Goal: Task Accomplishment & Management: Manage account settings

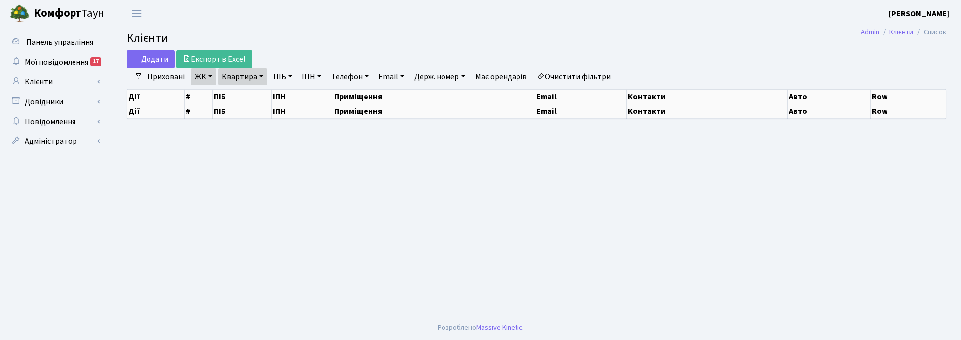
select select "25"
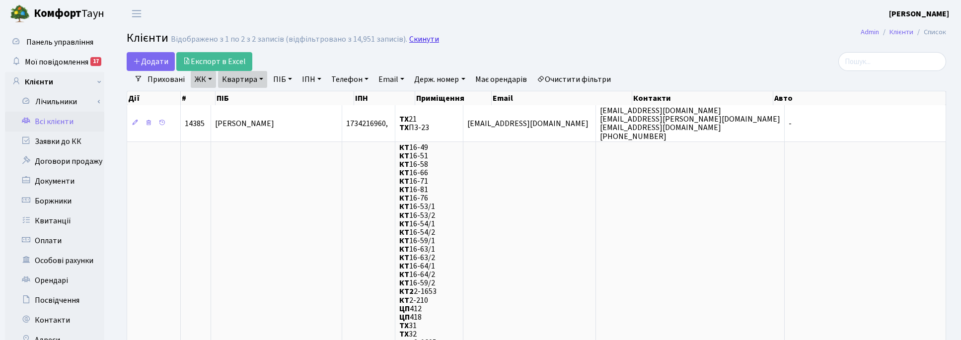
click at [417, 37] on link "Скинути" at bounding box center [424, 39] width 30 height 9
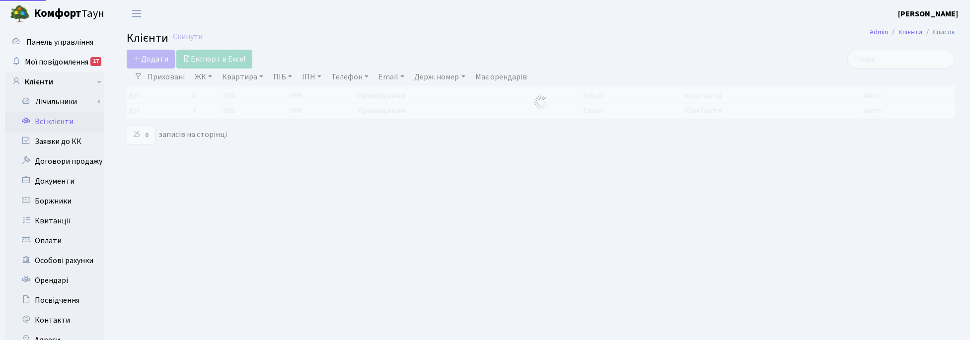
select select "25"
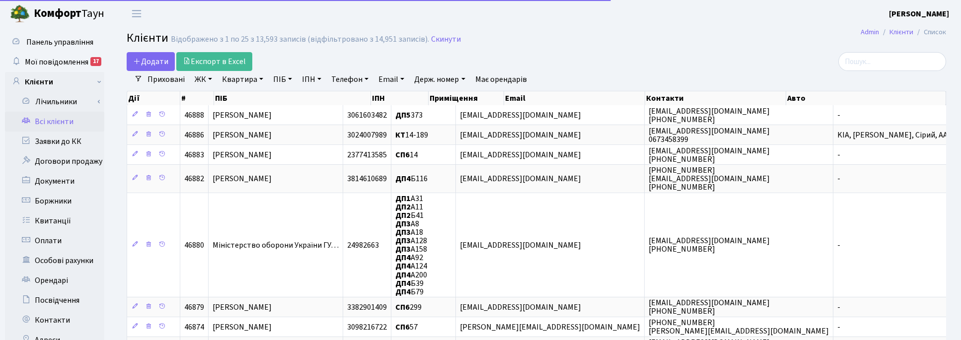
click at [235, 76] on link "Квартира" at bounding box center [242, 79] width 49 height 17
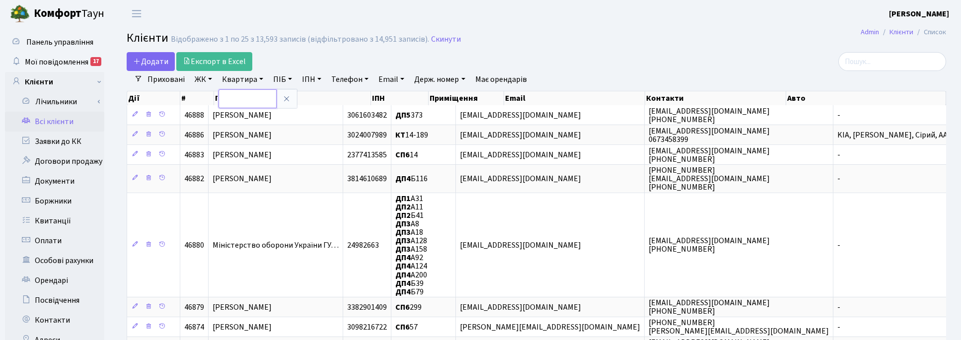
click at [259, 95] on input "text" at bounding box center [248, 98] width 58 height 19
type input "1"
type input "2-138"
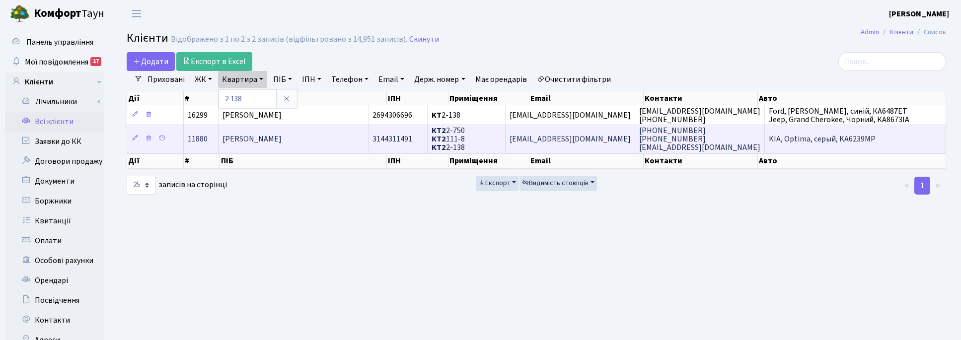
click at [264, 148] on td "[PERSON_NAME]" at bounding box center [294, 139] width 150 height 28
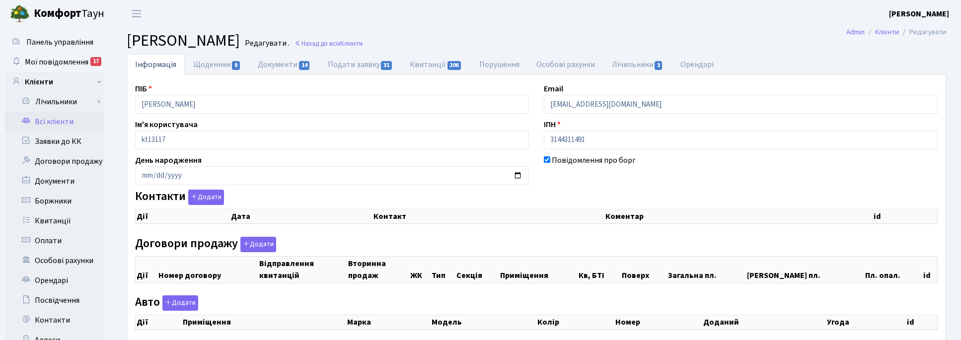
checkbox input "true"
select select "25"
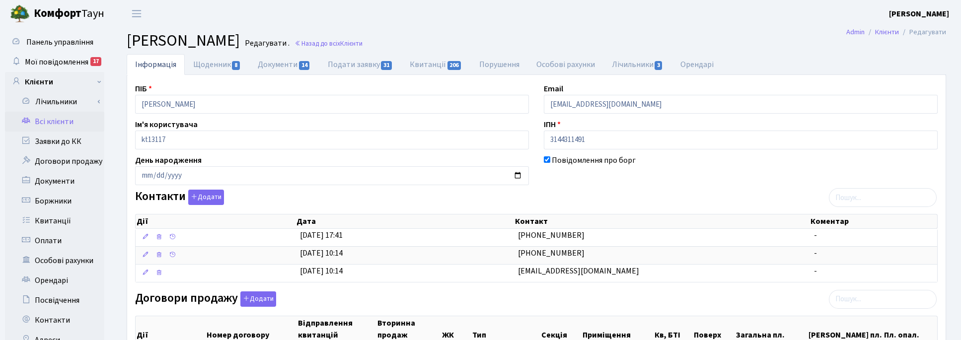
click at [519, 20] on header "Комфорт Таун Корчун І. С. Мій обліковий запис Вийти" at bounding box center [480, 13] width 961 height 27
click at [357, 65] on link "Подати заявку 31" at bounding box center [360, 64] width 82 height 20
select select "25"
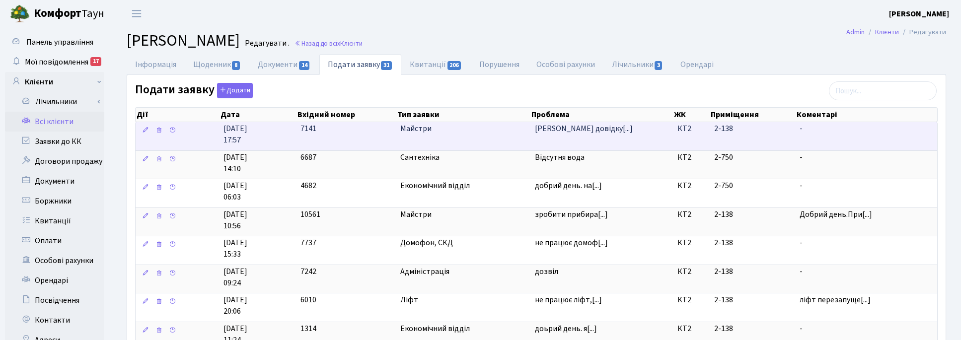
click at [436, 136] on td "Майстри" at bounding box center [464, 136] width 135 height 28
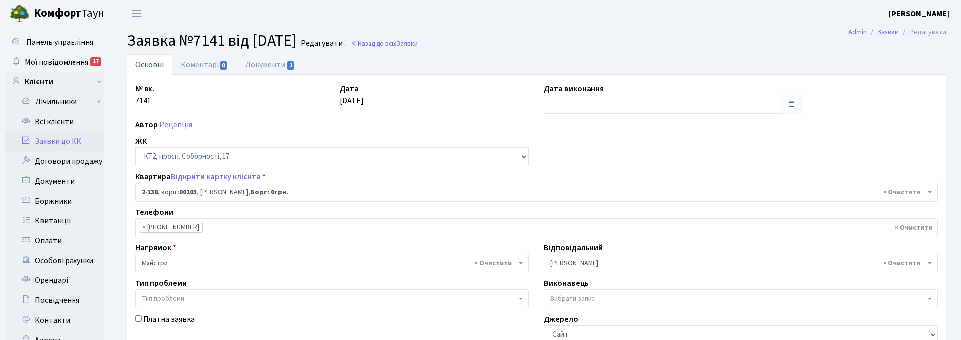
select select "15192"
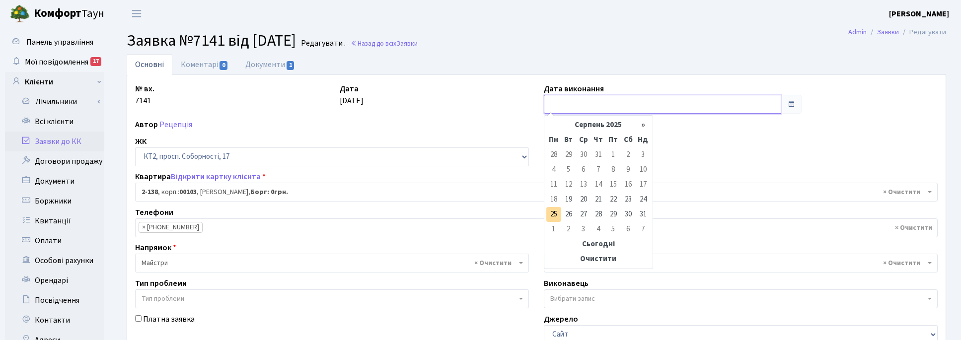
click at [559, 109] on input "text" at bounding box center [663, 104] width 238 height 19
click at [555, 210] on td "25" at bounding box center [554, 214] width 15 height 15
type input "25.08.2025"
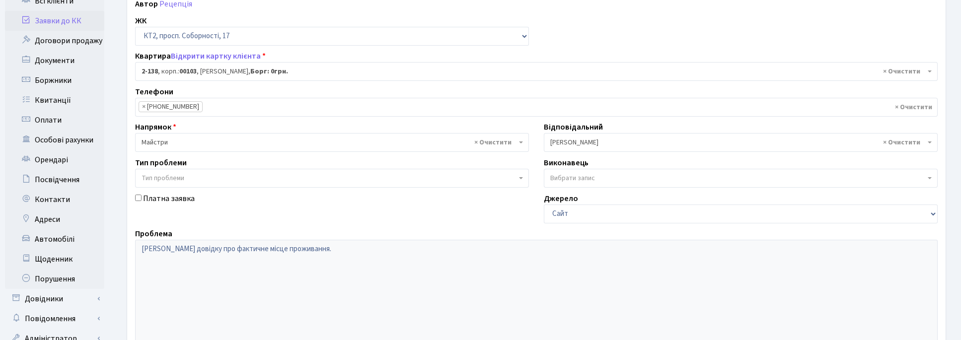
scroll to position [252, 0]
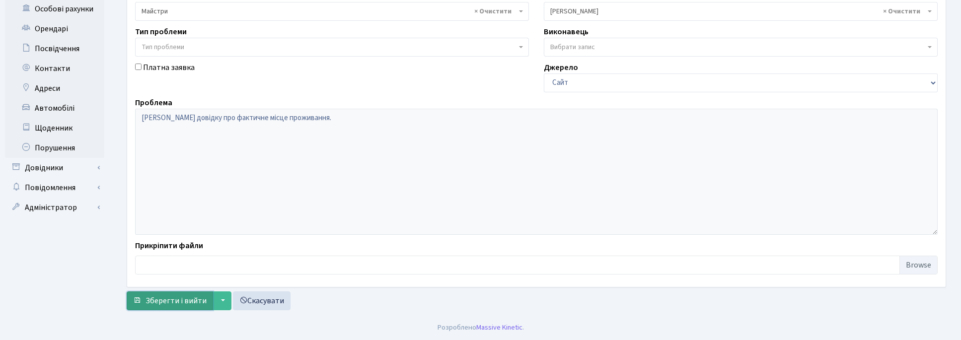
click at [174, 296] on span "Зберегти і вийти" at bounding box center [176, 301] width 61 height 11
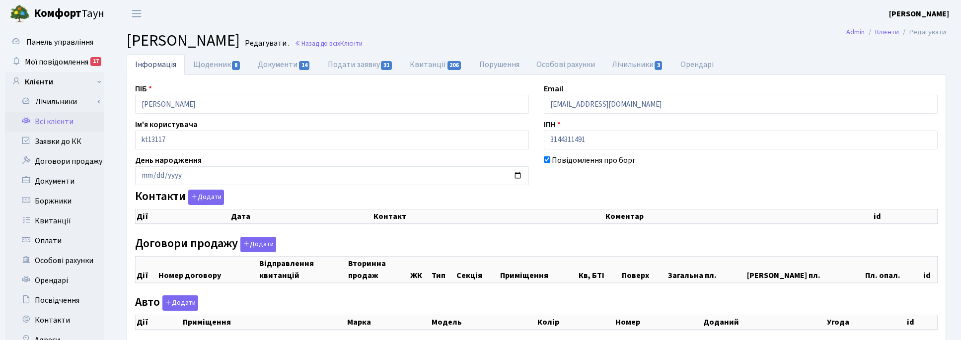
checkbox input "true"
select select "25"
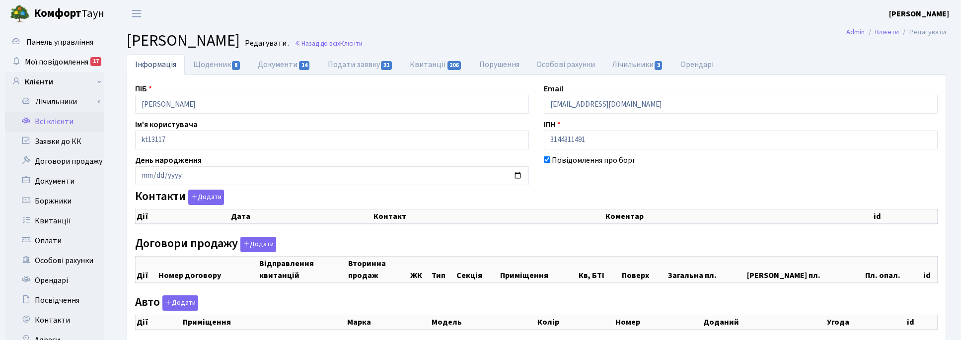
select select "25"
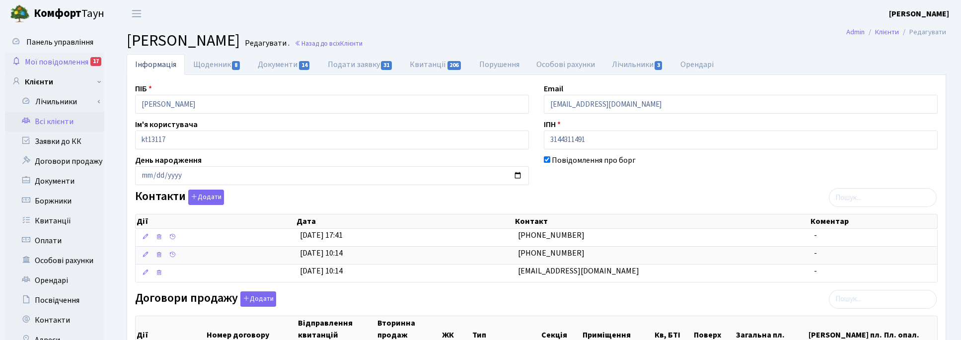
click at [78, 61] on span "Мої повідомлення" at bounding box center [57, 62] width 64 height 11
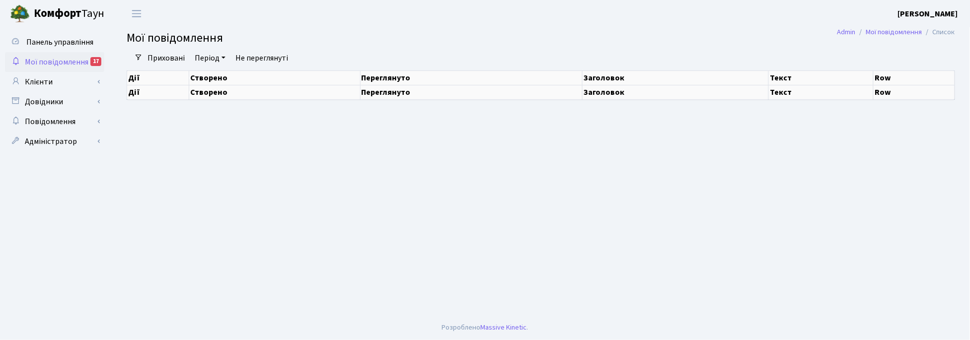
select select "25"
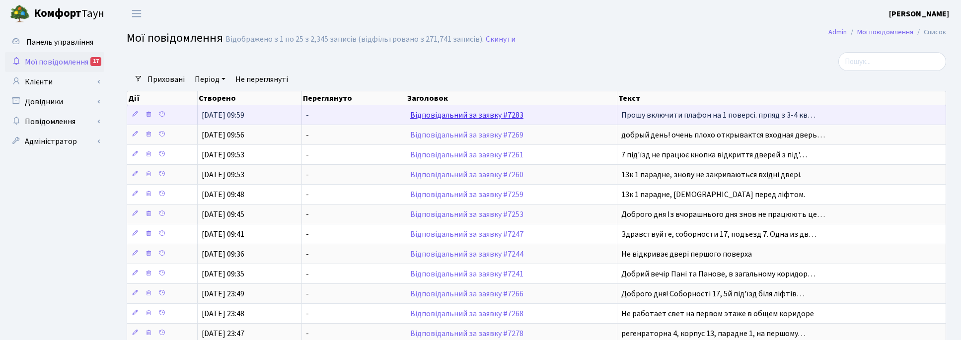
click at [444, 119] on link "Відповідальний за заявку #7283" at bounding box center [466, 115] width 113 height 11
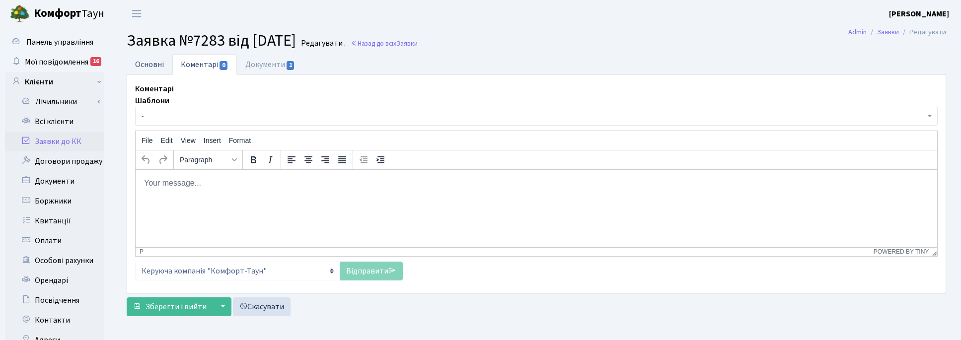
click at [145, 64] on link "Основні" at bounding box center [150, 64] width 46 height 20
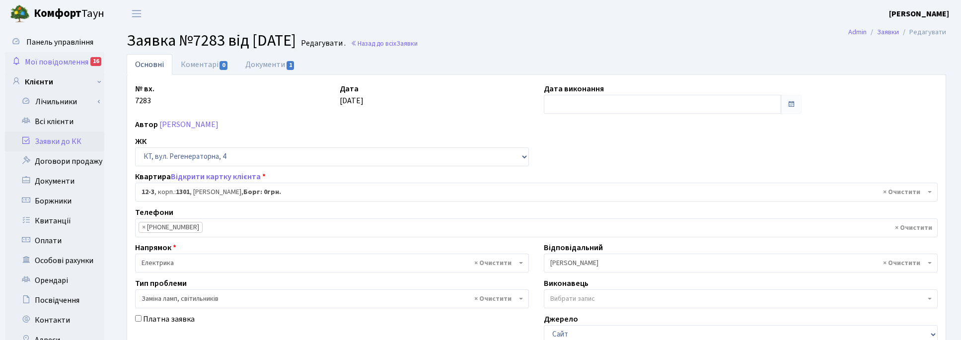
click at [77, 55] on link "Мої повідомлення 16" at bounding box center [54, 62] width 99 height 20
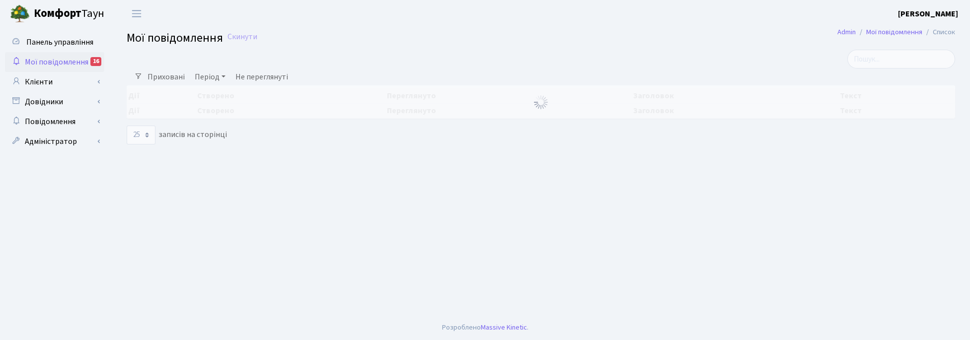
select select "25"
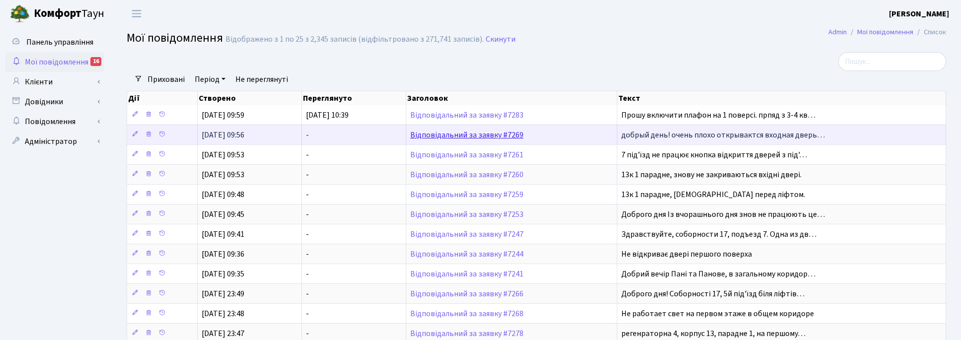
click at [444, 138] on link "Відповідальний за заявку #7269" at bounding box center [466, 135] width 113 height 11
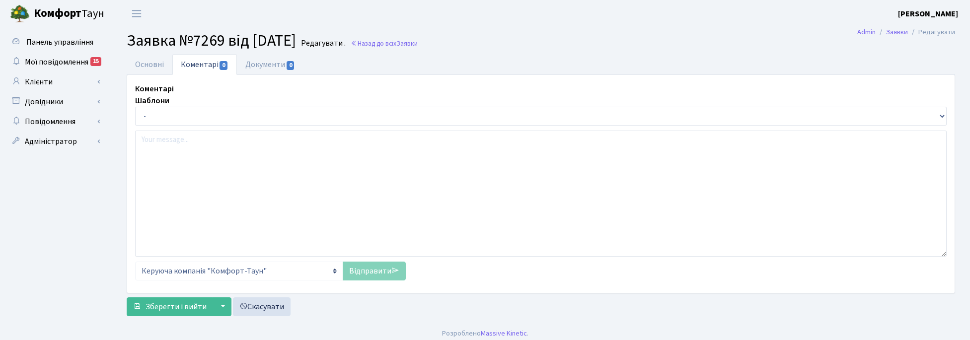
select select "18780"
select select "38"
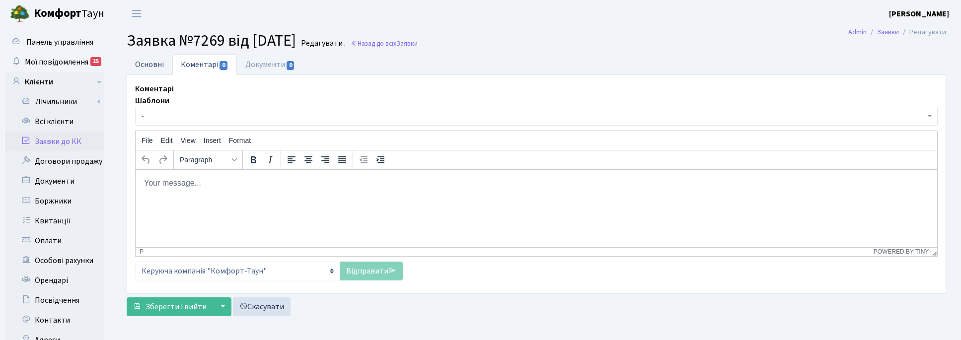
click at [151, 66] on link "Основні" at bounding box center [150, 64] width 46 height 20
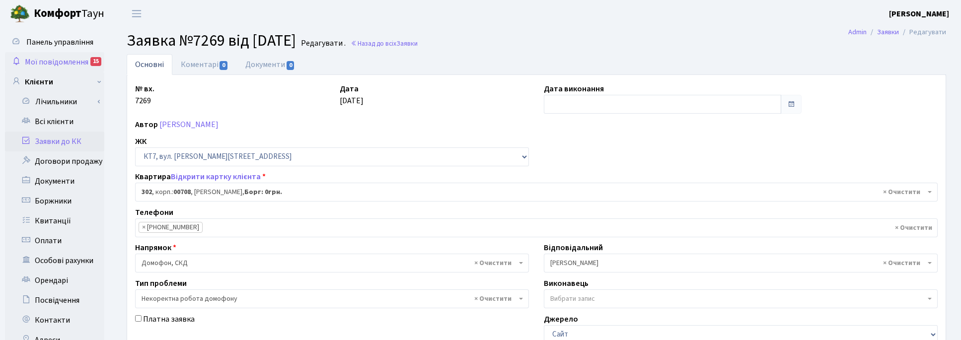
click at [61, 63] on span "Мої повідомлення" at bounding box center [57, 62] width 64 height 11
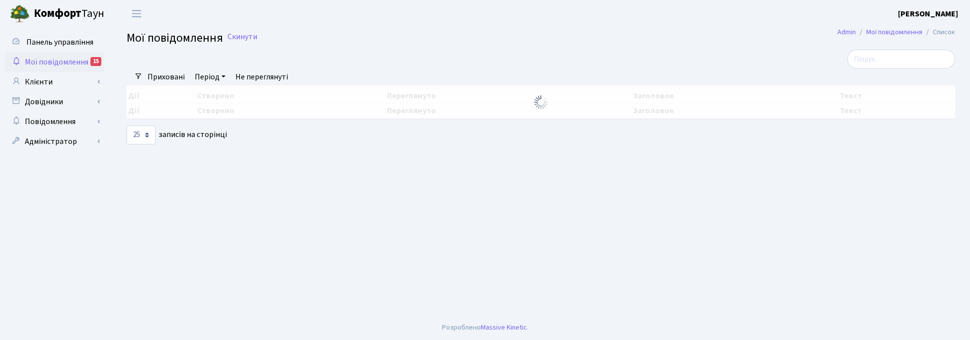
select select "25"
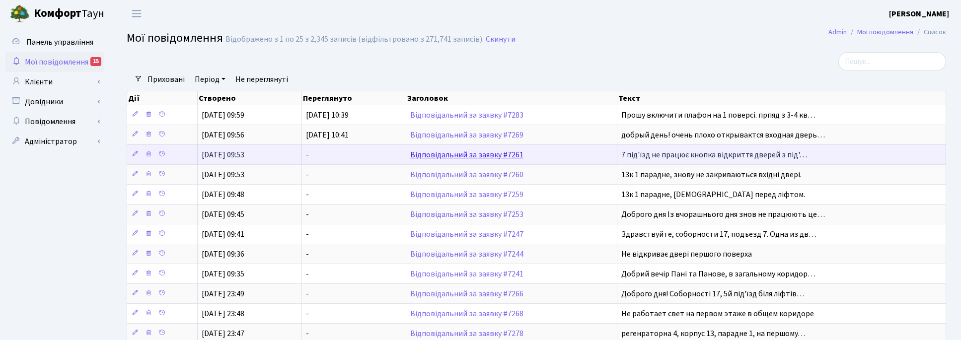
click at [475, 157] on link "Відповідальний за заявку #7261" at bounding box center [466, 155] width 113 height 11
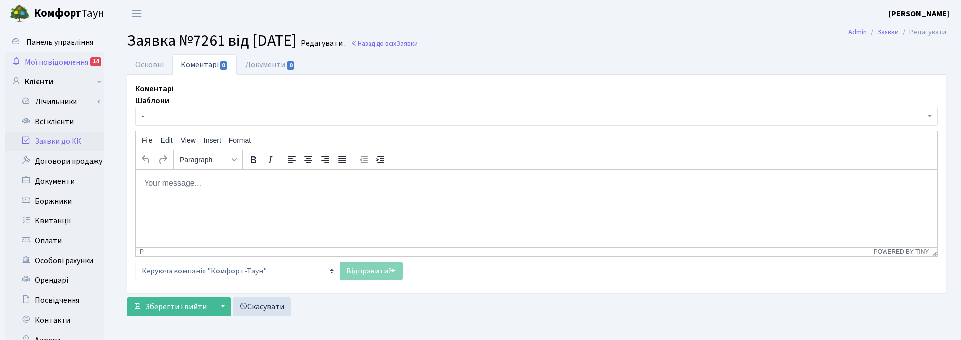
drag, startPoint x: 61, startPoint y: 58, endPoint x: 95, endPoint y: 71, distance: 36.6
click at [61, 58] on span "Мої повідомлення" at bounding box center [57, 62] width 64 height 11
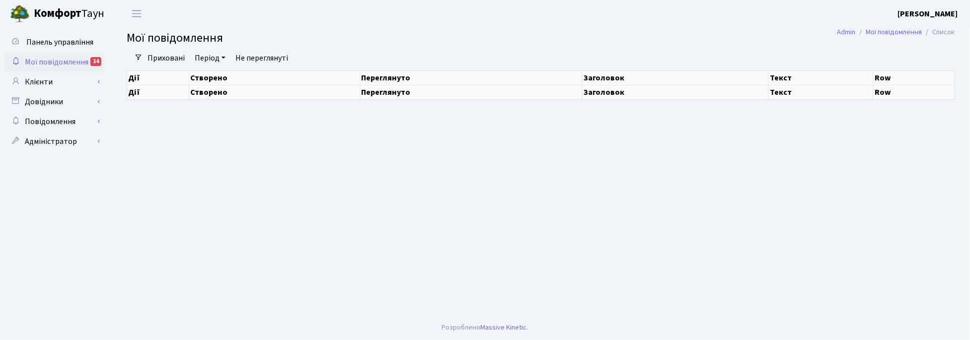
select select "25"
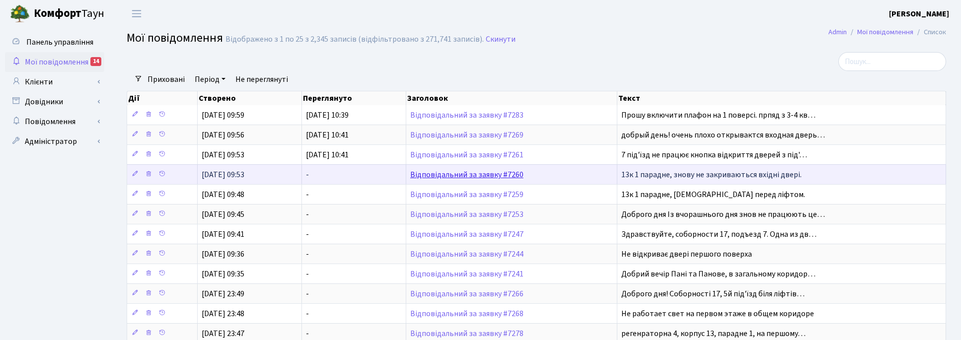
click at [476, 177] on link "Відповідальний за заявку #7260" at bounding box center [466, 174] width 113 height 11
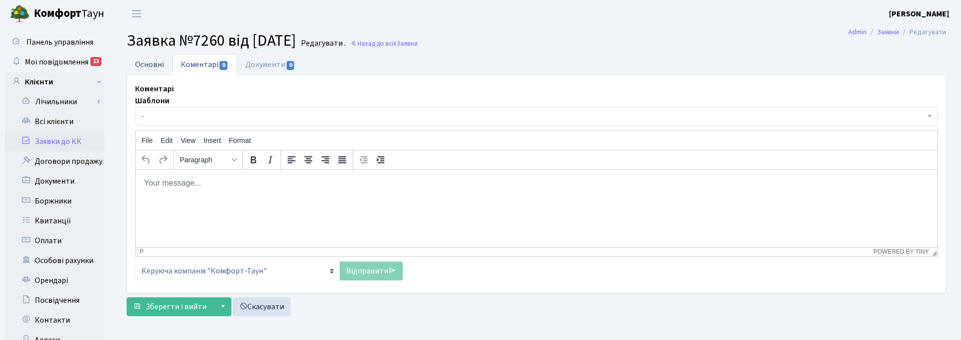
click at [148, 65] on link "Основні" at bounding box center [150, 64] width 46 height 20
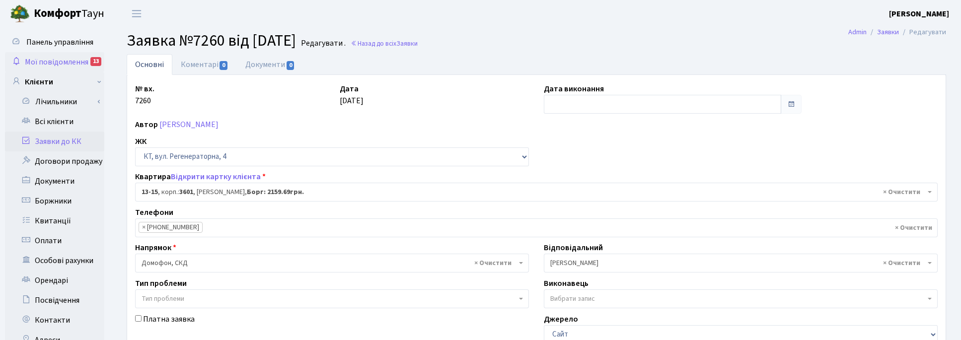
click at [46, 62] on span "Мої повідомлення" at bounding box center [57, 62] width 64 height 11
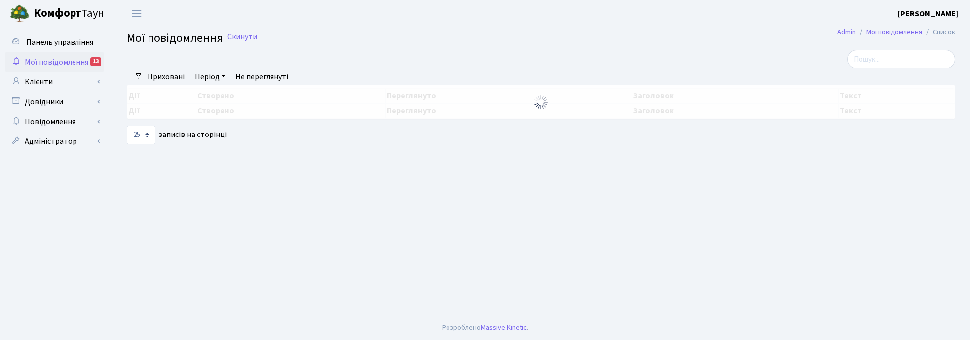
select select "25"
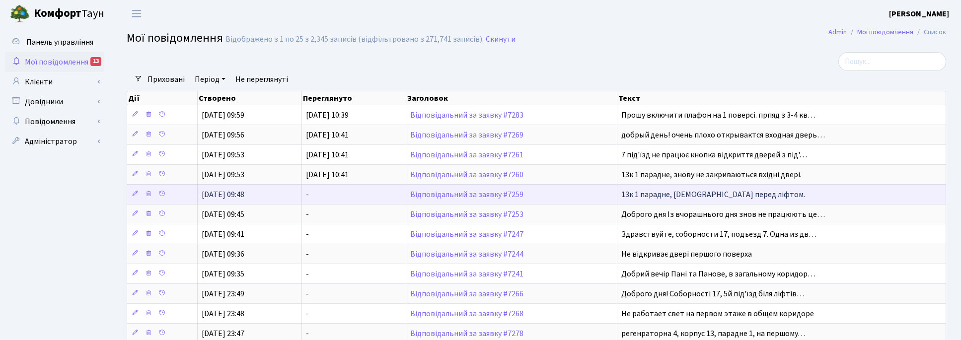
click at [431, 192] on td "Відповідальний за заявку #7259" at bounding box center [511, 194] width 211 height 20
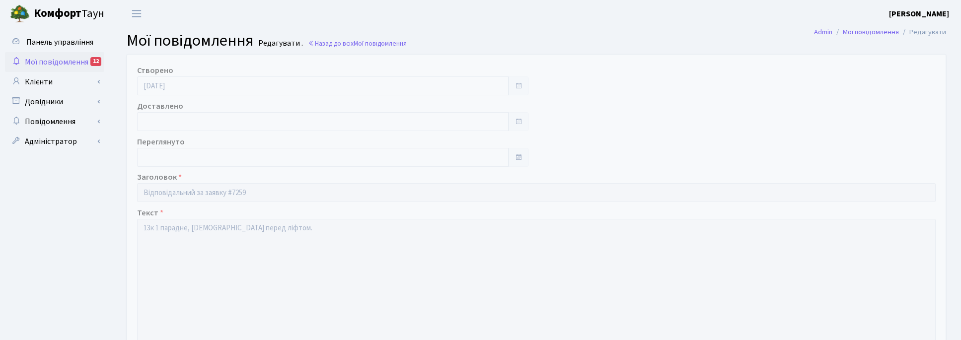
click at [54, 66] on span "Мої повідомлення" at bounding box center [57, 62] width 64 height 11
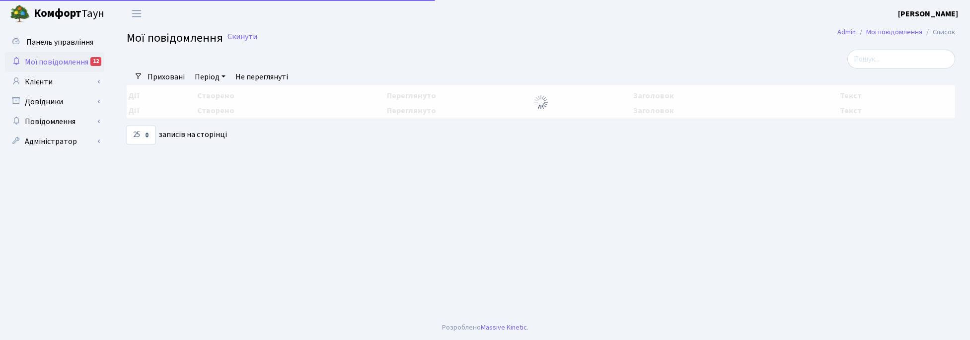
select select "25"
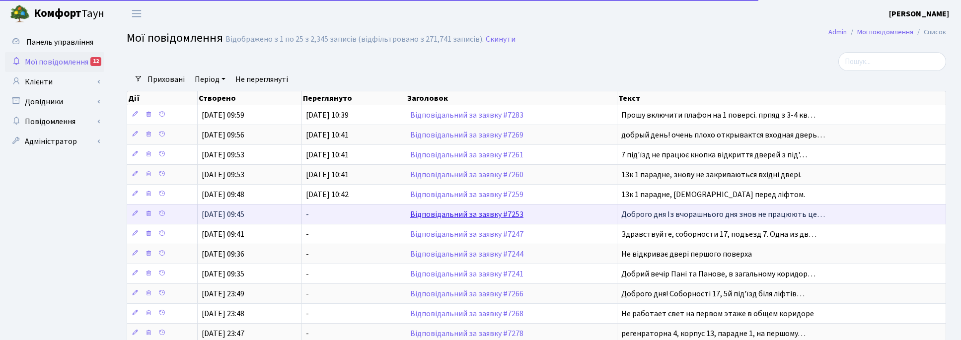
click at [456, 213] on link "Відповідальний за заявку #7253" at bounding box center [466, 214] width 113 height 11
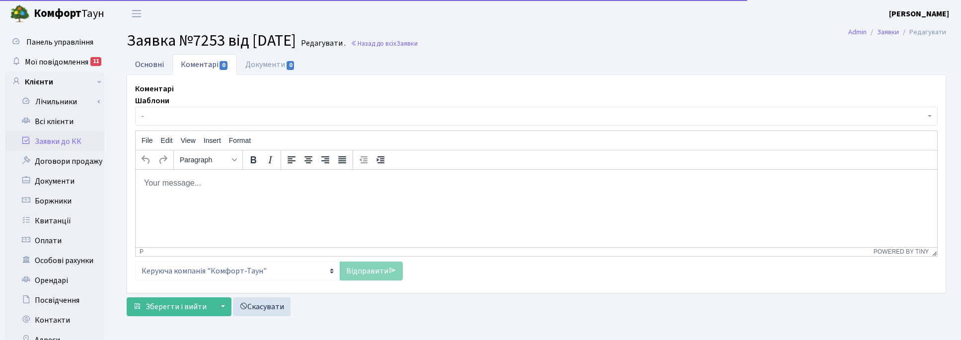
click at [143, 62] on link "Основні" at bounding box center [150, 64] width 46 height 20
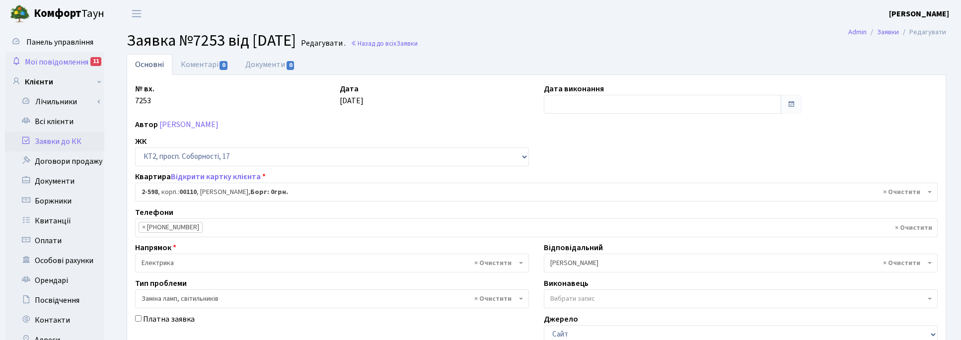
click at [65, 60] on span "Мої повідомлення" at bounding box center [57, 62] width 64 height 11
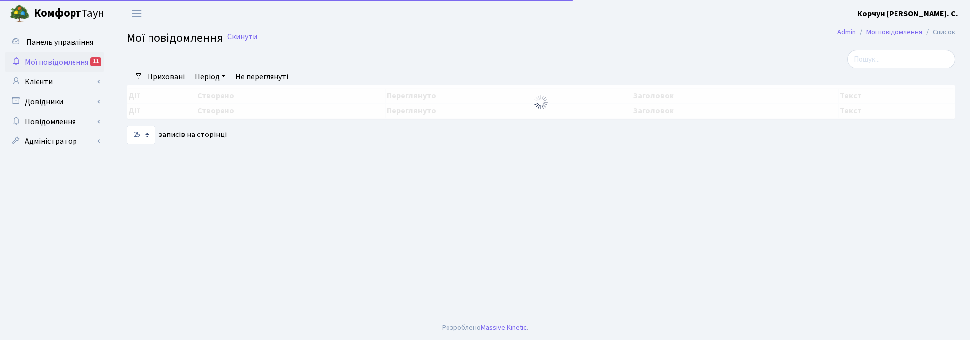
select select "25"
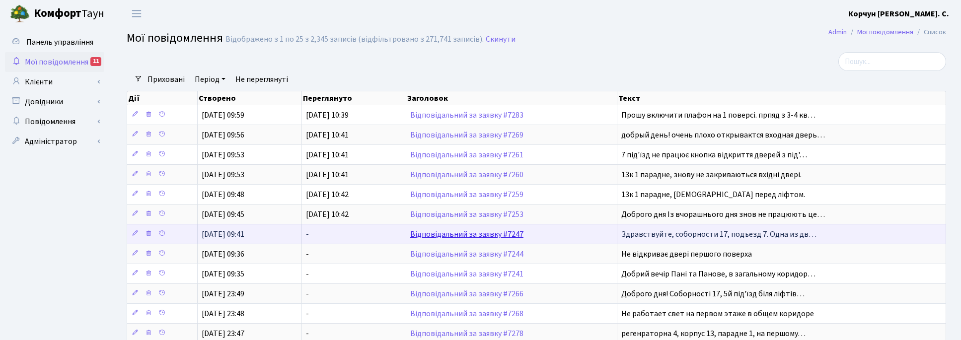
click at [475, 239] on link "Відповідальний за заявку #7247" at bounding box center [466, 234] width 113 height 11
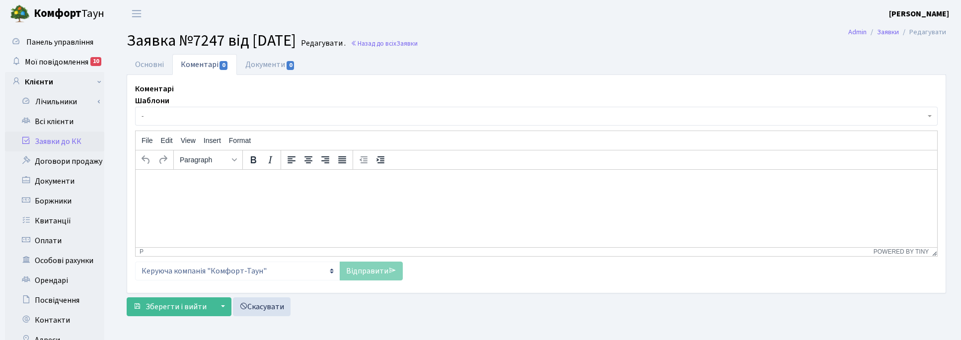
select select "15463"
click at [148, 65] on link "Основні" at bounding box center [150, 64] width 46 height 20
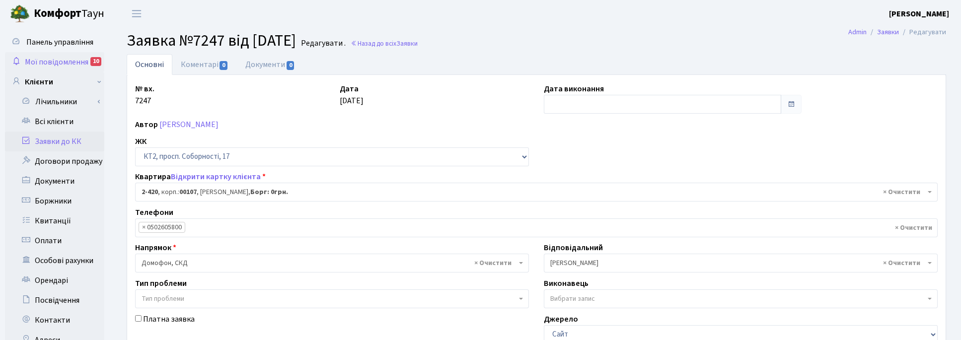
click at [52, 61] on span "Мої повідомлення" at bounding box center [57, 62] width 64 height 11
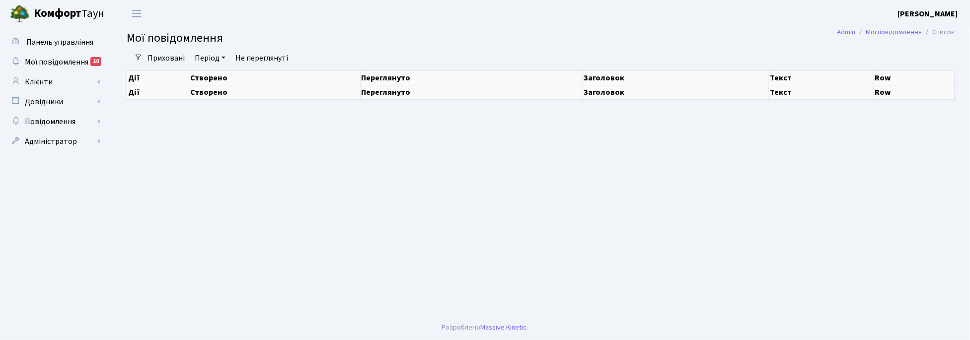
select select "25"
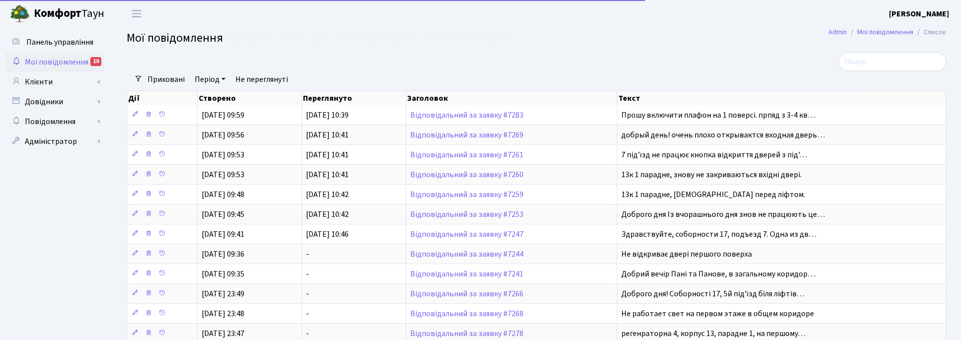
click at [266, 75] on link "Не переглянуті" at bounding box center [262, 79] width 61 height 17
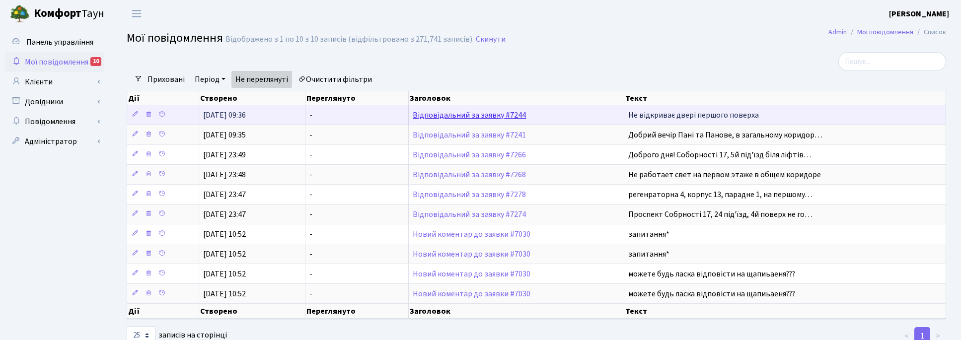
click at [485, 113] on link "Відповідальний за заявку #7244" at bounding box center [469, 115] width 113 height 11
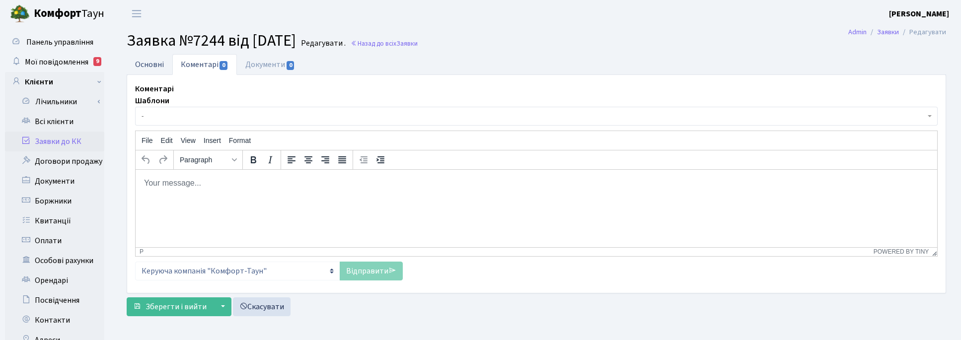
click at [152, 58] on link "Основні" at bounding box center [150, 64] width 46 height 20
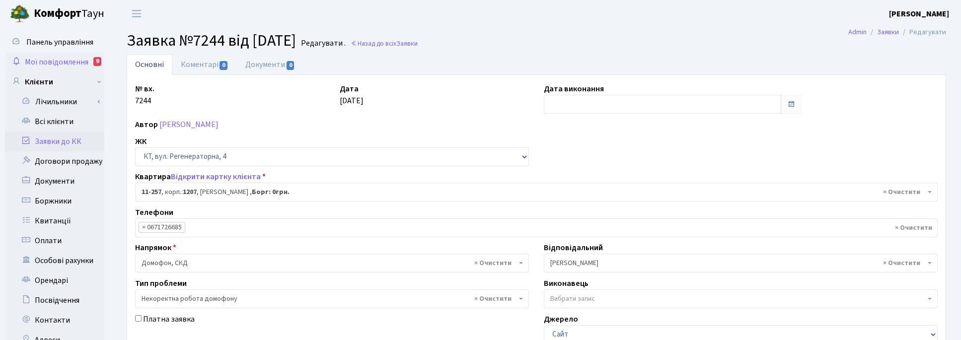
click at [58, 63] on span "Мої повідомлення" at bounding box center [57, 62] width 64 height 11
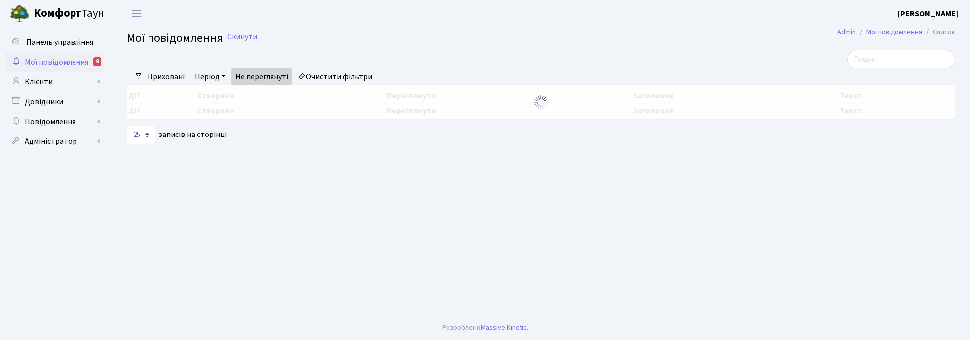
select select "25"
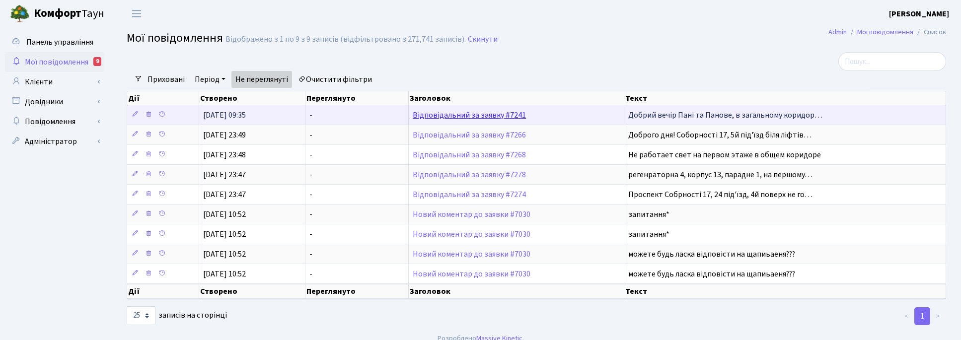
click at [477, 115] on link "Відповідальний за заявку #7241" at bounding box center [469, 115] width 113 height 11
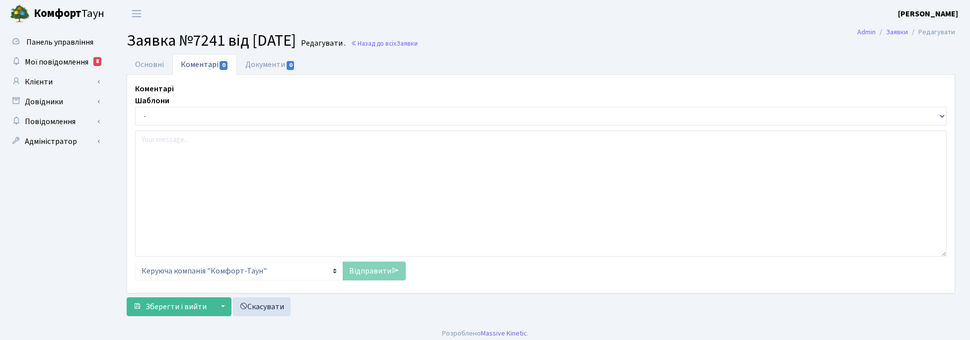
select select "16444"
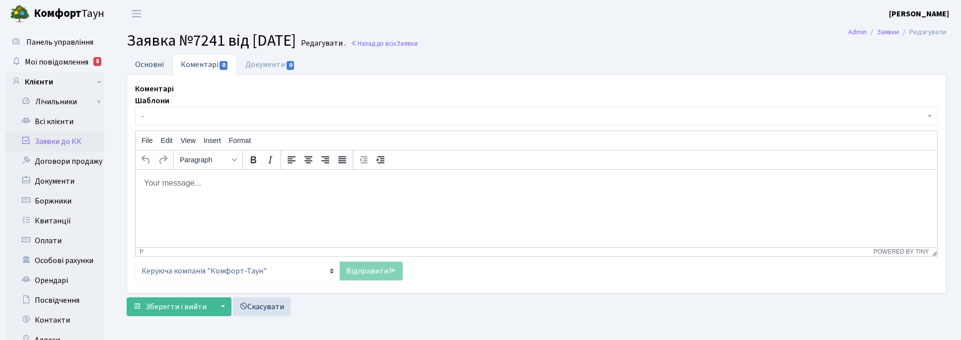
click at [140, 61] on link "Основні" at bounding box center [150, 64] width 46 height 20
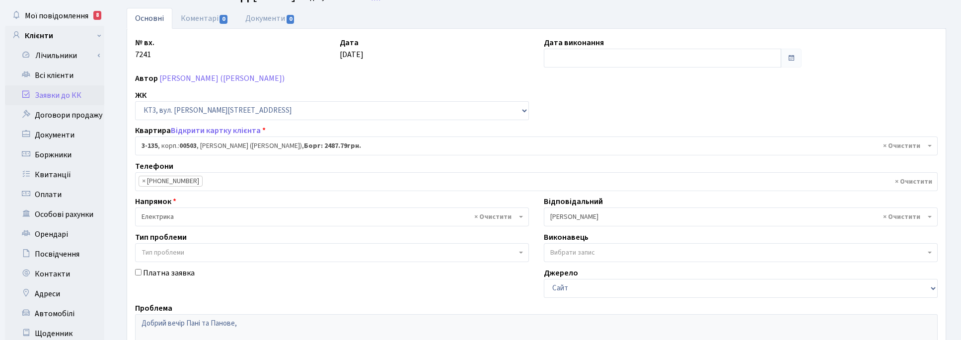
scroll to position [124, 0]
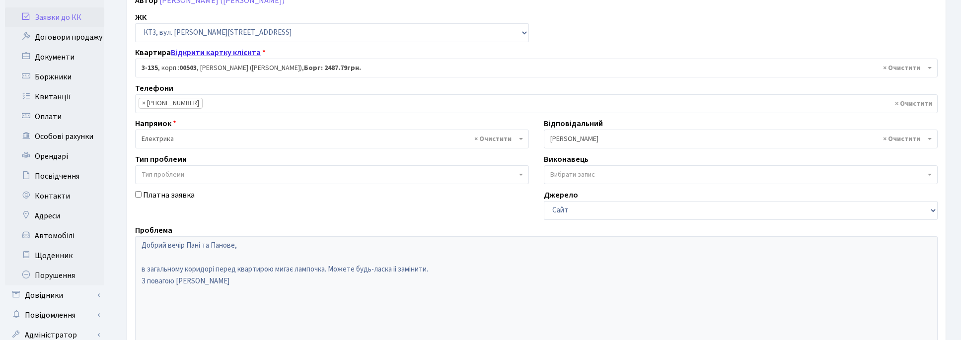
click at [209, 53] on link "Відкрити картку клієнта" at bounding box center [216, 52] width 90 height 11
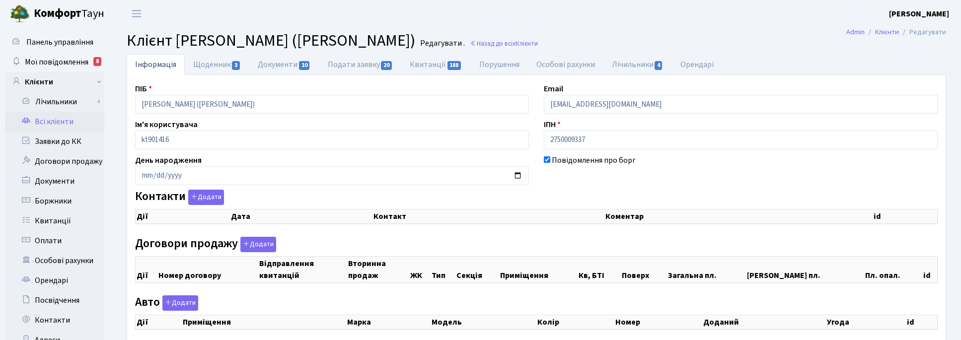
scroll to position [160, 0]
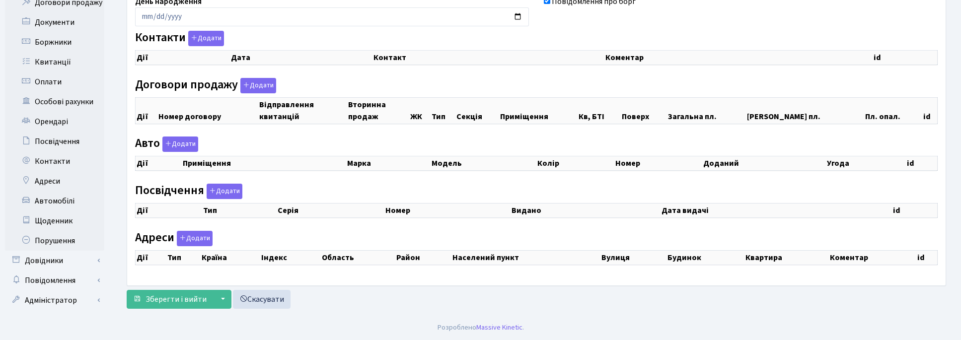
checkbox input "true"
select select "25"
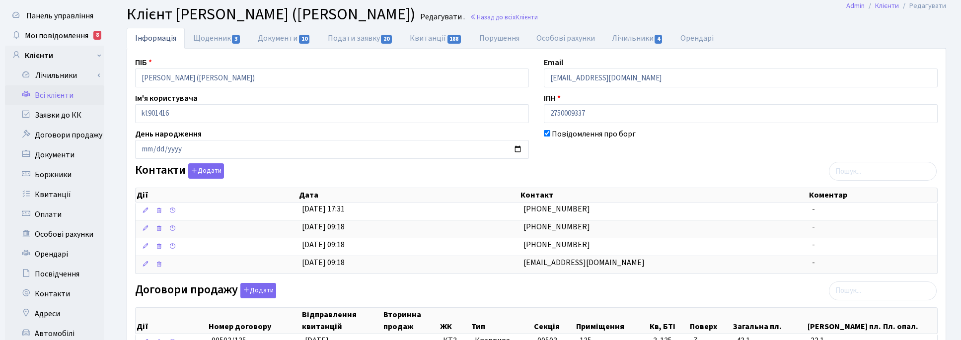
scroll to position [0, 0]
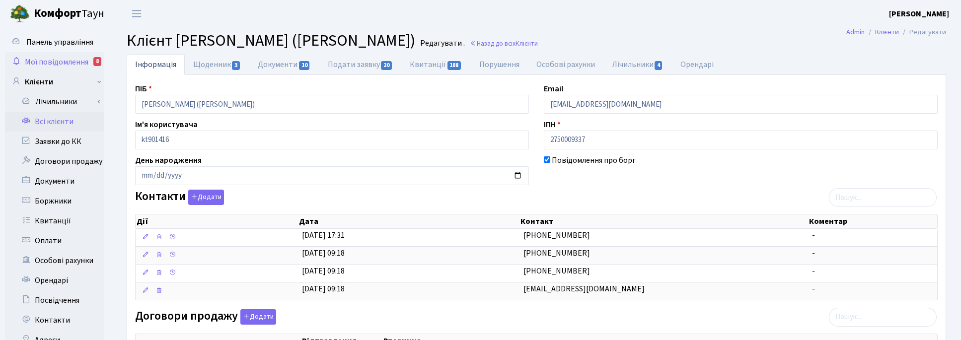
click at [32, 60] on span "Мої повідомлення" at bounding box center [57, 62] width 64 height 11
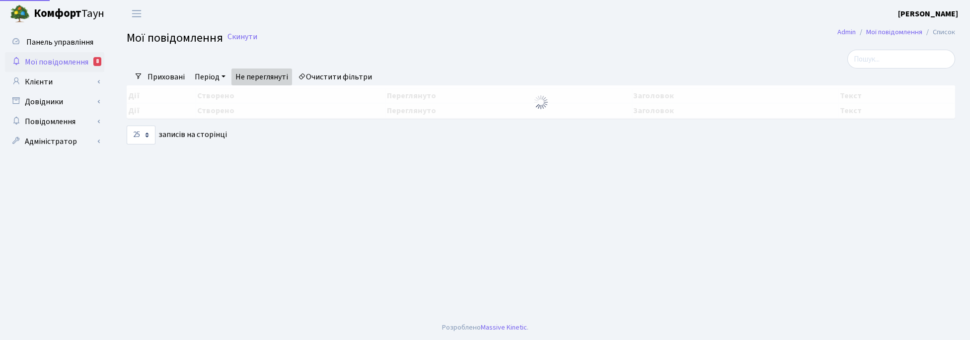
select select "25"
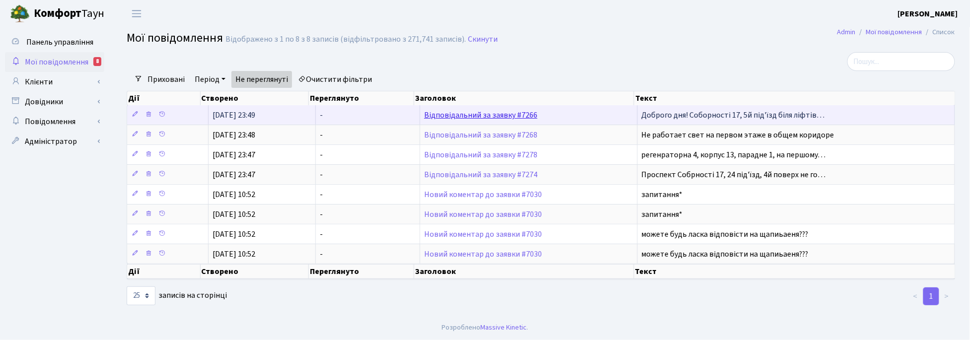
click at [491, 119] on link "Відповідальний за заявку #7266" at bounding box center [480, 115] width 113 height 11
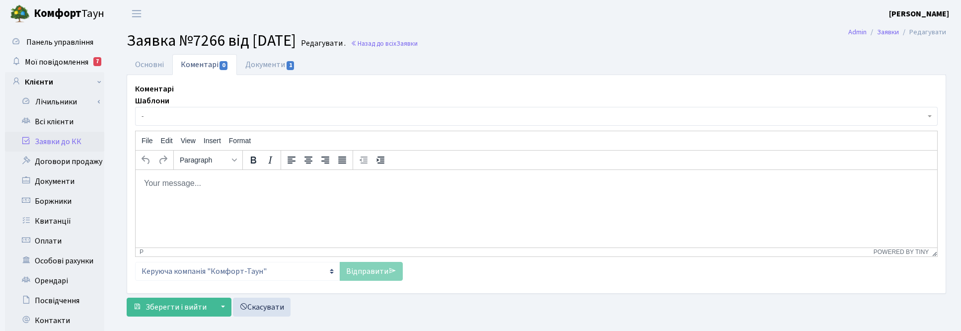
click at [491, 119] on span "-" at bounding box center [534, 116] width 784 height 10
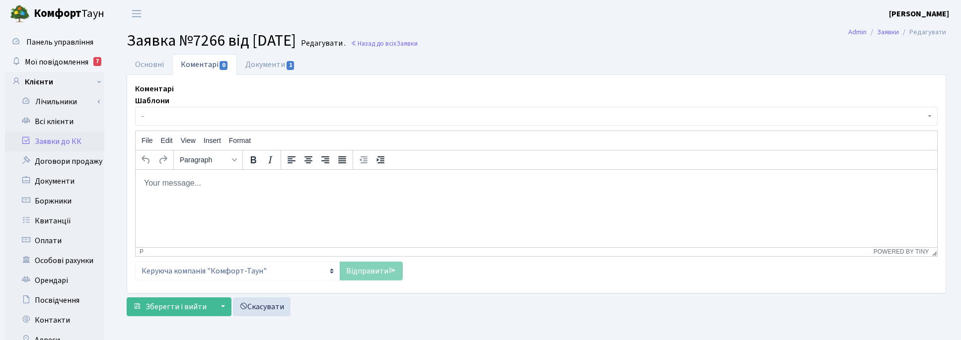
click at [585, 66] on ul "Основні Коментарі 0 Документи 1" at bounding box center [537, 64] width 820 height 21
click at [144, 65] on link "Основні" at bounding box center [150, 64] width 46 height 20
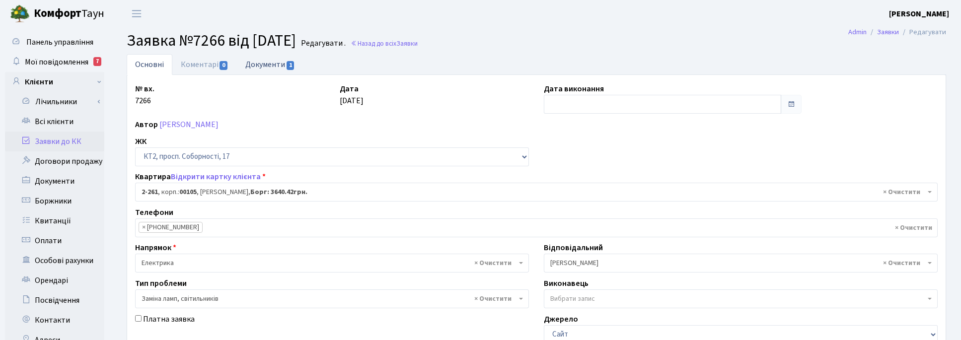
click at [269, 68] on link "Документи 1" at bounding box center [270, 64] width 67 height 20
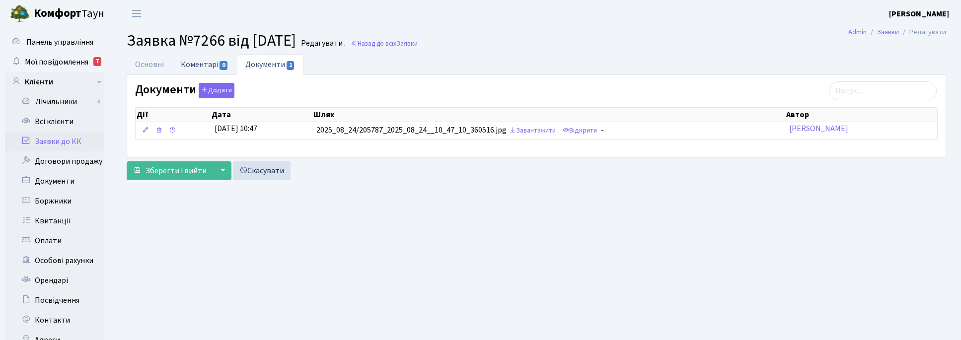
click at [200, 67] on link "Коментарі 0" at bounding box center [204, 64] width 65 height 20
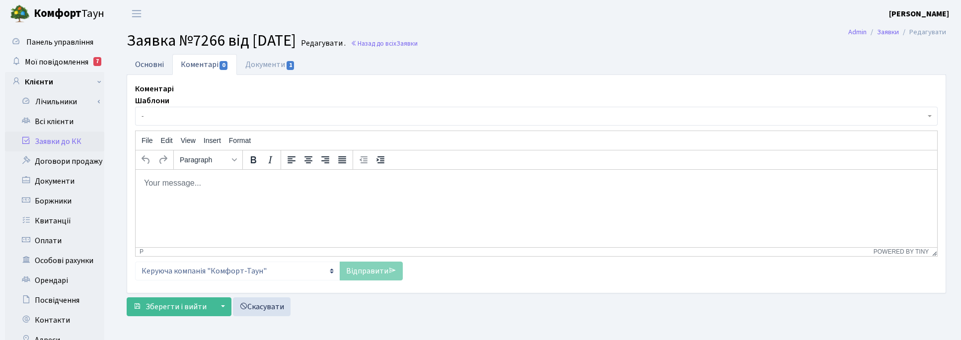
click at [154, 65] on link "Основні" at bounding box center [150, 64] width 46 height 20
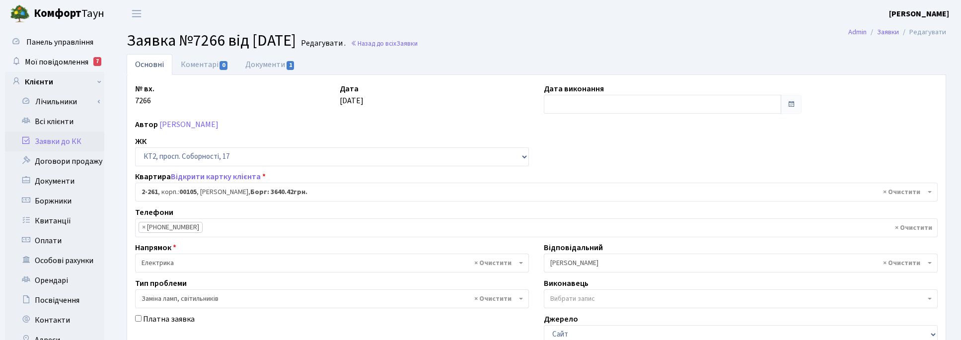
click at [629, 167] on div "№ вх. 7266 Дата 24.08.2025 Дата виконання Автор Плешко Альона Сергіївна ЖК - ТХ…" at bounding box center [537, 307] width 818 height 448
click at [212, 64] on link "Коментарі 0" at bounding box center [204, 64] width 65 height 20
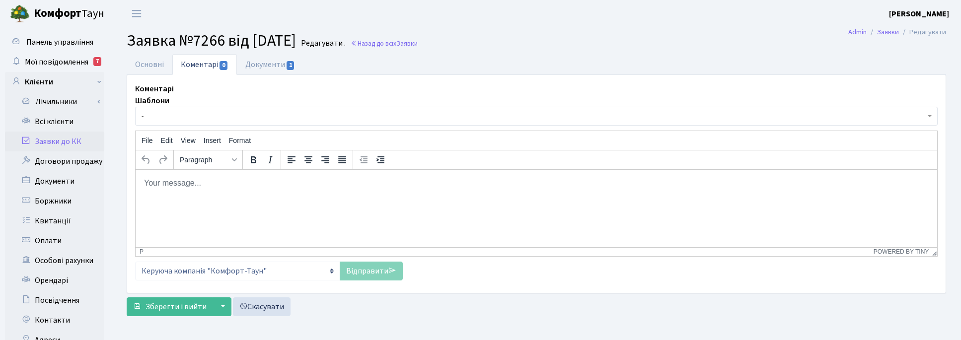
click at [160, 117] on span "-" at bounding box center [534, 116] width 784 height 10
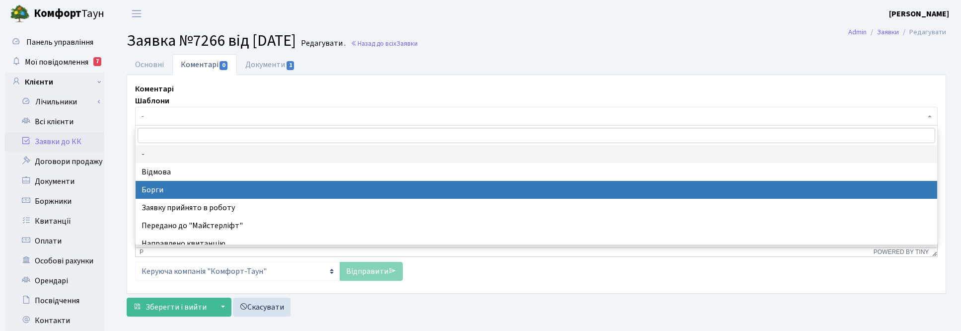
select select "3"
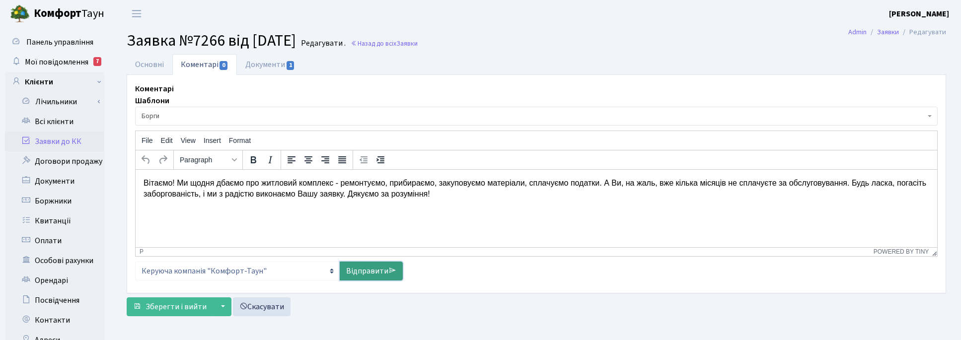
click at [367, 269] on link "Відправити" at bounding box center [371, 271] width 63 height 19
select select
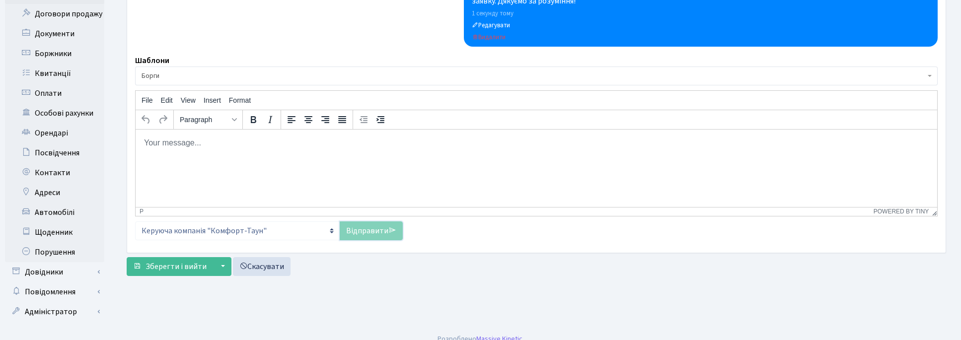
scroll to position [158, 0]
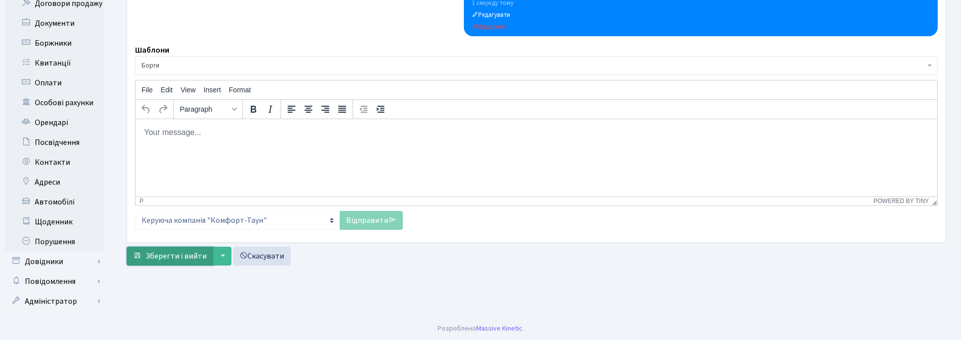
click at [166, 261] on span "Зберегти і вийти" at bounding box center [176, 256] width 61 height 11
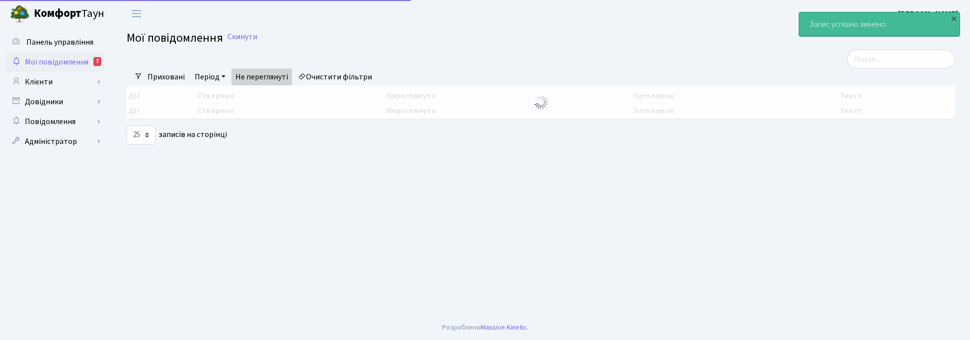
select select "25"
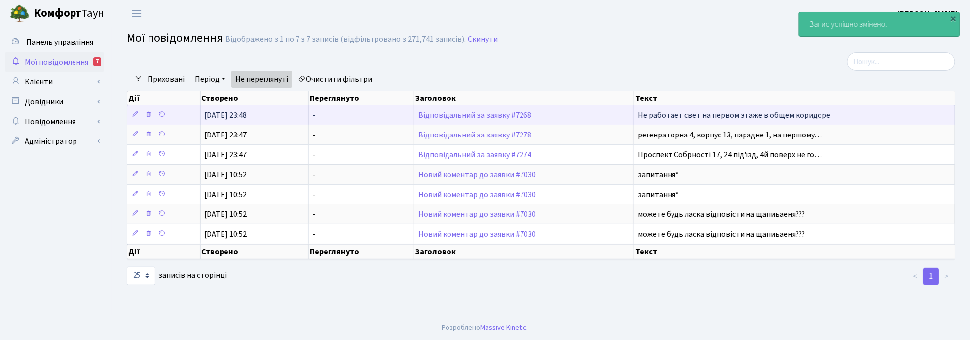
click at [485, 123] on td "Відповідальний за заявку #7268" at bounding box center [524, 114] width 220 height 19
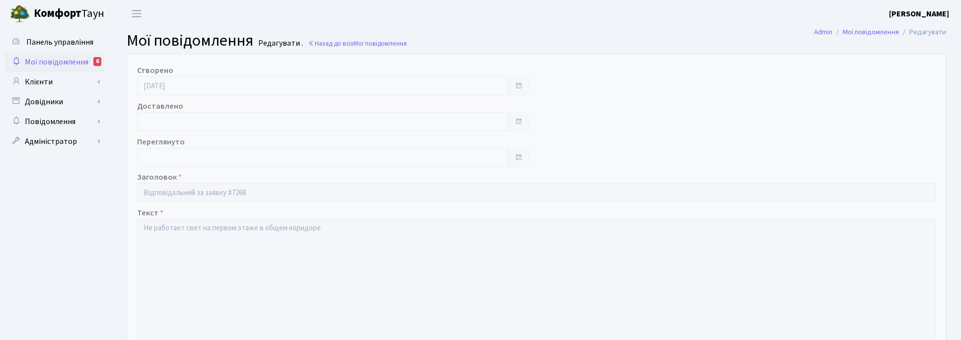
click at [45, 60] on span "Мої повідомлення" at bounding box center [57, 62] width 64 height 11
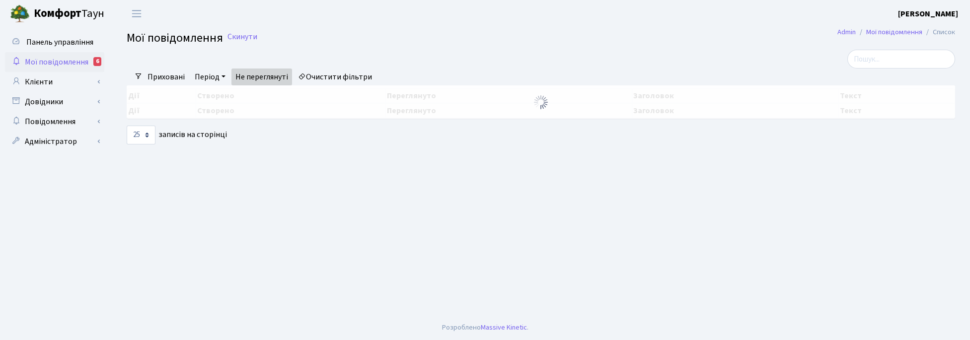
select select "25"
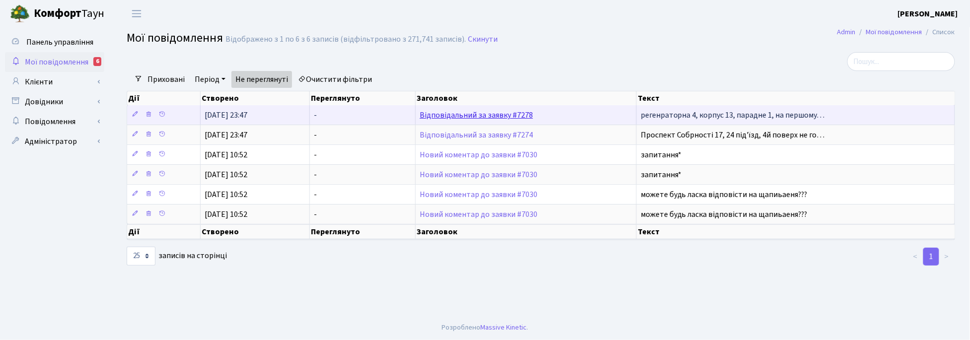
click at [480, 116] on link "Відповідальний за заявку #7278" at bounding box center [476, 115] width 113 height 11
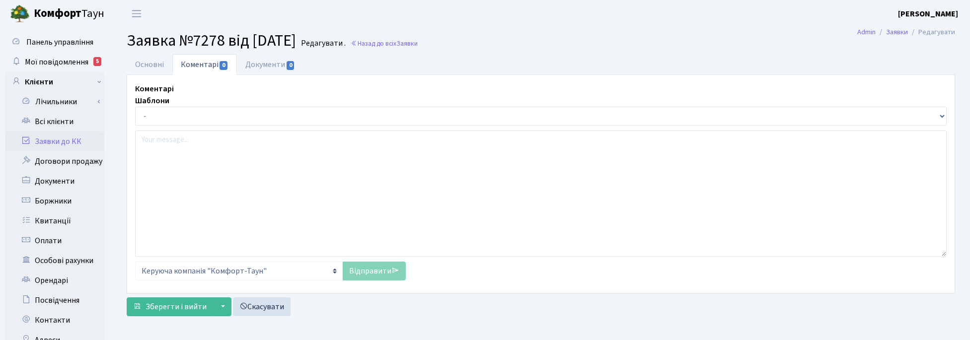
select select "7666"
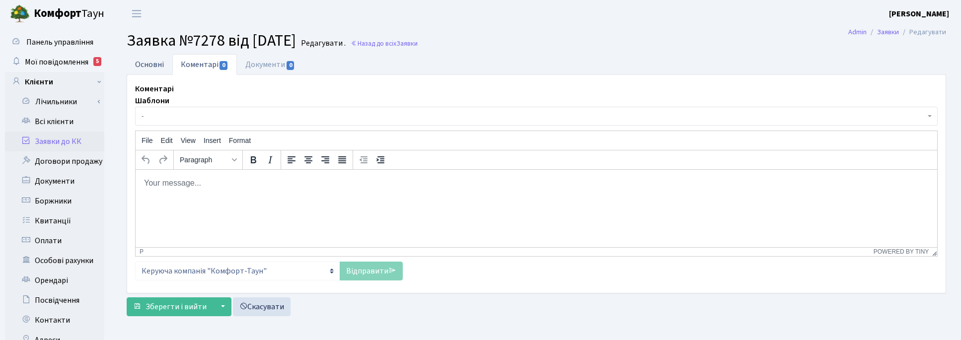
click at [149, 65] on link "Основні" at bounding box center [150, 64] width 46 height 20
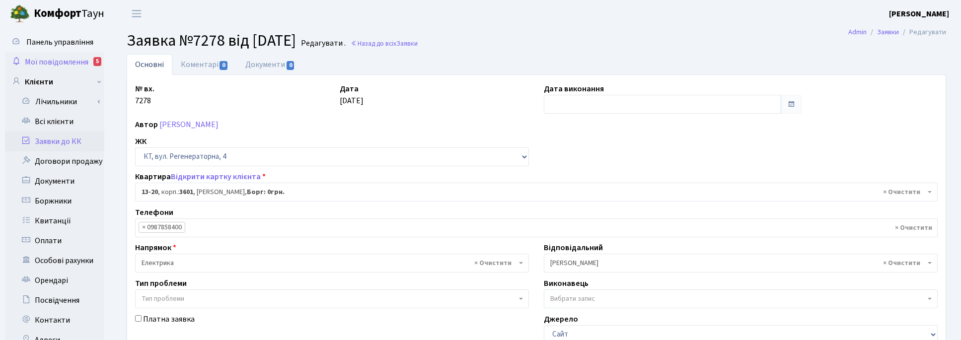
click at [46, 58] on span "Мої повідомлення" at bounding box center [57, 62] width 64 height 11
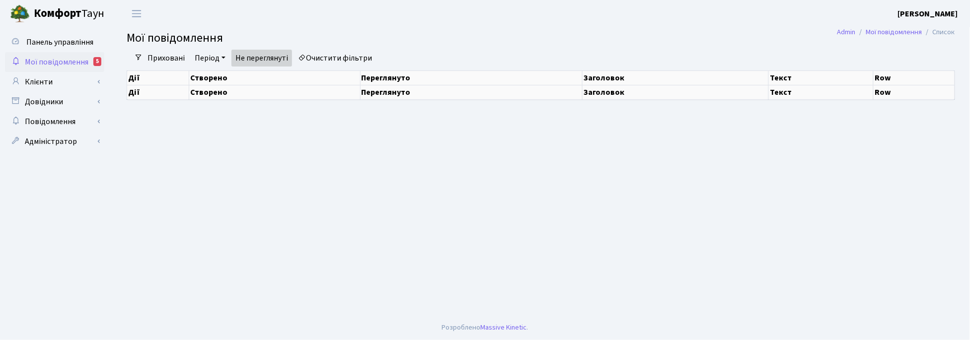
select select "25"
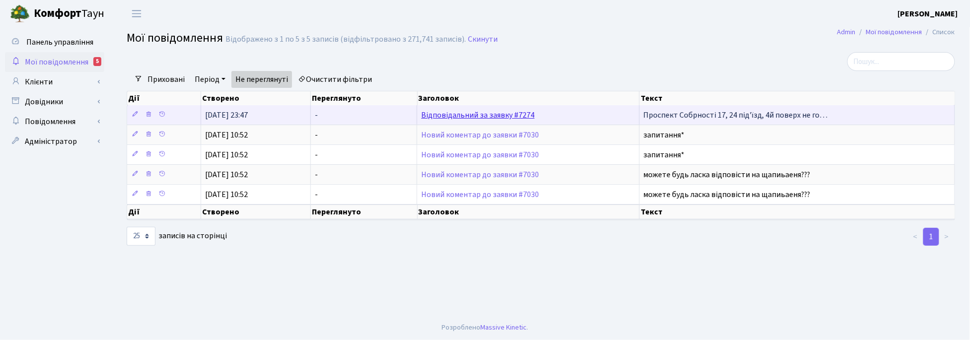
click at [485, 113] on link "Відповідальний за заявку #7274" at bounding box center [477, 115] width 113 height 11
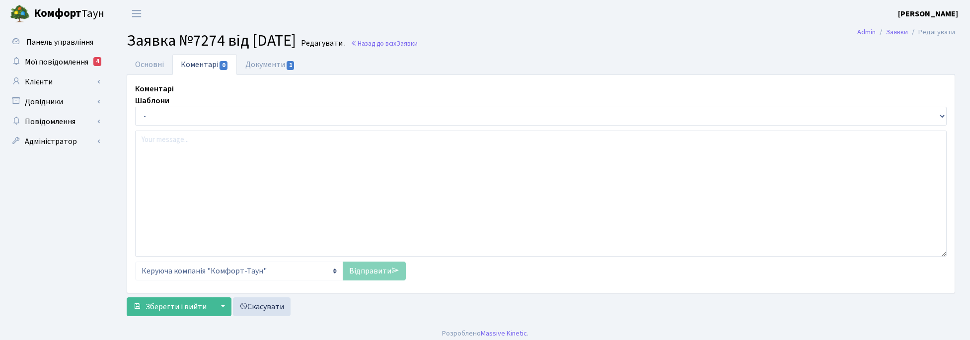
select select "13390"
select select "40"
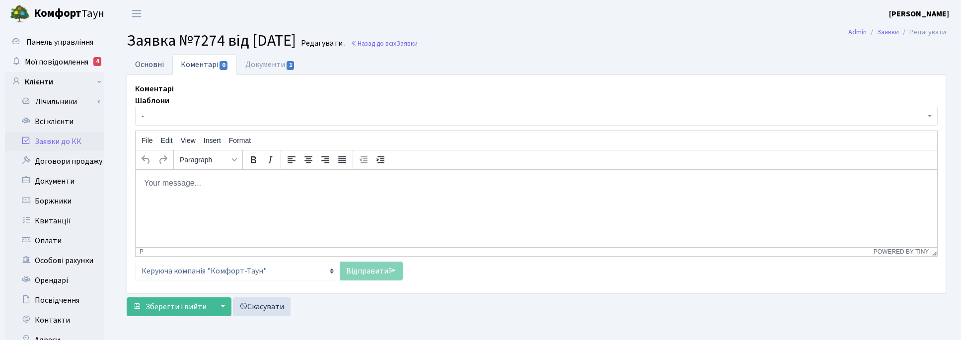
click at [158, 65] on link "Основні" at bounding box center [150, 64] width 46 height 20
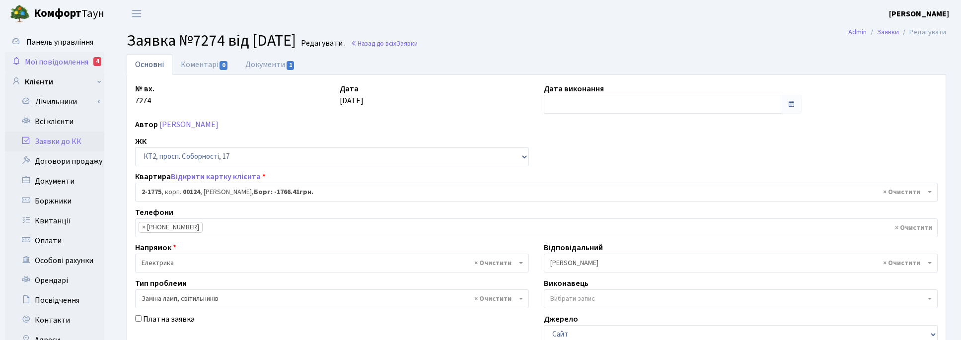
click at [48, 61] on span "Мої повідомлення" at bounding box center [57, 62] width 64 height 11
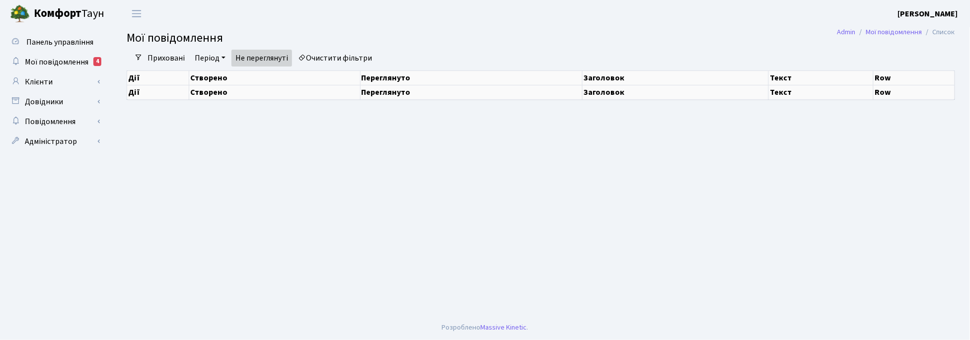
select select "25"
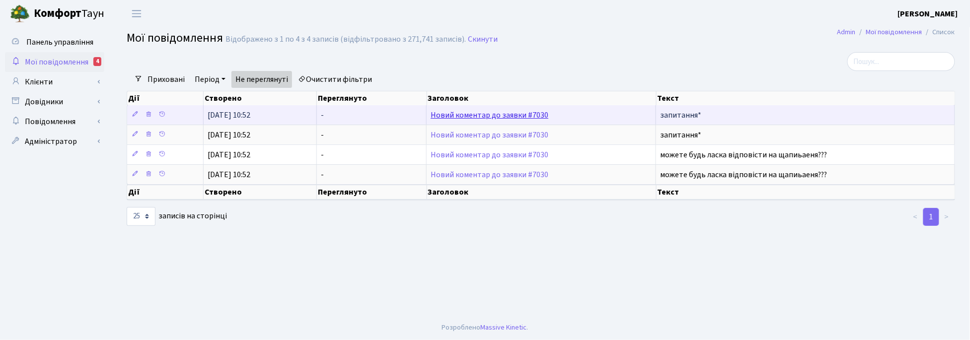
click at [469, 118] on link "Новий коментар до заявки #7030" at bounding box center [490, 115] width 118 height 11
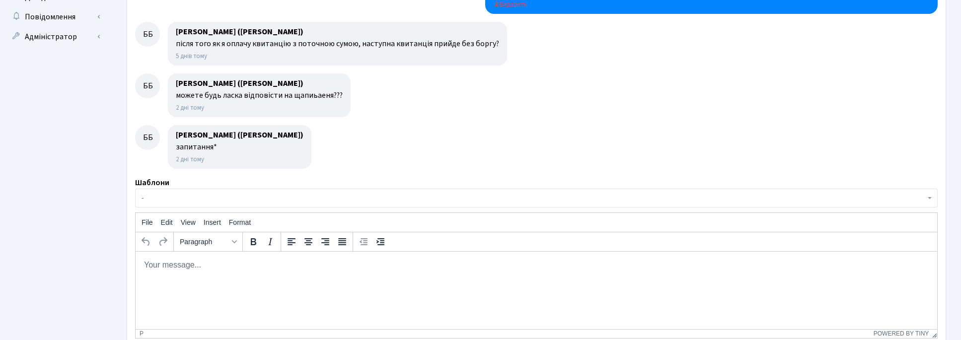
scroll to position [435, 0]
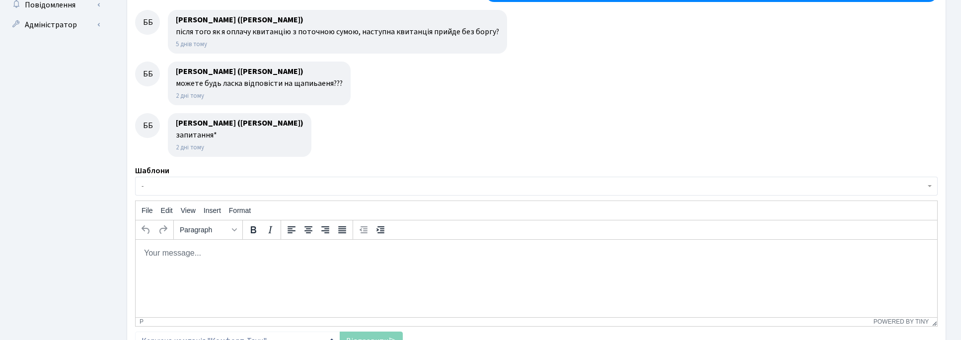
click at [198, 266] on html at bounding box center [537, 252] width 802 height 27
click at [456, 156] on div at bounding box center [536, 135] width 803 height 44
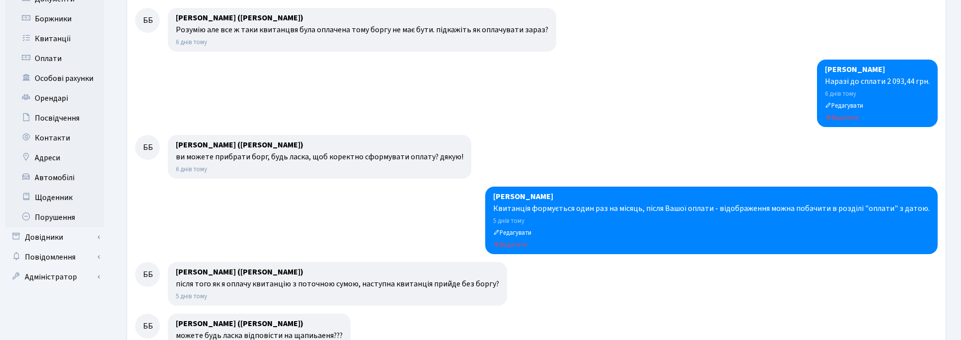
scroll to position [0, 0]
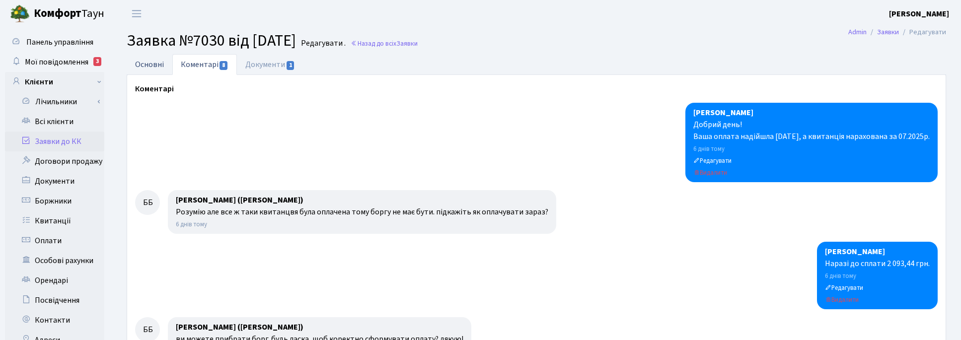
click at [155, 60] on link "Основні" at bounding box center [150, 64] width 46 height 20
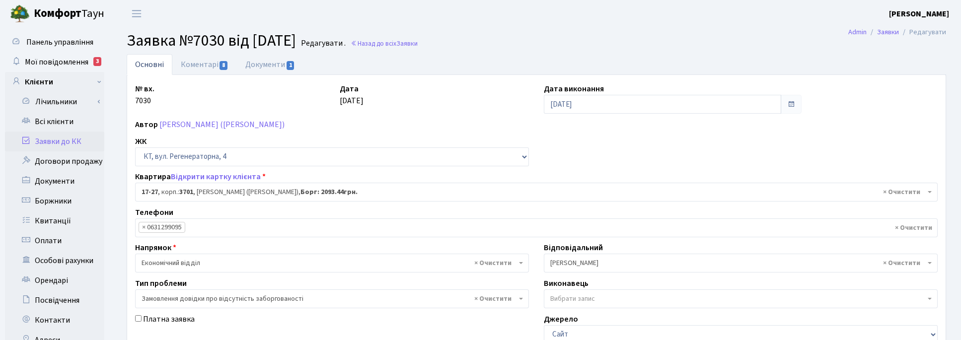
click at [563, 155] on div "№ вх. 7030 Дата 15.08.2025 Дата виконання 19.08.2025 Автор Басірі Башармал (Bas…" at bounding box center [537, 307] width 818 height 448
click at [563, 168] on div "№ вх. 7030 Дата 15.08.2025 Дата виконання 19.08.2025 Автор Басірі Башармал (Bas…" at bounding box center [537, 307] width 818 height 448
click at [261, 64] on link "Документи 1" at bounding box center [270, 64] width 67 height 20
select select "25"
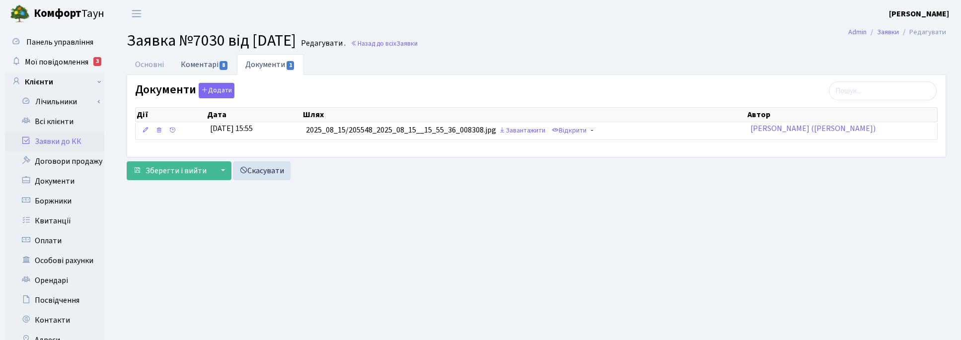
click at [210, 67] on link "Коментарі 8" at bounding box center [204, 64] width 65 height 20
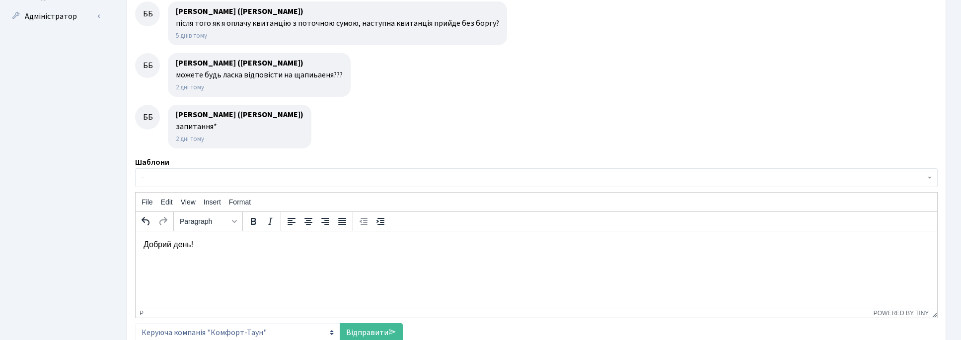
scroll to position [511, 0]
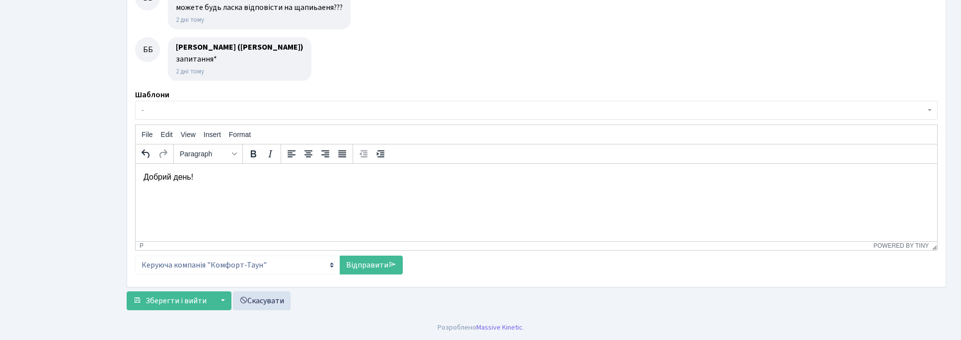
click at [176, 190] on html "Добрий день!" at bounding box center [537, 176] width 802 height 27
click at [198, 182] on p "Добрий день!" at bounding box center [537, 176] width 786 height 11
drag, startPoint x: 235, startPoint y: 196, endPoint x: 248, endPoint y: 202, distance: 14.9
click at [236, 196] on p "При оплаті квитанції до 27 числа - наступна квитанція формується без боргу" at bounding box center [537, 195] width 786 height 11
click at [428, 197] on p "При оплаті квитанції до 26 числа - наступна квитанція формується без боргу" at bounding box center [537, 195] width 786 height 11
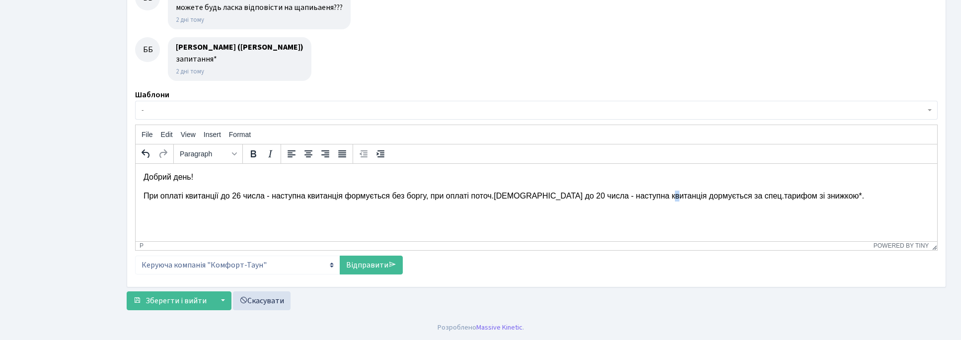
click at [654, 196] on p "При оплаті квитанції до 26 числа - наступна квитанція формується без боргу, при…" at bounding box center [537, 195] width 786 height 11
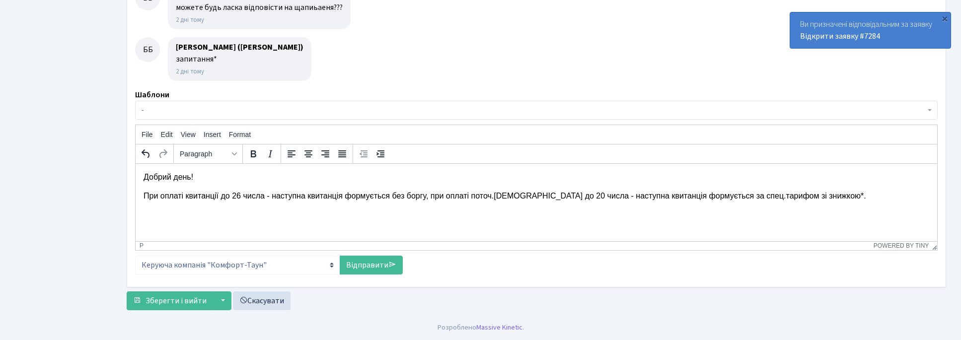
click at [144, 210] on html "Добрий день! При оплаті квитанції до 26 числа - наступна квитанція формується б…" at bounding box center [537, 186] width 802 height 46
click at [814, 200] on p "При оплаті квитанції до 26 числа - наступна квитанція формується без боргу, при…" at bounding box center [537, 195] width 786 height 11
click at [379, 261] on link "Відправити" at bounding box center [371, 265] width 63 height 19
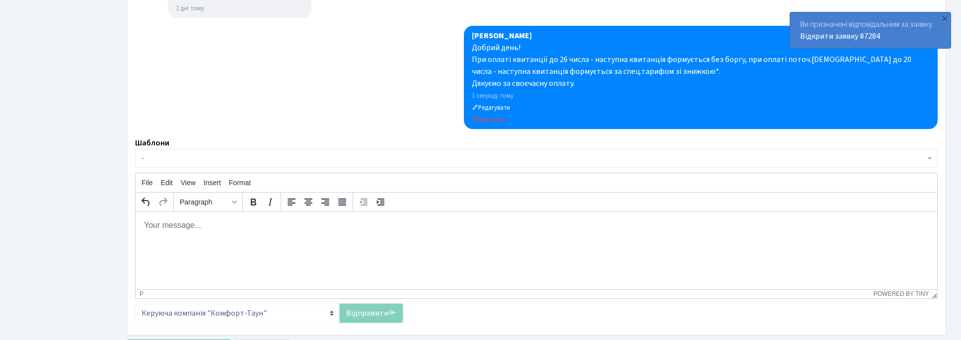
scroll to position [622, 0]
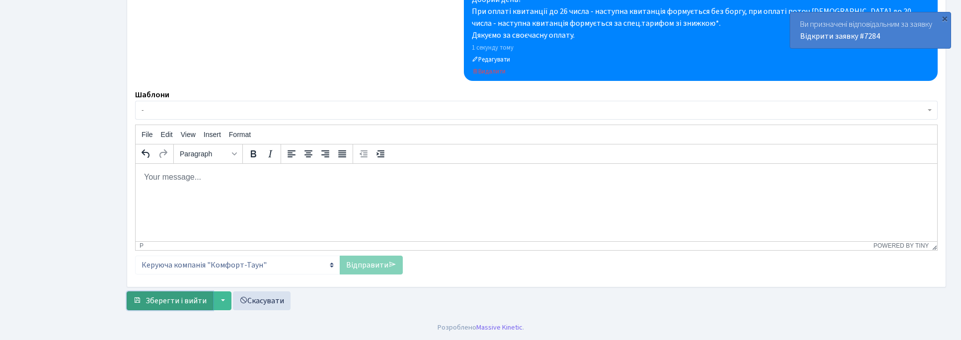
click at [180, 302] on span "Зберегти і вийти" at bounding box center [176, 301] width 61 height 11
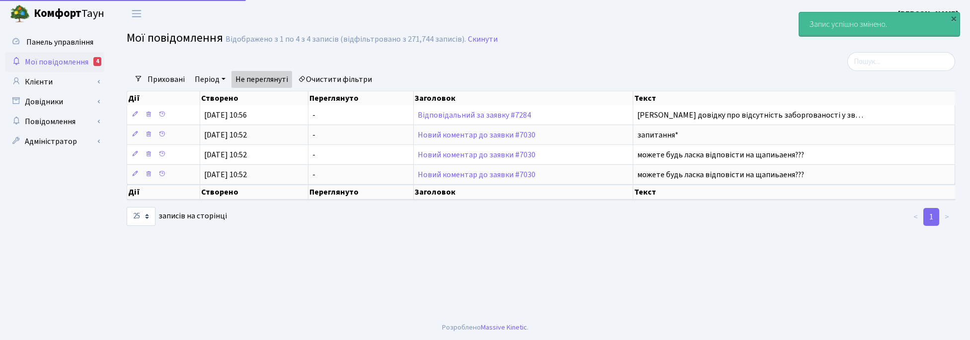
select select "25"
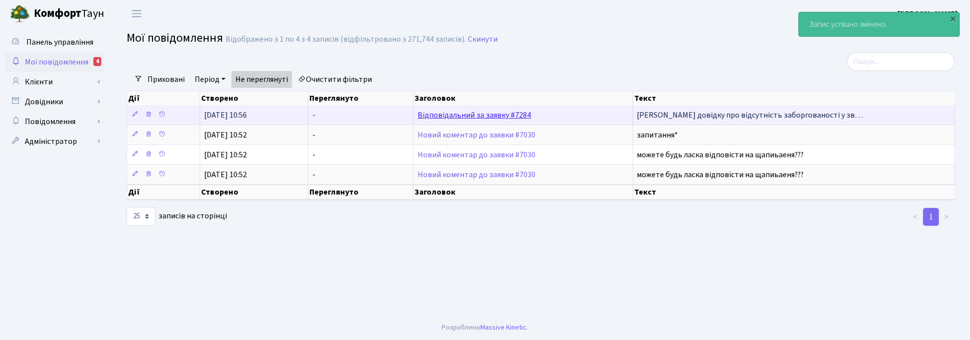
click at [485, 118] on link "Відповідальний за заявку #7284" at bounding box center [474, 115] width 113 height 11
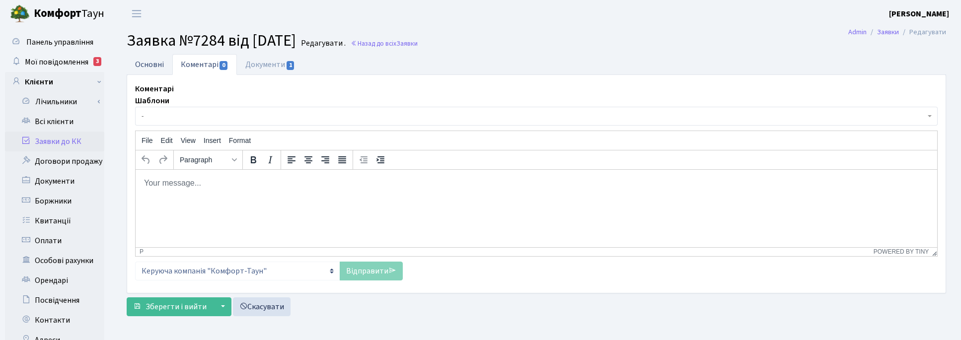
click at [139, 63] on link "Основні" at bounding box center [150, 64] width 46 height 20
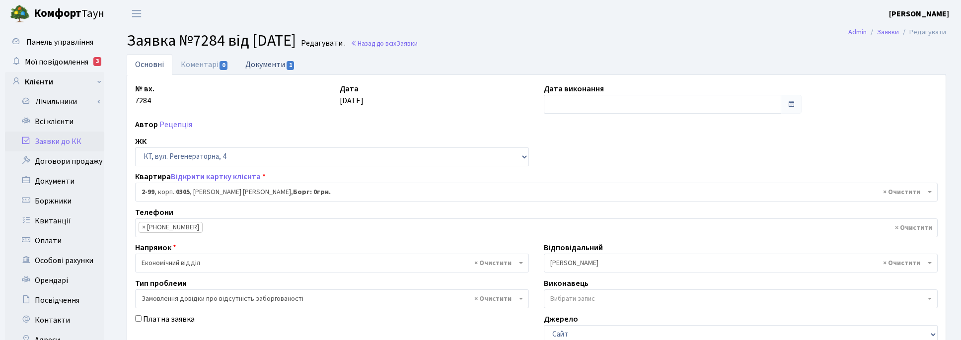
click at [267, 65] on link "Документи 1" at bounding box center [270, 64] width 67 height 20
select select "25"
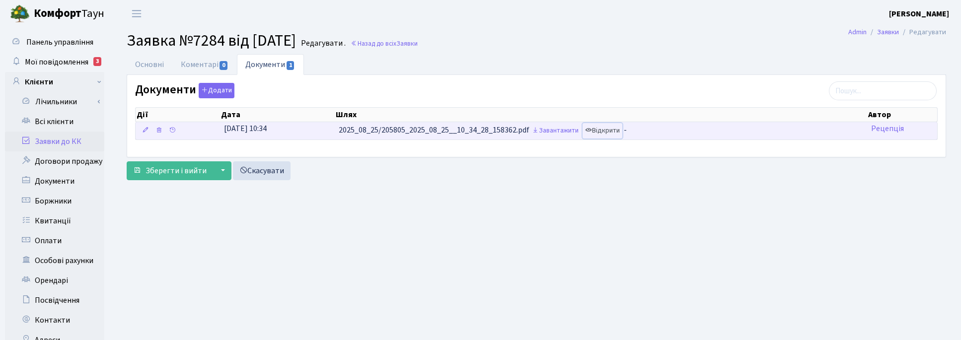
click at [610, 130] on link "Відкрити" at bounding box center [603, 130] width 40 height 15
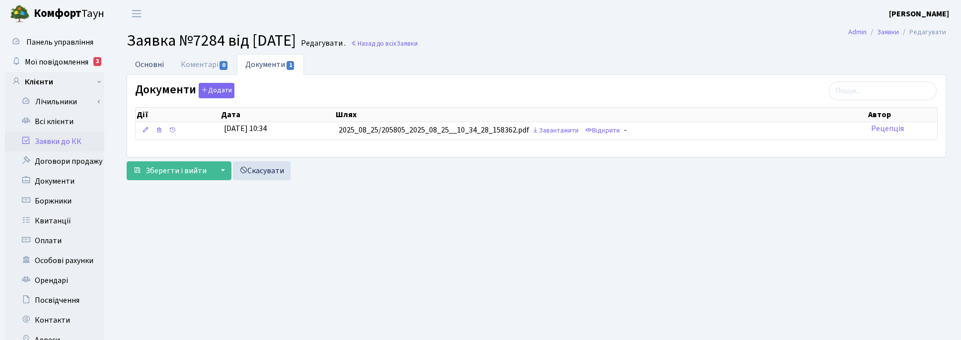
click at [142, 63] on link "Основні" at bounding box center [150, 64] width 46 height 20
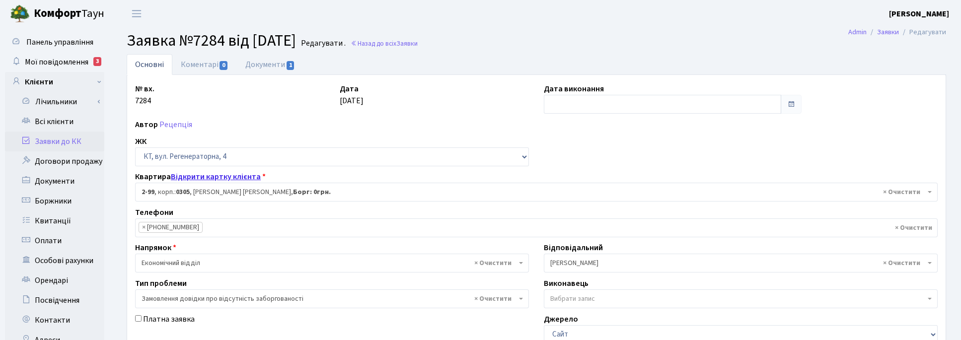
click at [219, 174] on link "Відкрити картку клієнта" at bounding box center [216, 176] width 90 height 11
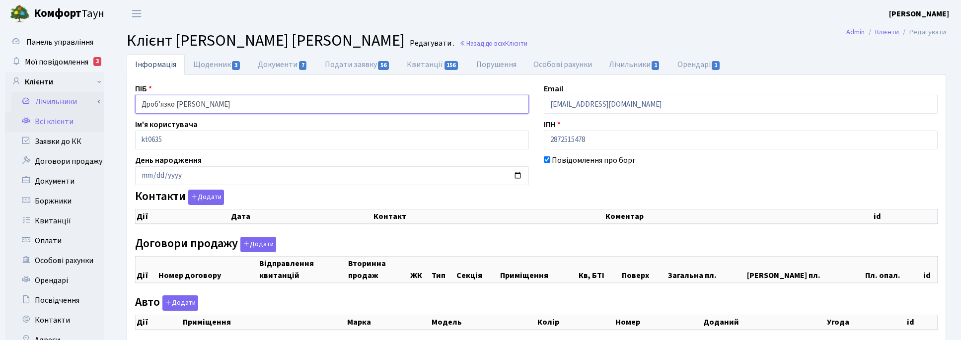
drag, startPoint x: 248, startPoint y: 100, endPoint x: 93, endPoint y: 92, distance: 155.2
click at [98, 95] on div "Панель управління Мої повідомлення 3 Клієнти Лічильники Показання" at bounding box center [480, 250] width 961 height 447
checkbox input "true"
select select "25"
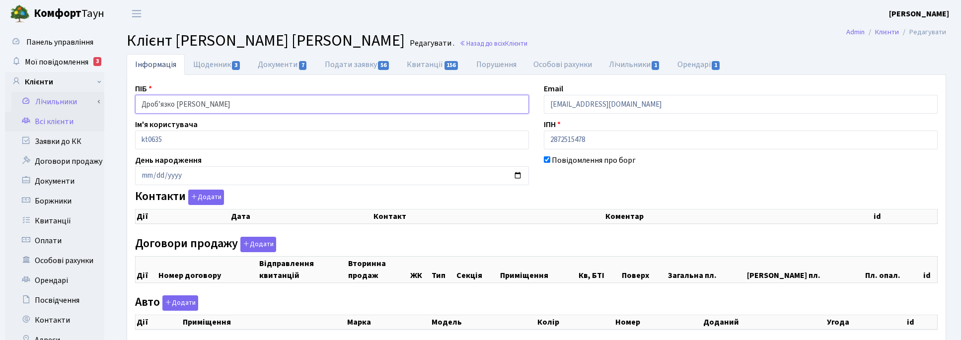
select select "25"
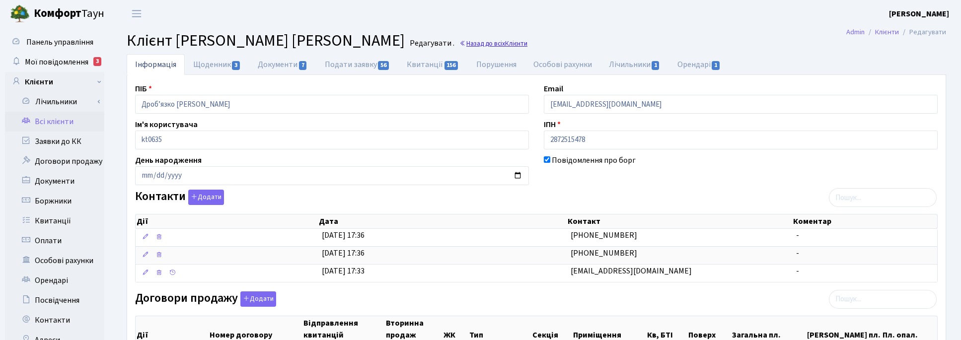
click at [460, 42] on link "Назад до всіх Клієнти" at bounding box center [494, 43] width 68 height 9
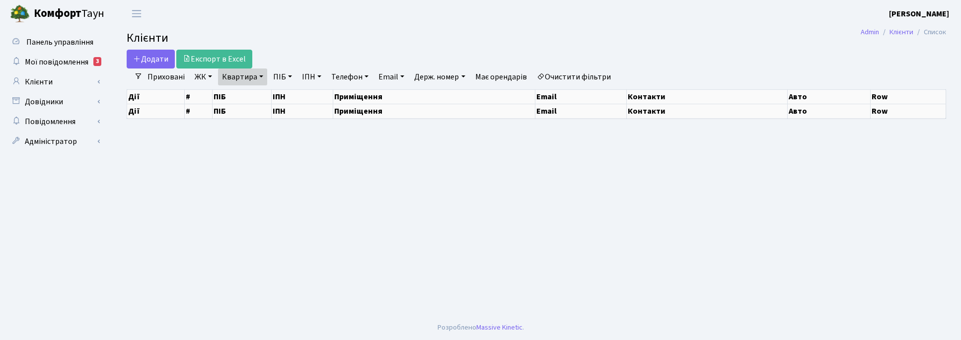
select select "25"
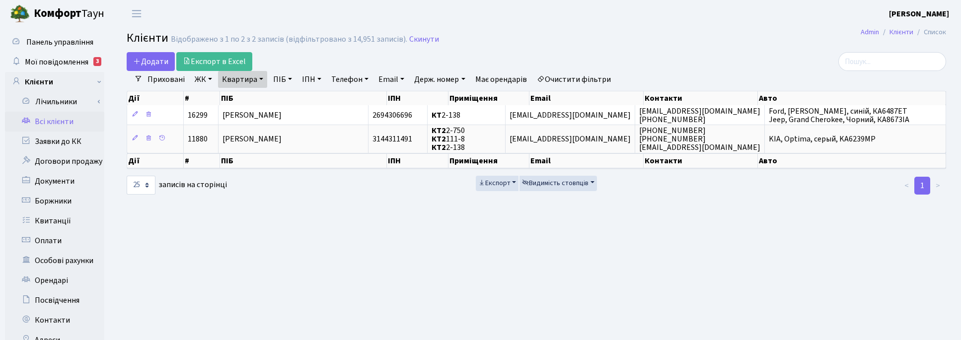
click at [47, 118] on link "Всі клієнти" at bounding box center [54, 122] width 99 height 20
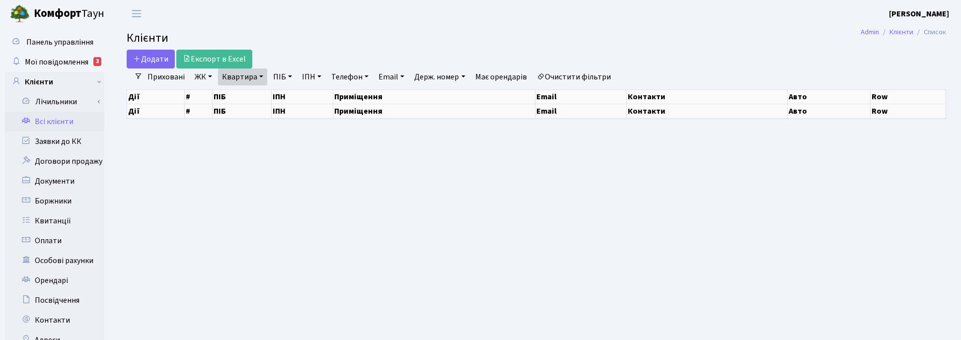
select select "25"
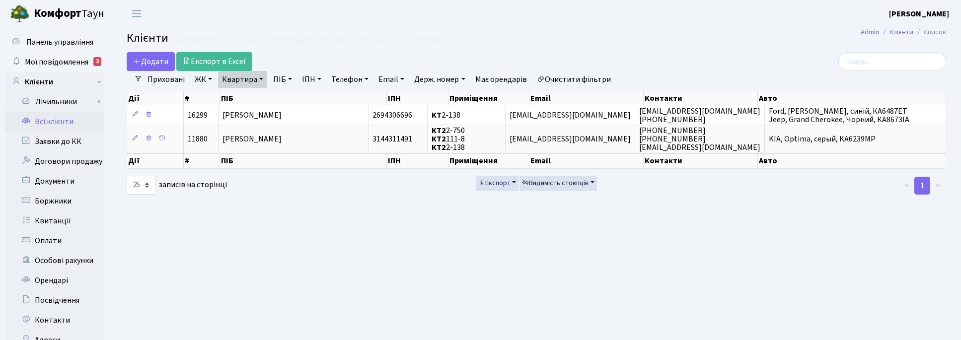
click at [53, 123] on link "Всі клієнти" at bounding box center [54, 122] width 99 height 20
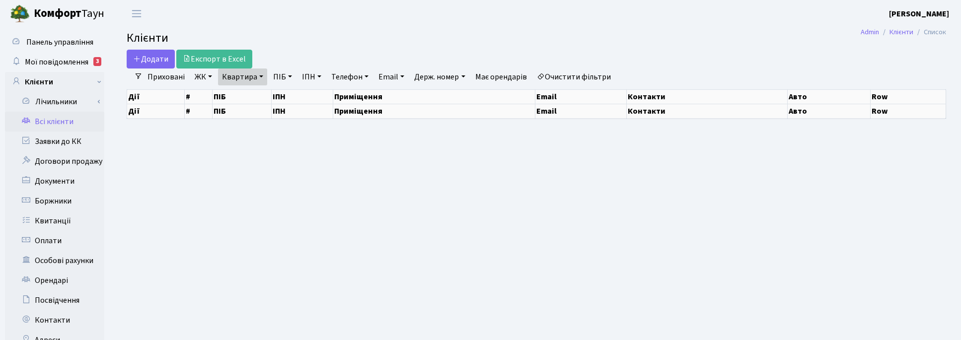
select select "25"
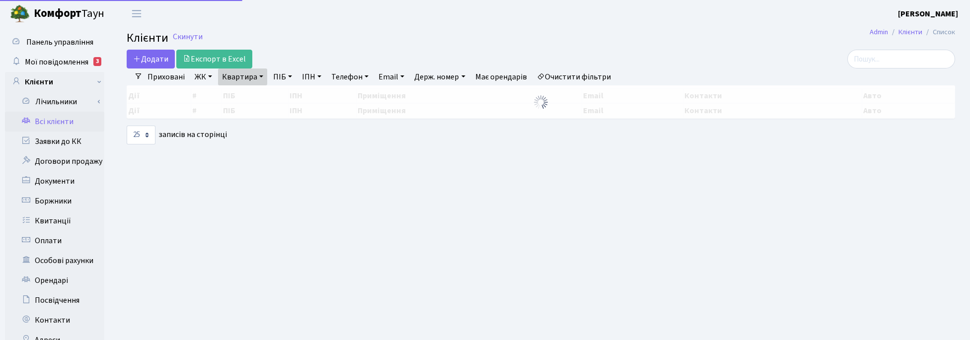
select select "25"
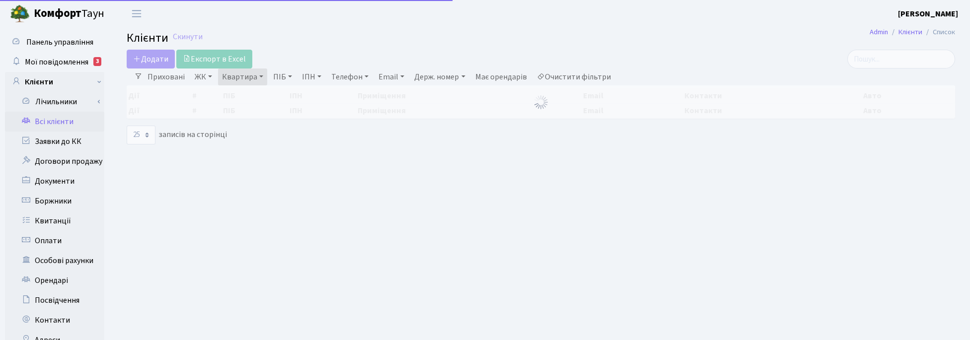
select select "25"
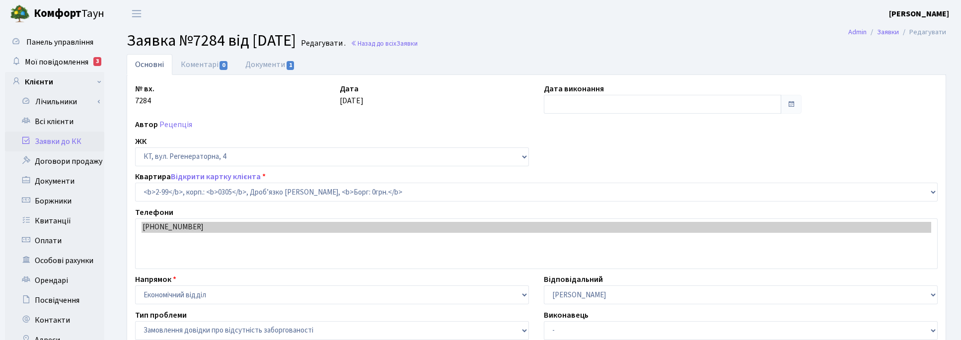
select select "668"
select select "35"
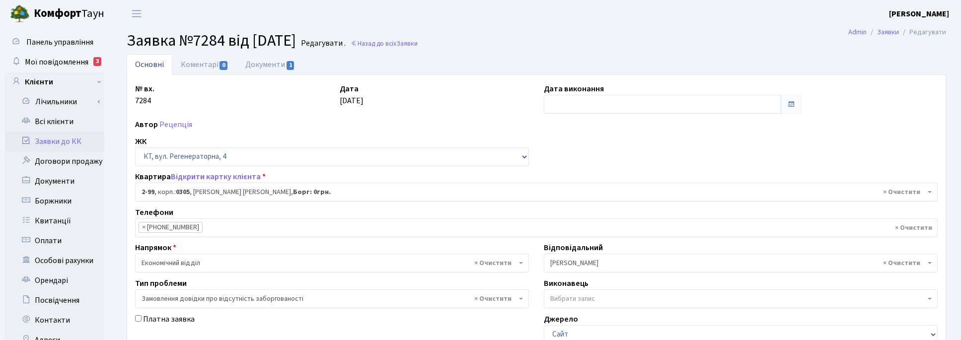
click at [607, 164] on div "№ вх. 7284 Дата 25.08.2025 Дата виконання Автор Рецепція ЖК - ТХ, вул. Ділова, …" at bounding box center [537, 307] width 818 height 448
click at [549, 105] on input "text" at bounding box center [663, 104] width 238 height 19
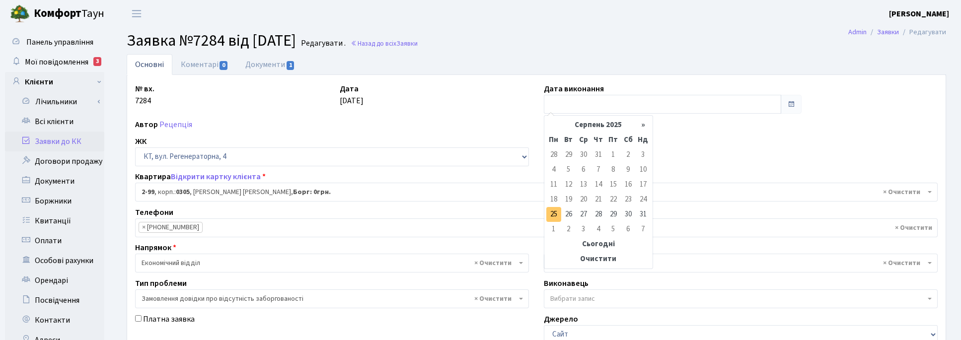
click at [555, 213] on td "25" at bounding box center [554, 214] width 15 height 15
type input "25.08.2025"
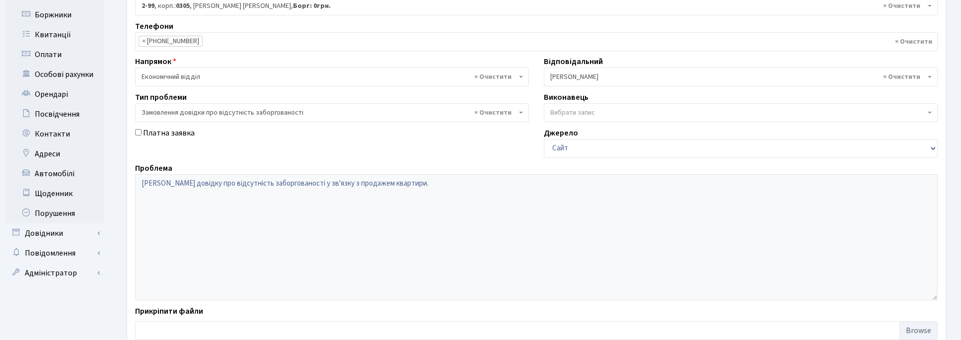
scroll to position [252, 0]
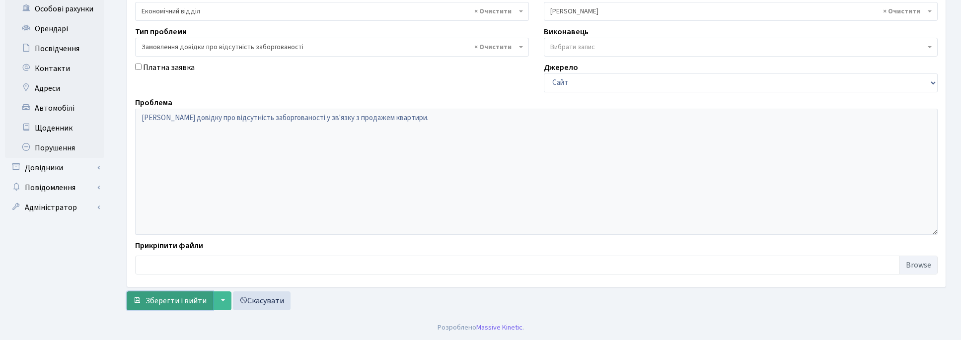
click at [176, 294] on button "Зберегти і вийти" at bounding box center [170, 301] width 86 height 19
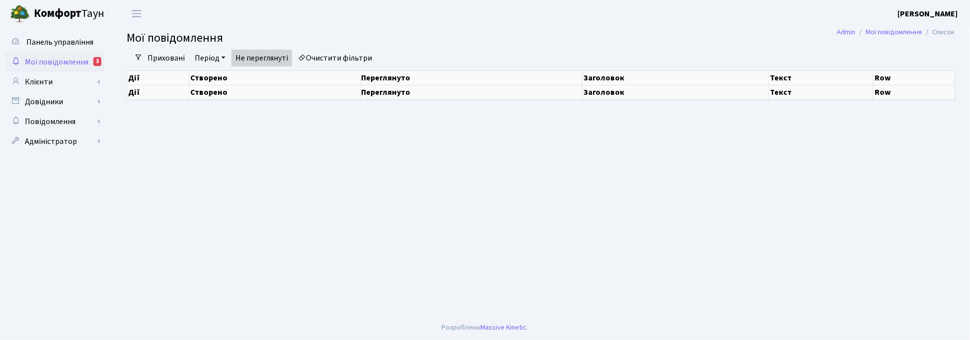
select select "25"
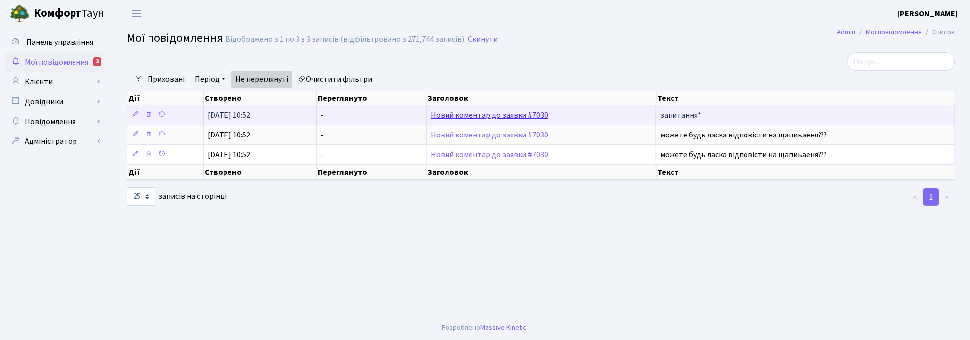
click at [505, 118] on link "Новий коментар до заявки #7030" at bounding box center [490, 115] width 118 height 11
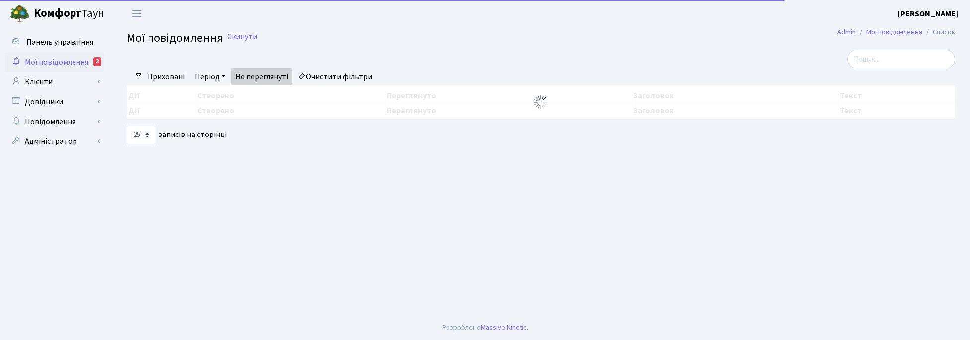
select select "25"
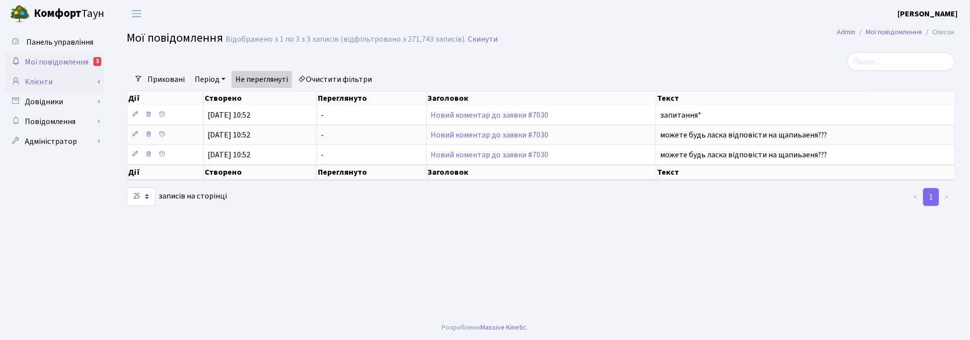
click at [37, 83] on link "Клієнти" at bounding box center [54, 82] width 99 height 20
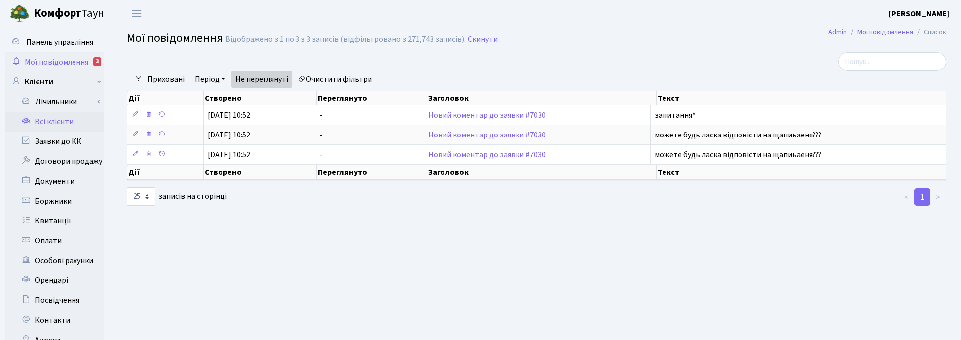
click at [60, 123] on link "Всі клієнти" at bounding box center [54, 122] width 99 height 20
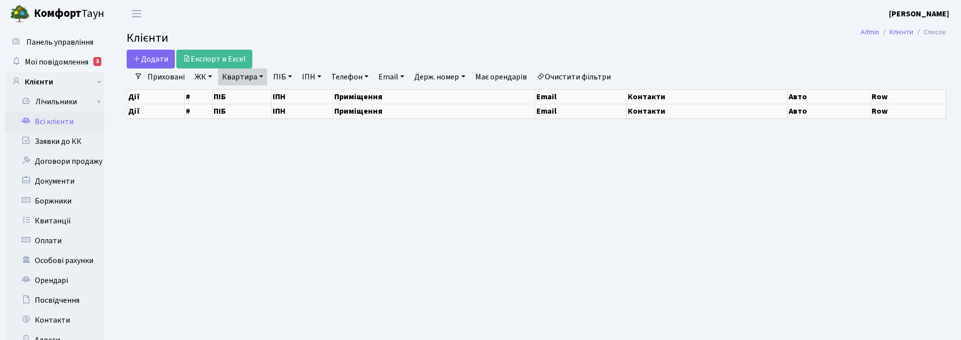
select select "25"
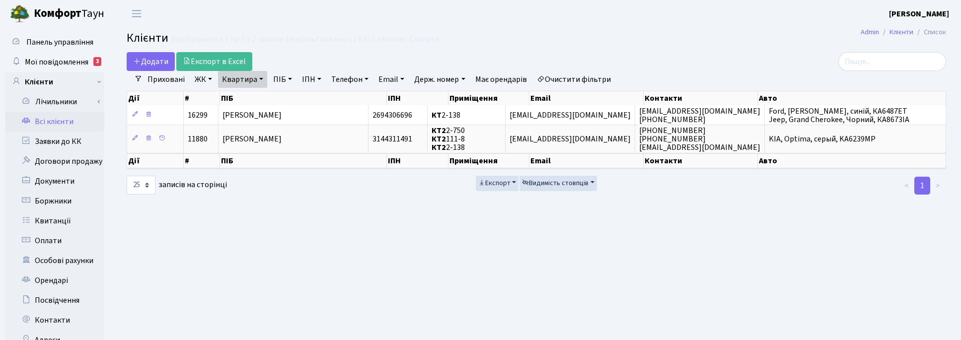
click at [257, 80] on link "Квартира" at bounding box center [242, 79] width 49 height 17
click at [261, 97] on input "2-138" at bounding box center [248, 98] width 58 height 19
type input "2"
type input "А76"
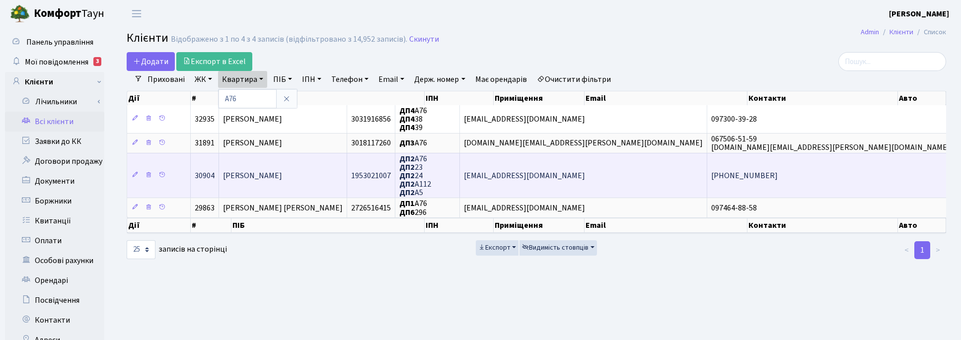
click at [262, 177] on span "[PERSON_NAME]" at bounding box center [252, 175] width 59 height 11
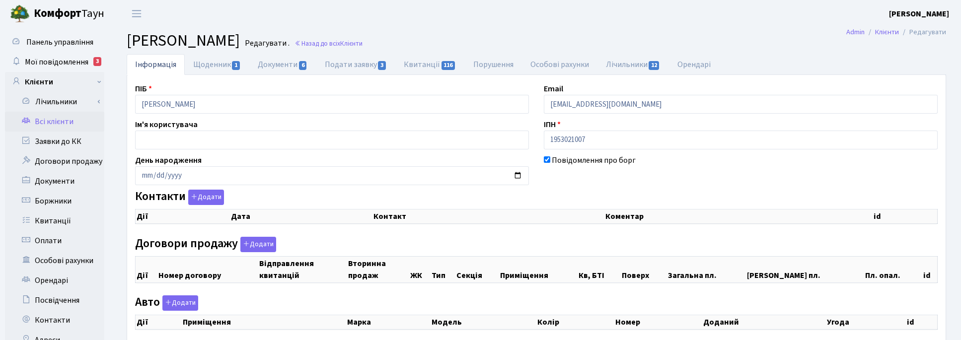
select select "25"
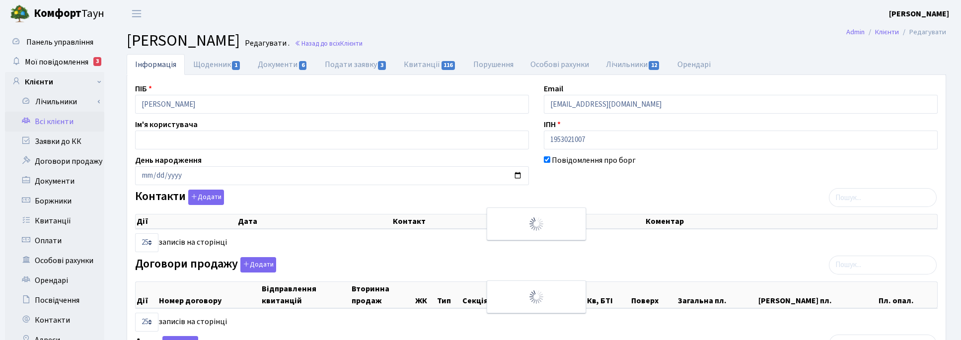
checkbox input "true"
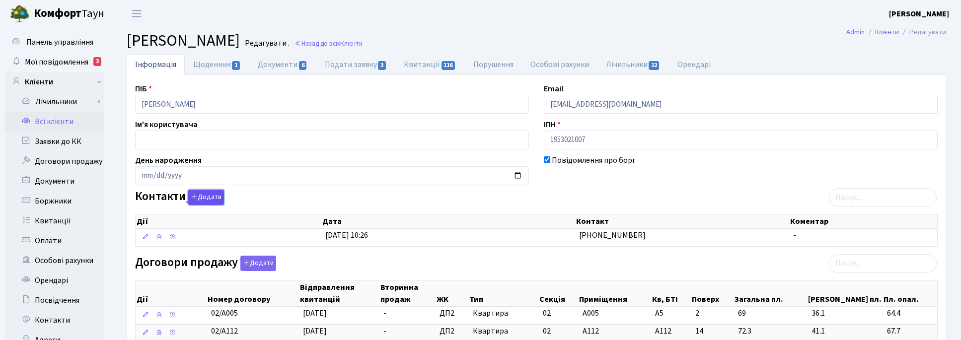
click at [210, 199] on button "Додати" at bounding box center [206, 197] width 36 height 15
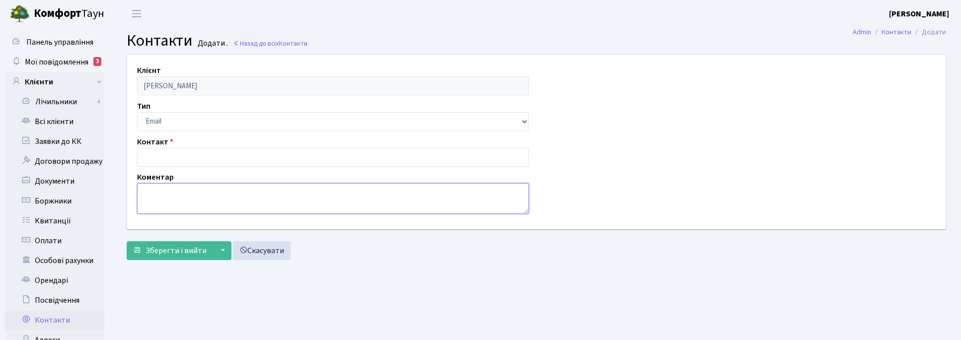
click at [169, 192] on textarea at bounding box center [333, 198] width 392 height 31
type textarea "донька [PERSON_NAME]"
click at [163, 158] on input "text" at bounding box center [333, 157] width 392 height 19
type input "ь"
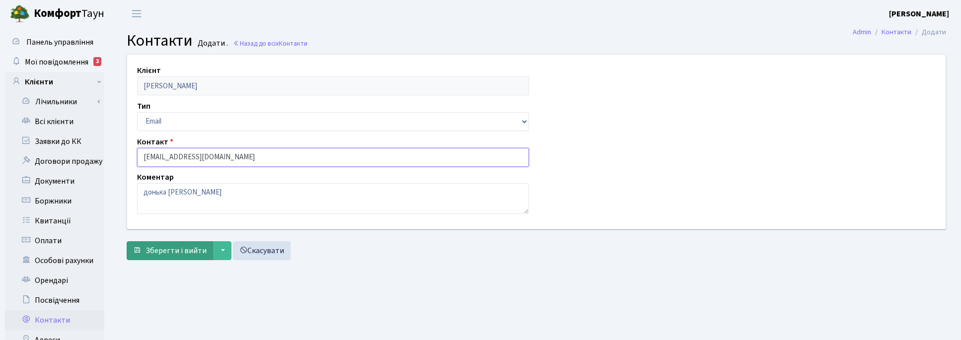
type input "[EMAIL_ADDRESS][DOMAIN_NAME]"
click at [177, 252] on span "Зберегти і вийти" at bounding box center [176, 250] width 61 height 11
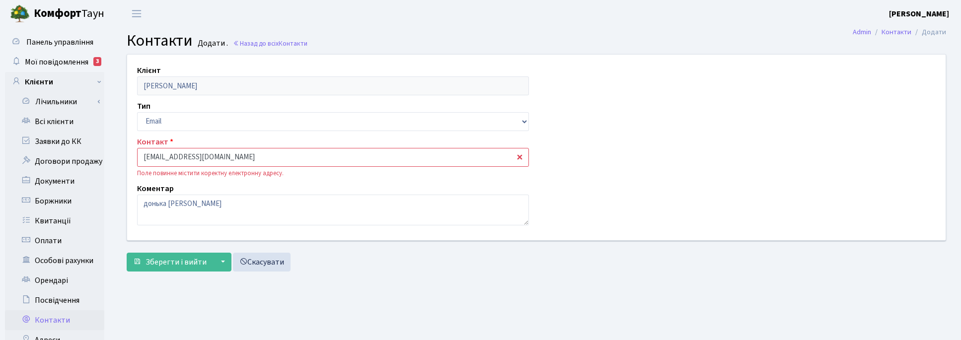
click at [241, 158] on input "[EMAIL_ADDRESS][DOMAIN_NAME]" at bounding box center [333, 157] width 392 height 19
type input "[EMAIL_ADDRESS][DOMAIN_NAME]"
click at [180, 261] on span "Зберегти і вийти" at bounding box center [176, 262] width 61 height 11
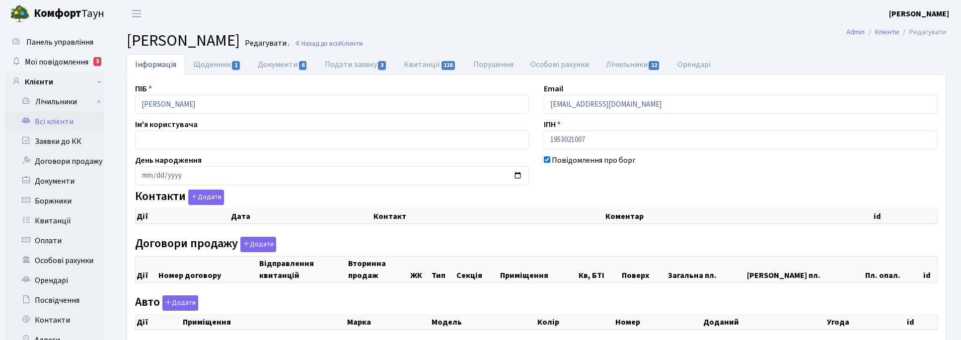
checkbox input "true"
select select "25"
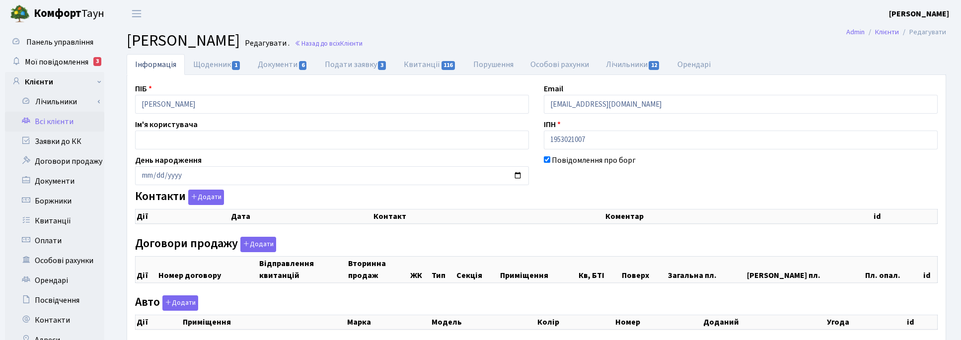
select select "25"
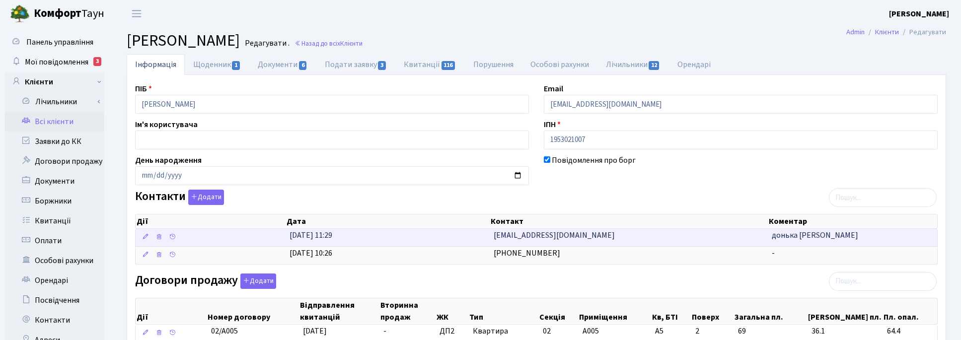
click at [501, 235] on span "mira141517@gmail.com" at bounding box center [554, 235] width 121 height 11
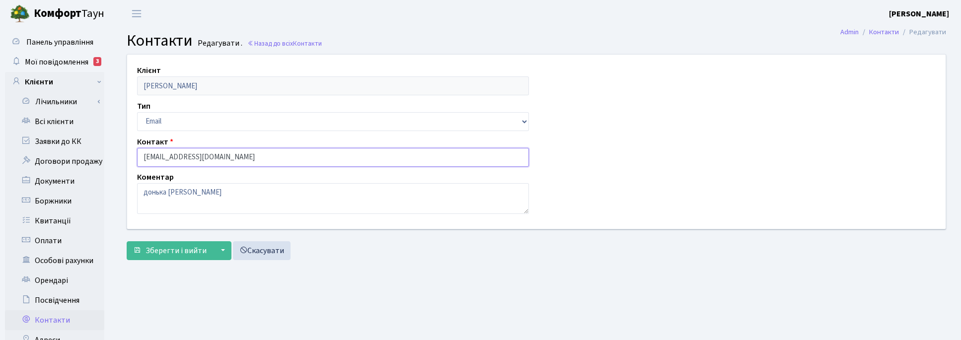
drag, startPoint x: 235, startPoint y: 157, endPoint x: 123, endPoint y: 152, distance: 111.9
click at [123, 152] on div "Клієнт Сінькевич Людмила Іванівна Тип Email Телефон Контакт mira141517@gmail.co…" at bounding box center [537, 142] width 834 height 174
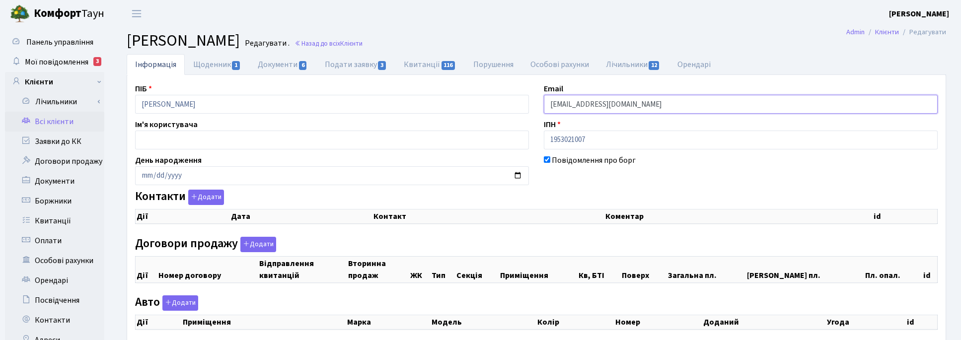
drag, startPoint x: 676, startPoint y: 108, endPoint x: 491, endPoint y: 106, distance: 185.3
click at [491, 106] on div "ПІБ Сінькевич Людмила Іванівна Email kt30904@comfort-town.com.ua Ім'я користува…" at bounding box center [537, 260] width 818 height 354
paste input "mira141517@gmail.com"
type input "mira141517@gmail.com"
checkbox input "true"
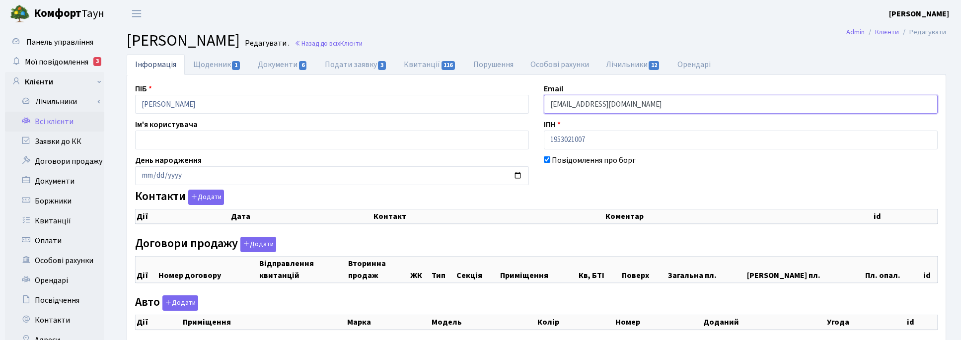
select select "25"
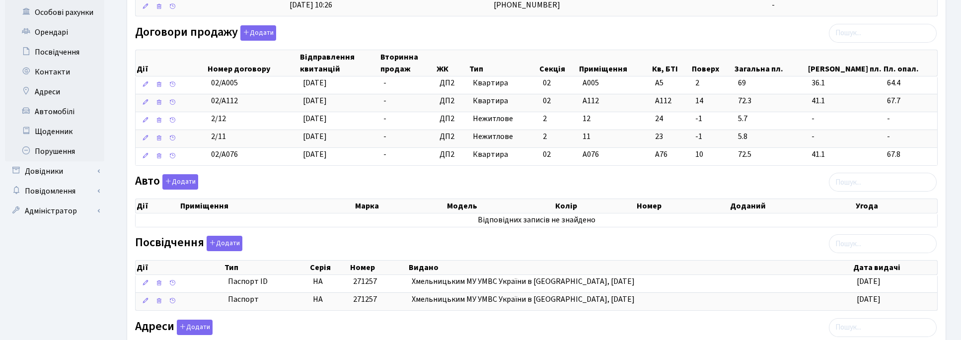
scroll to position [361, 0]
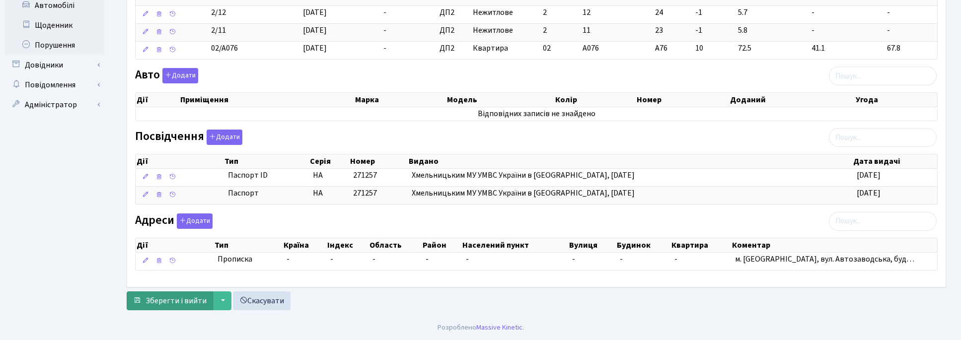
type input "mira141517@gmail.com"
click at [174, 294] on button "Зберегти і вийти" at bounding box center [170, 301] width 86 height 19
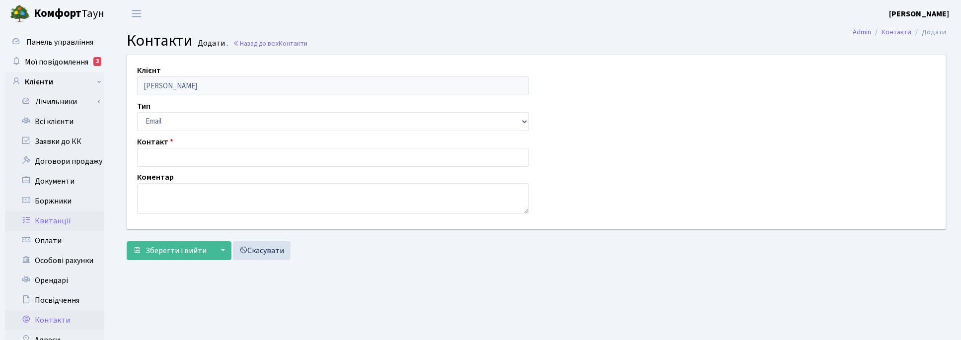
click at [58, 219] on link "Квитанції" at bounding box center [54, 221] width 99 height 20
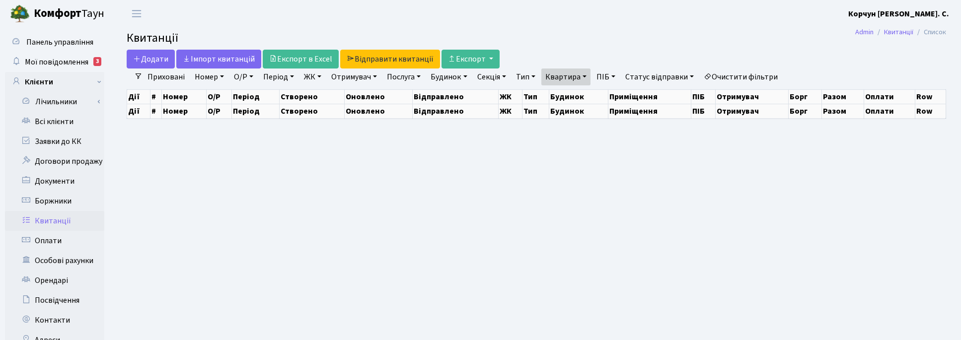
select select "25"
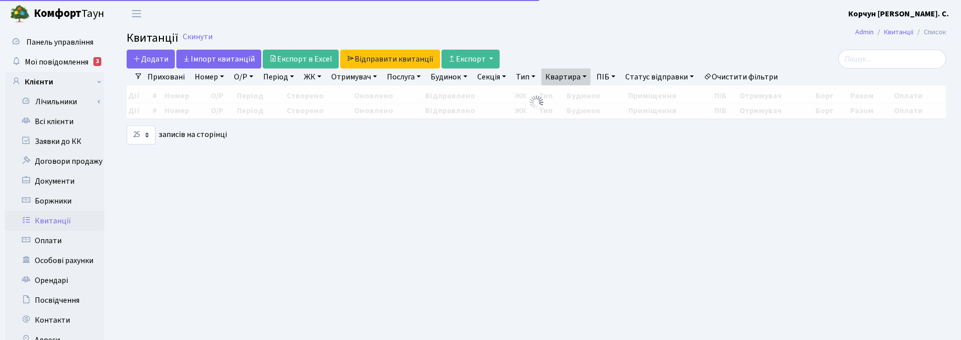
click at [585, 78] on link "Квартира" at bounding box center [566, 77] width 49 height 17
click at [588, 92] on input "17-27" at bounding box center [571, 96] width 58 height 19
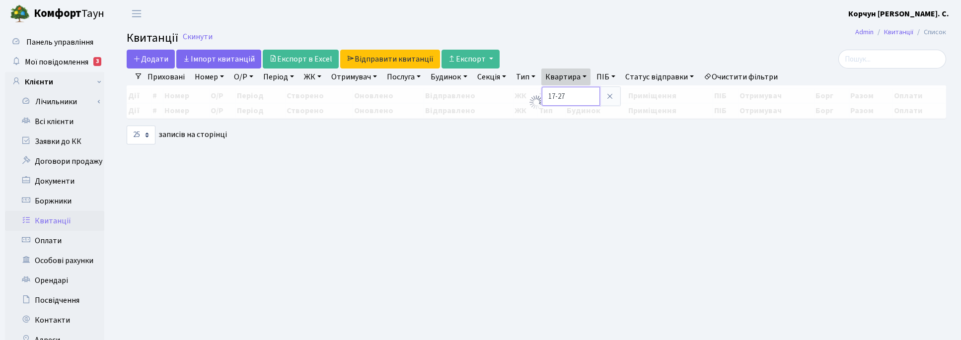
click at [587, 92] on input "17-27" at bounding box center [571, 96] width 58 height 19
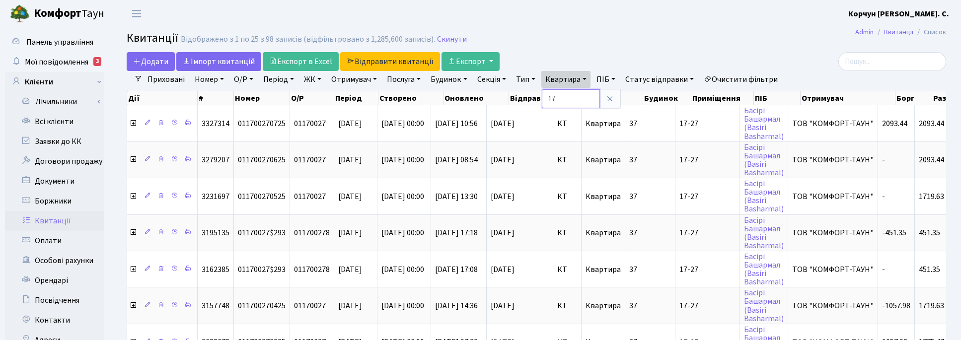
type input "1"
click at [617, 79] on link "ПІБ" at bounding box center [606, 79] width 27 height 17
click at [617, 93] on input "text" at bounding box center [622, 98] width 58 height 19
type input "c"
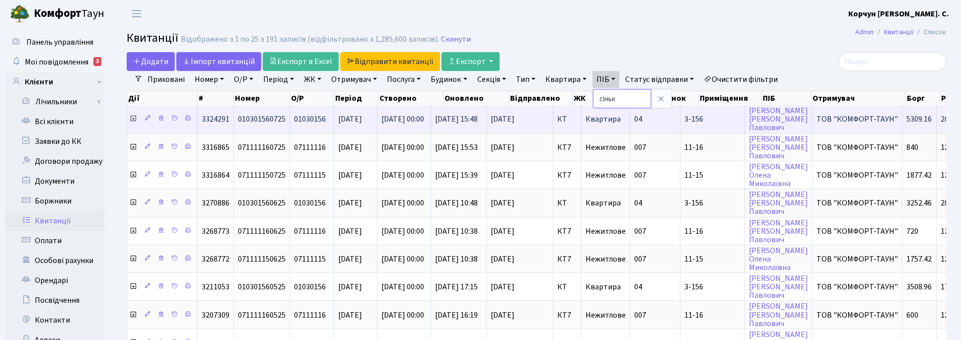
type input "сіньк"
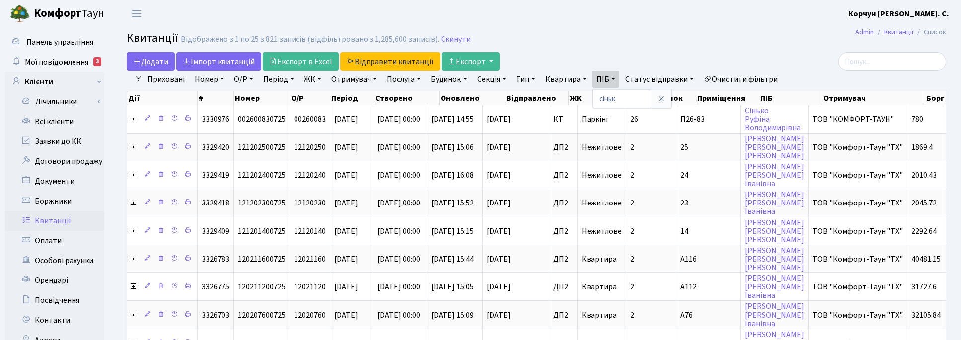
click at [318, 78] on link "ЖК" at bounding box center [312, 79] width 25 height 17
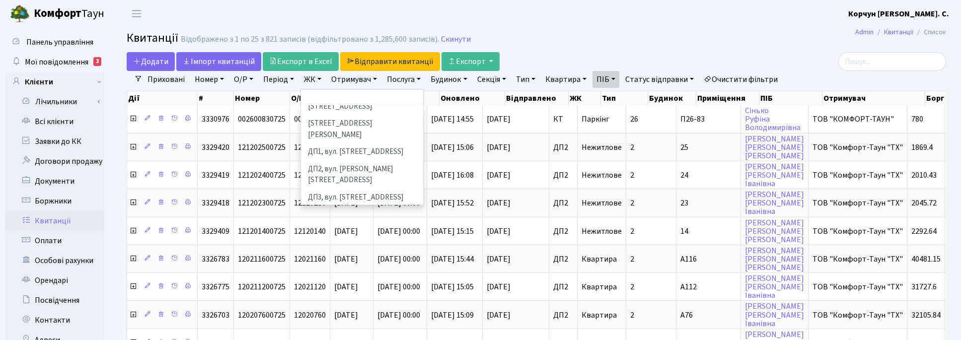
scroll to position [311, 0]
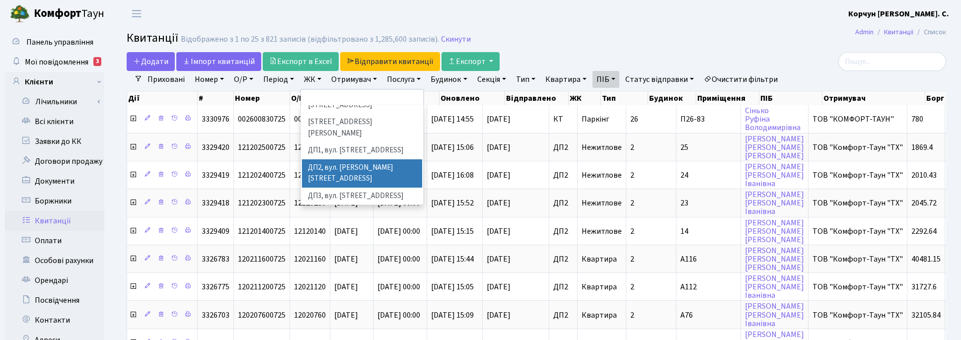
click at [324, 159] on li "ДП2, вул. Некрасова, 12а" at bounding box center [362, 173] width 120 height 28
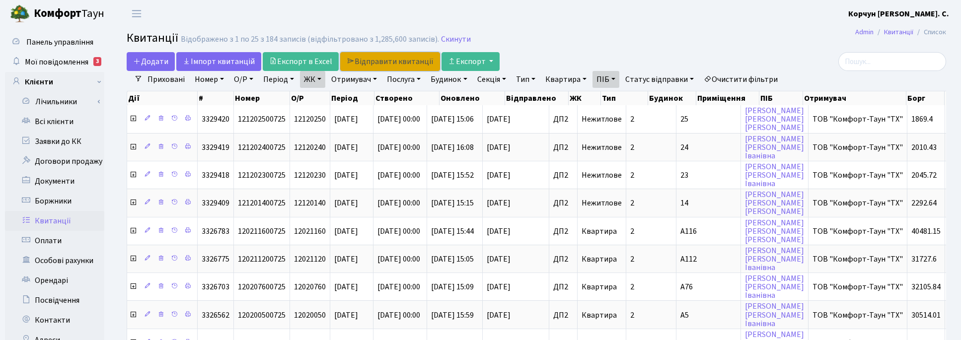
click at [375, 57] on link "Відправити квитанції" at bounding box center [390, 61] width 100 height 19
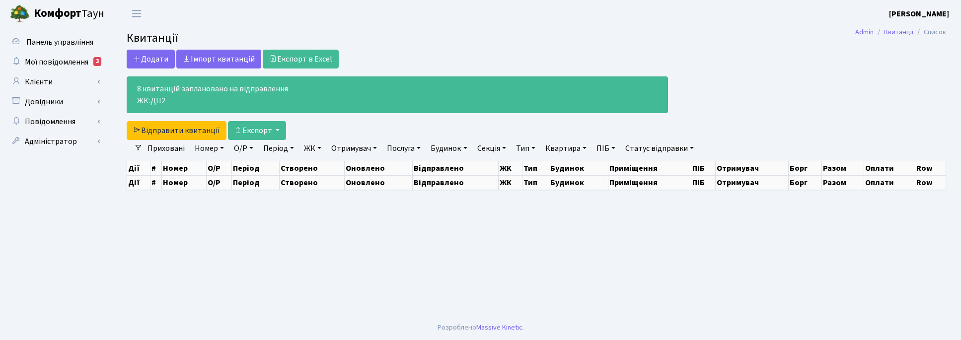
select select "25"
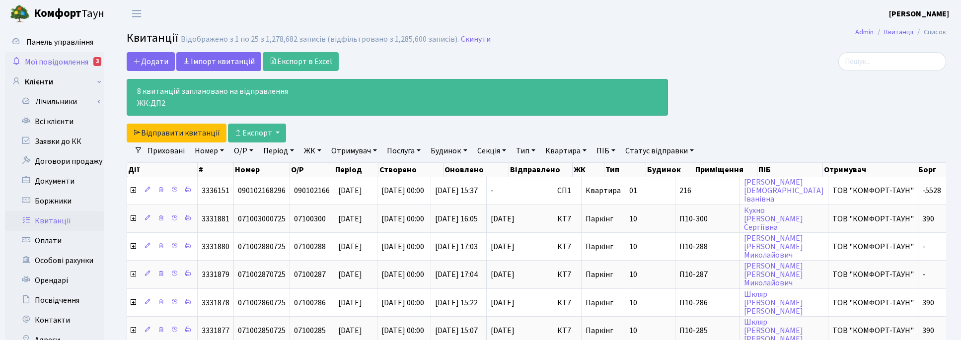
click at [50, 65] on span "Мої повідомлення" at bounding box center [57, 62] width 64 height 11
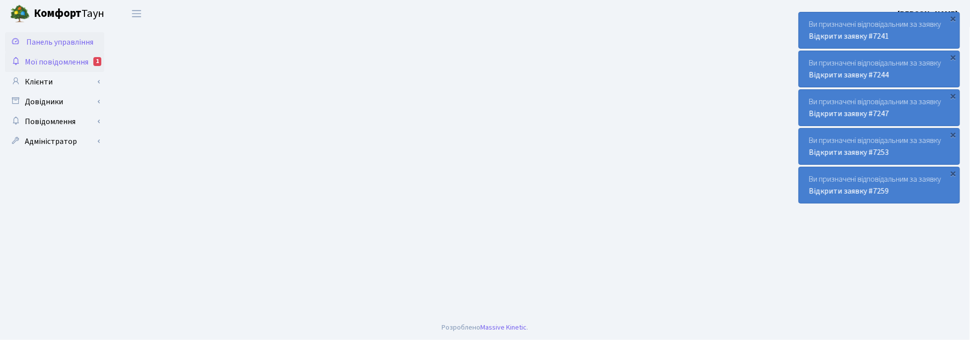
click at [55, 62] on span "Мої повідомлення" at bounding box center [57, 62] width 64 height 11
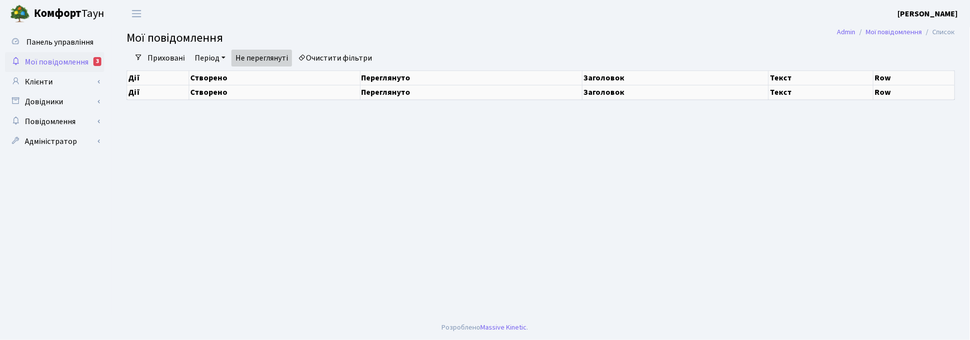
select select "25"
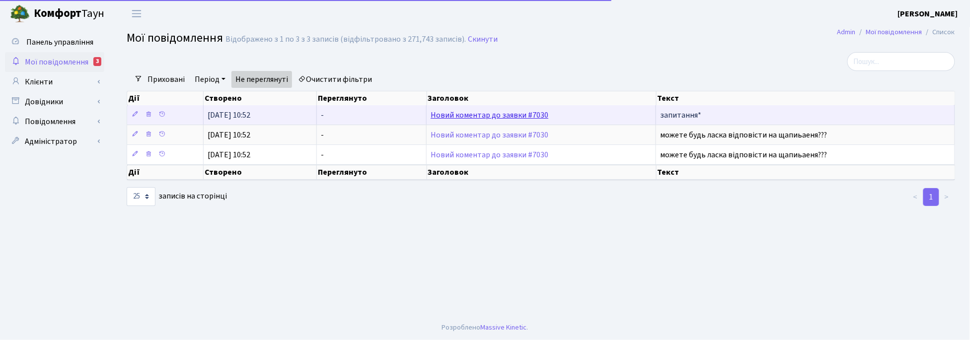
drag, startPoint x: 313, startPoint y: 108, endPoint x: 440, endPoint y: 113, distance: 126.8
click at [440, 113] on link "Новий коментар до заявки #7030" at bounding box center [490, 115] width 118 height 11
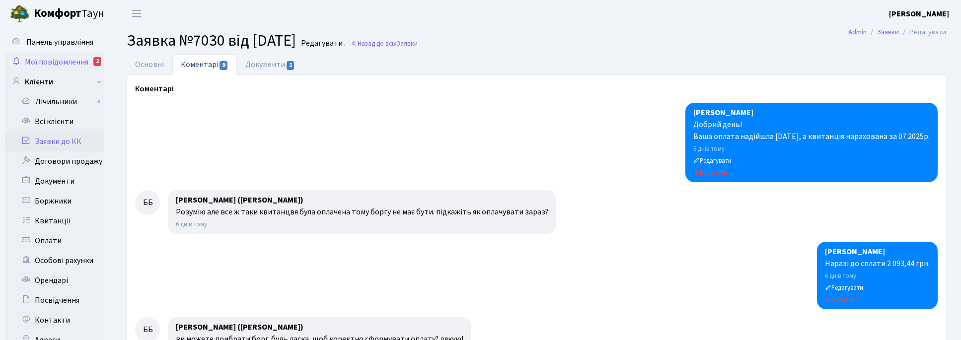
click at [59, 61] on span "Мої повідомлення" at bounding box center [57, 62] width 64 height 11
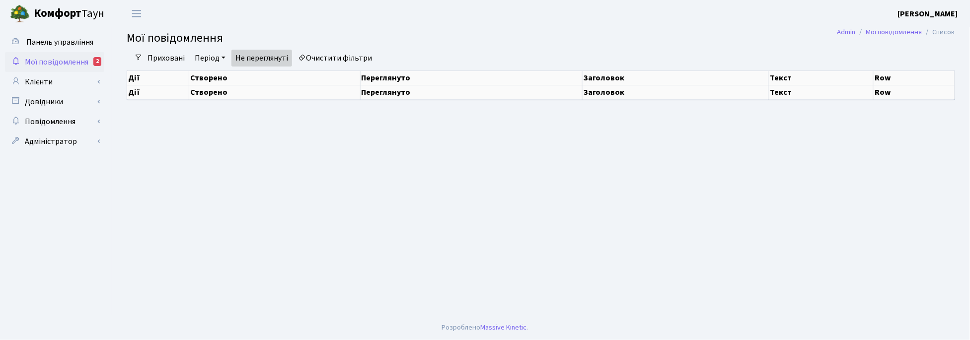
select select "25"
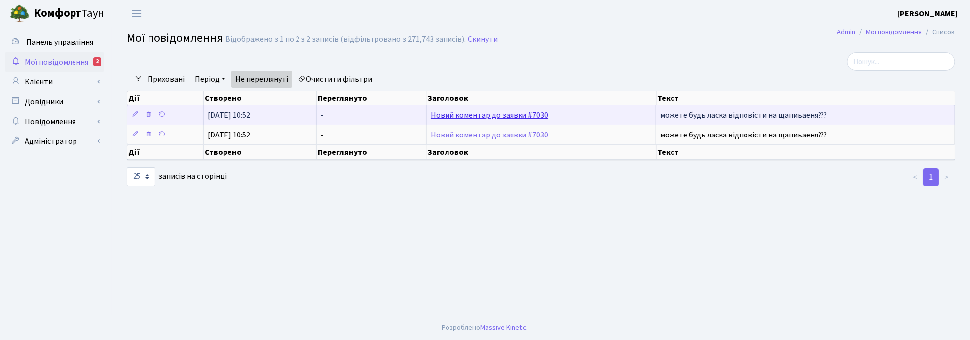
click at [523, 113] on link "Новий коментар до заявки #7030" at bounding box center [490, 115] width 118 height 11
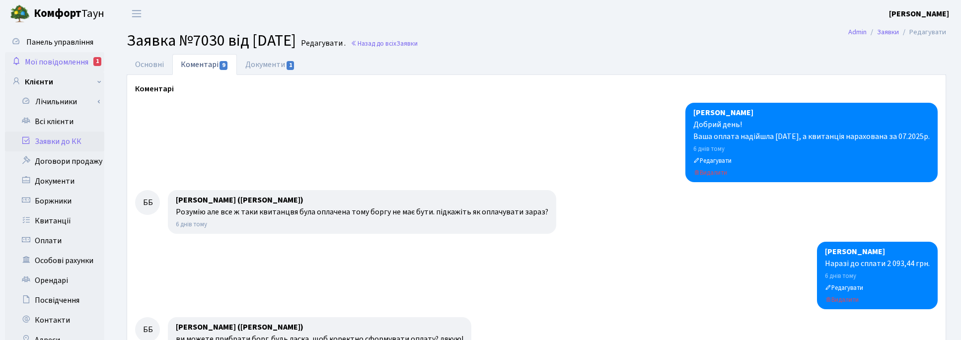
click at [76, 60] on span "Мої повідомлення" at bounding box center [57, 62] width 64 height 11
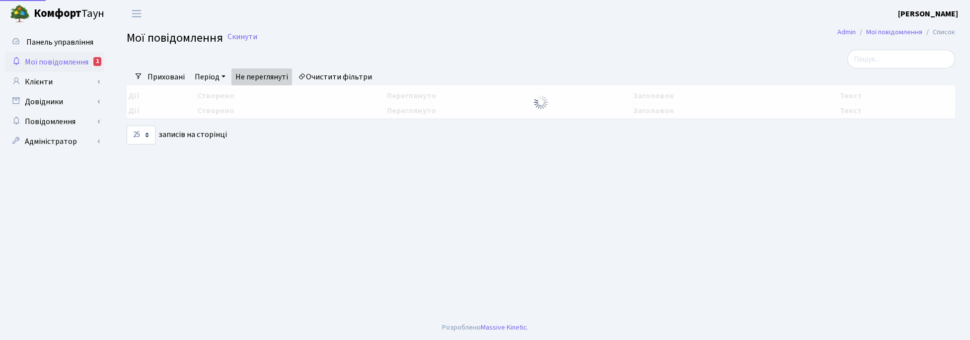
select select "25"
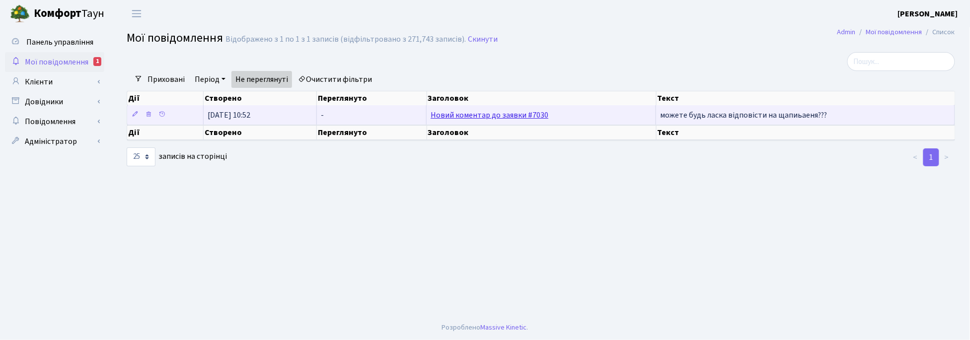
click at [480, 115] on link "Новий коментар до заявки #7030" at bounding box center [490, 115] width 118 height 11
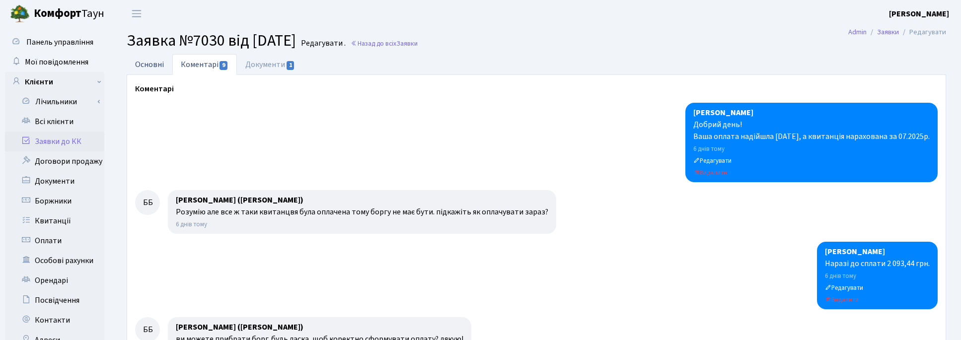
click at [149, 60] on link "Основні" at bounding box center [150, 64] width 46 height 20
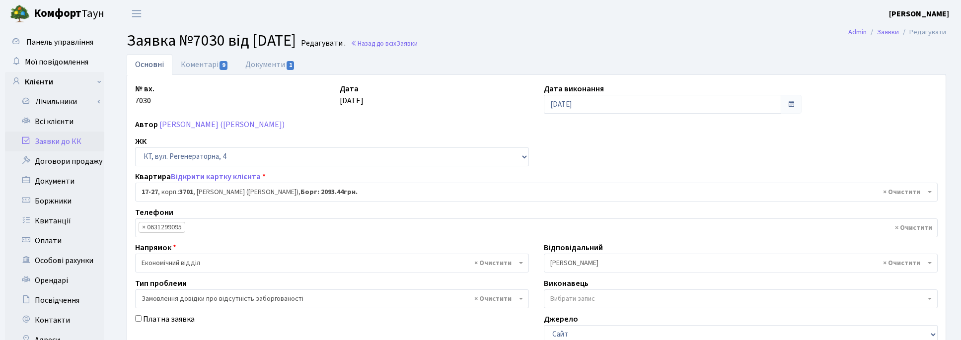
click at [604, 39] on h2 "Заявка №7030 від 15.08.2025 Редагувати . Назад до всіх Заявки" at bounding box center [537, 40] width 820 height 19
click at [654, 33] on h2 "Заявка №7030 від 15.08.2025 Редагувати . Назад до всіх Заявки" at bounding box center [537, 40] width 820 height 19
click at [63, 122] on link "Всі клієнти" at bounding box center [54, 122] width 99 height 20
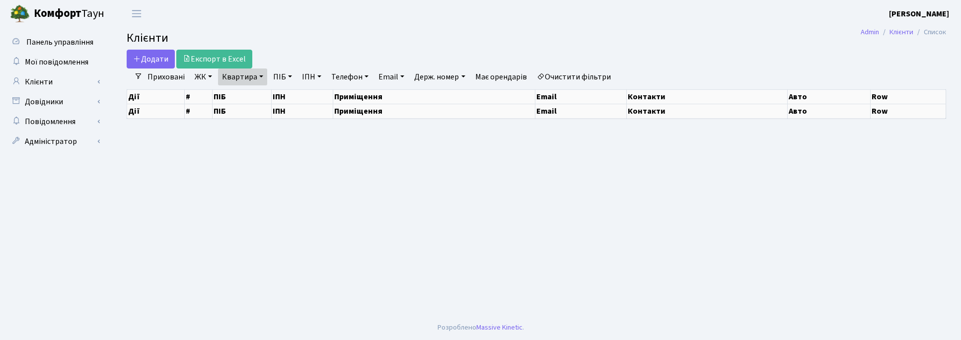
select select "25"
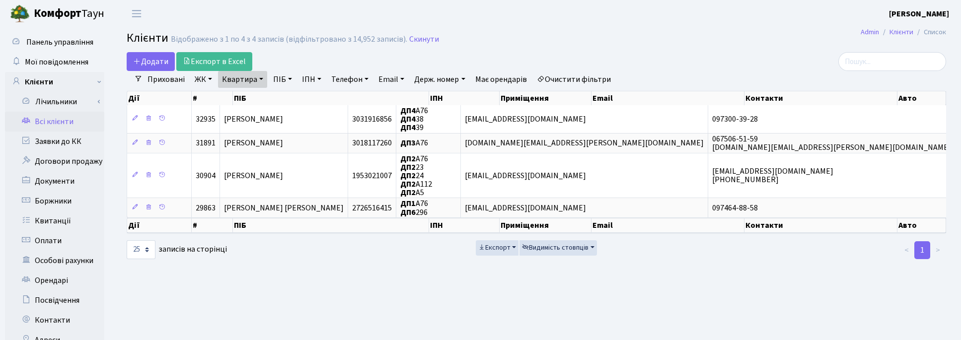
click at [261, 80] on link "Квартира" at bounding box center [242, 79] width 49 height 17
drag, startPoint x: 498, startPoint y: 35, endPoint x: 503, endPoint y: 38, distance: 6.2
click at [503, 38] on h2 "Клієнти Відображено з 1 по 4 з 4 записів (відфільтровано з 14,952 записів). Ски…" at bounding box center [537, 39] width 820 height 17
drag, startPoint x: 590, startPoint y: 38, endPoint x: 577, endPoint y: 49, distance: 17.0
click at [590, 38] on h2 "Клієнти Відображено з 1 по 4 з 4 записів (відфільтровано з 14,952 записів). Ски…" at bounding box center [537, 39] width 820 height 17
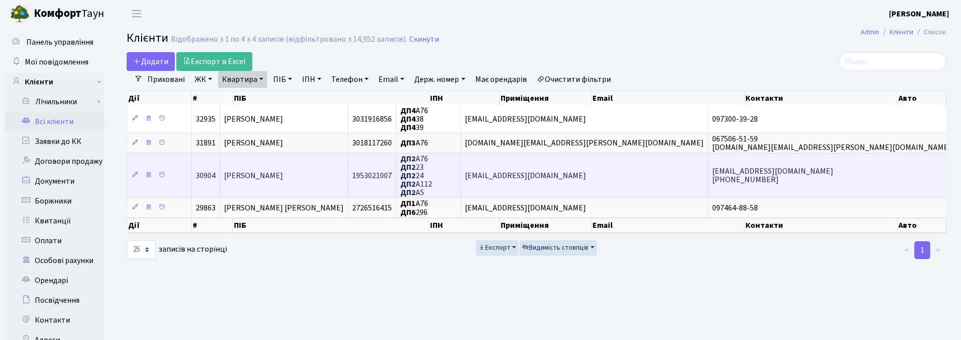
click at [289, 181] on td "[PERSON_NAME]" at bounding box center [284, 175] width 128 height 45
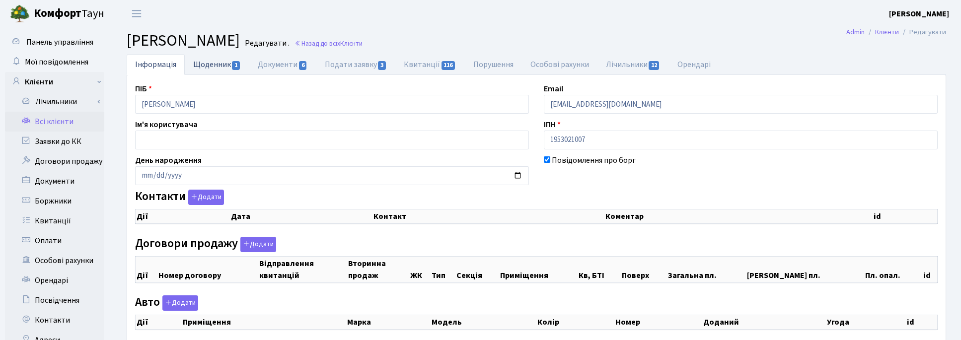
checkbox input "true"
select select "25"
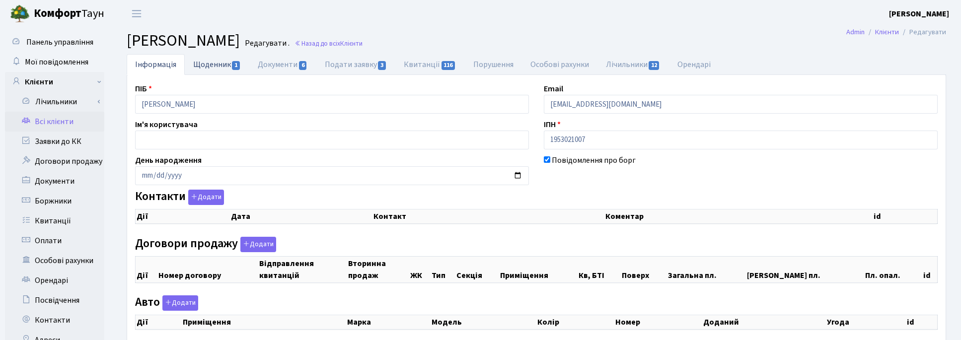
select select "25"
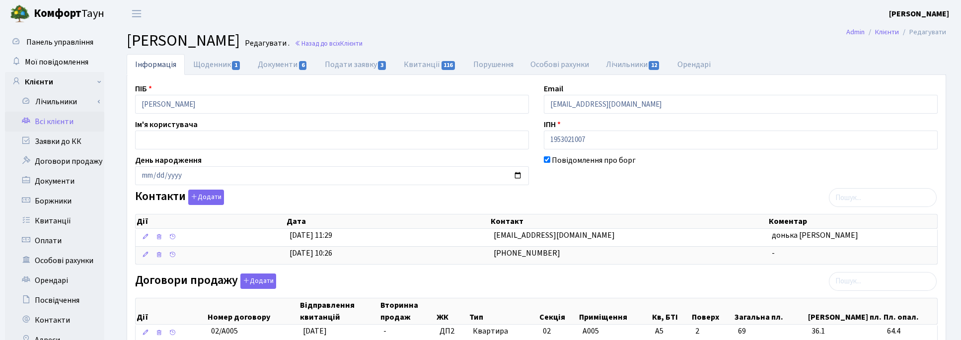
click at [614, 32] on h2 "Клієнт Сінькевич Людмила Іванівна Редагувати . Назад до всіх Клієнти" at bounding box center [537, 40] width 820 height 19
click at [594, 20] on header "Комфорт Таун Корчун І. С. Мій обліковий запис Вийти" at bounding box center [480, 13] width 961 height 27
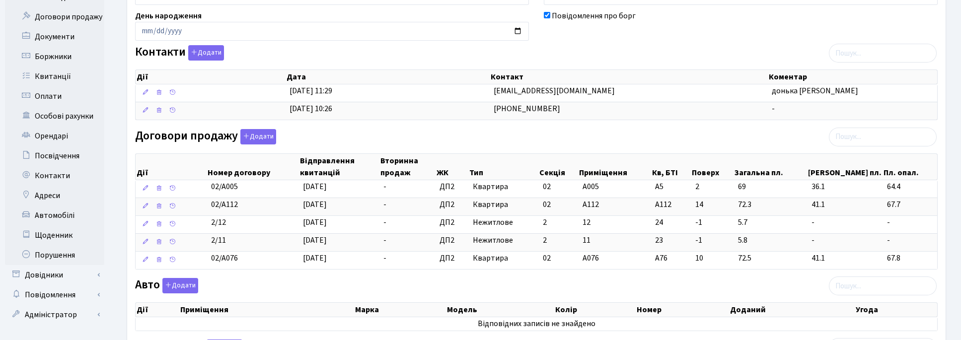
scroll to position [62, 0]
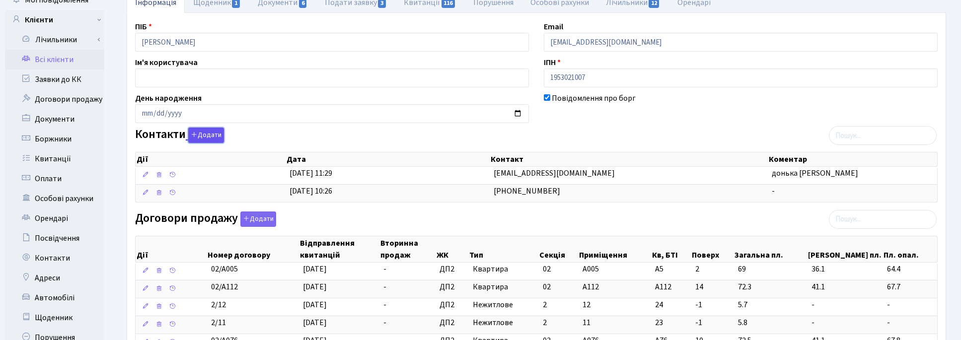
click at [212, 134] on button "Додати" at bounding box center [206, 135] width 36 height 15
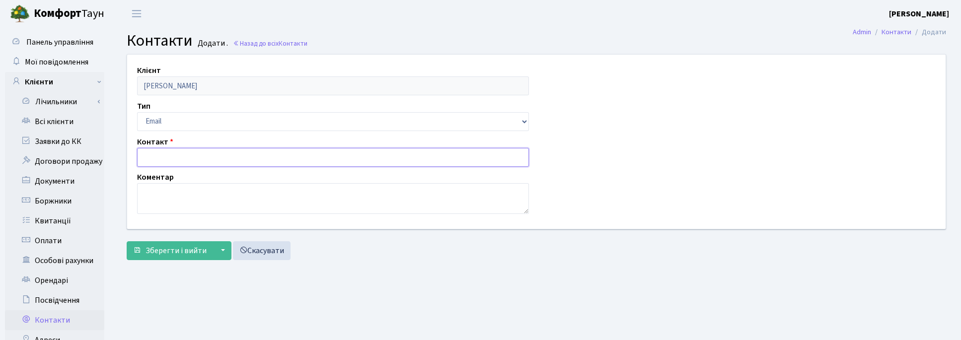
click at [172, 155] on input "text" at bounding box center [333, 157] width 392 height 19
paste input "[EMAIL_ADDRESS][DOMAIN_NAME]"
type input "[EMAIL_ADDRESS][DOMAIN_NAME]"
click at [162, 195] on textarea at bounding box center [333, 198] width 392 height 31
type textarea "донька"
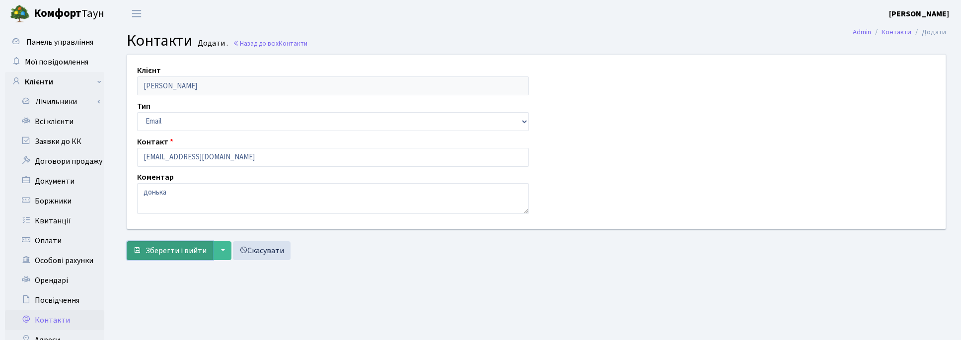
click at [174, 252] on span "Зберегти і вийти" at bounding box center [176, 250] width 61 height 11
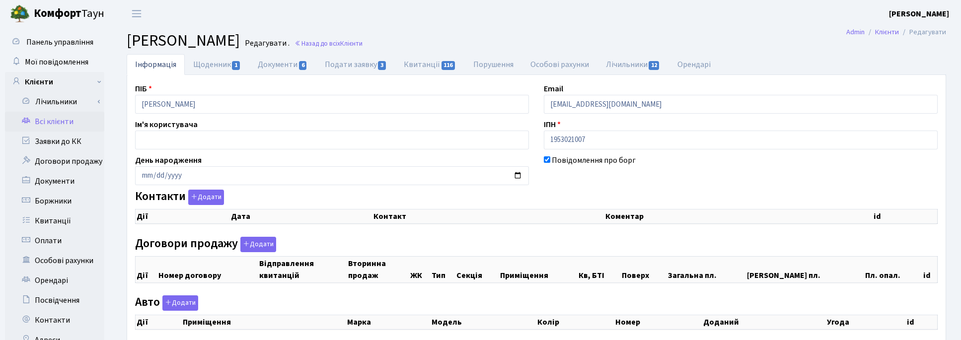
checkbox input "true"
select select "25"
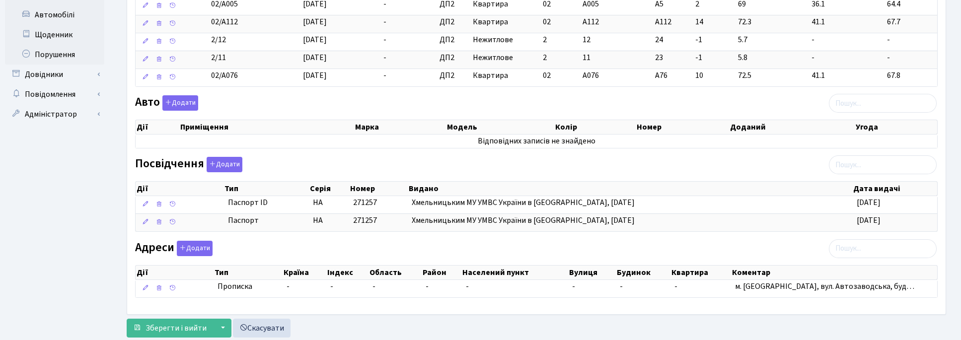
scroll to position [379, 0]
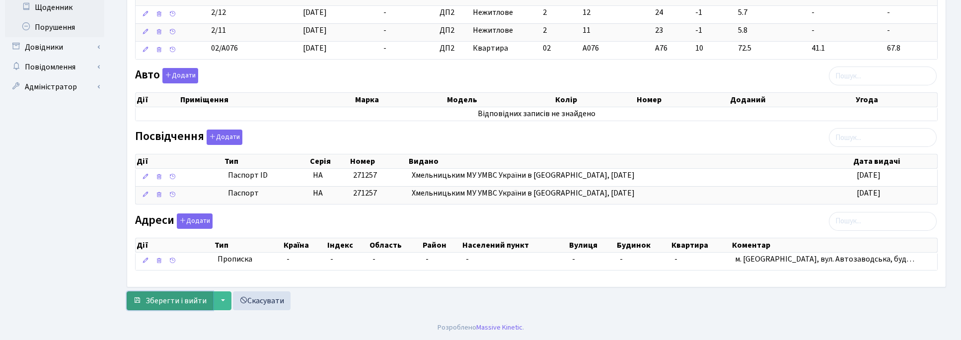
click at [155, 297] on span "Зберегти і вийти" at bounding box center [176, 301] width 61 height 11
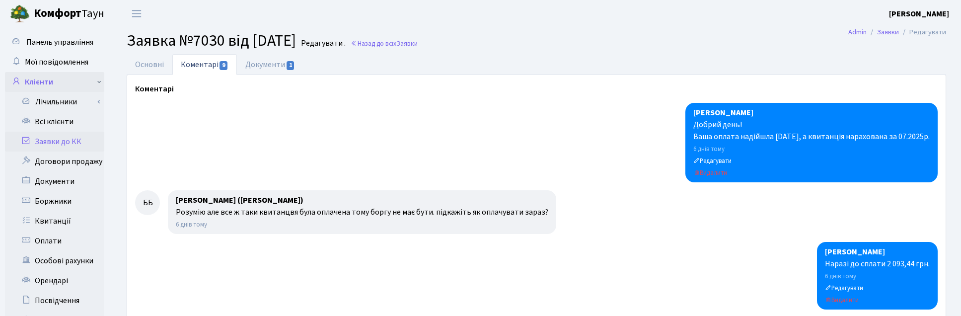
click at [43, 76] on link "Клієнти" at bounding box center [54, 82] width 99 height 20
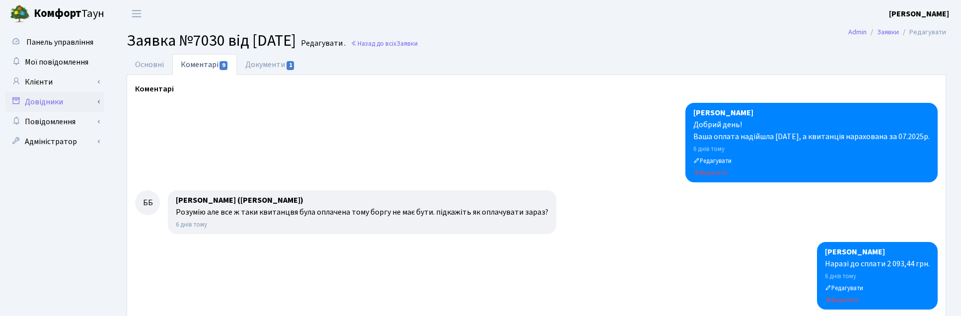
click at [54, 100] on link "Довідники" at bounding box center [54, 102] width 99 height 20
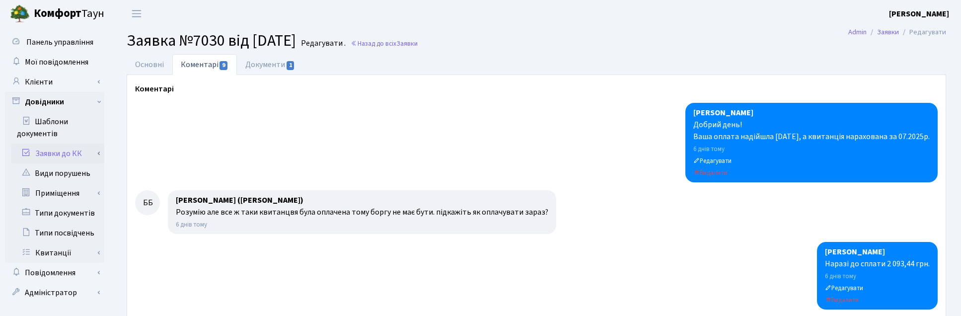
click at [60, 149] on link "Заявки до КК" at bounding box center [57, 154] width 93 height 20
click at [38, 80] on link "Клієнти" at bounding box center [54, 82] width 99 height 20
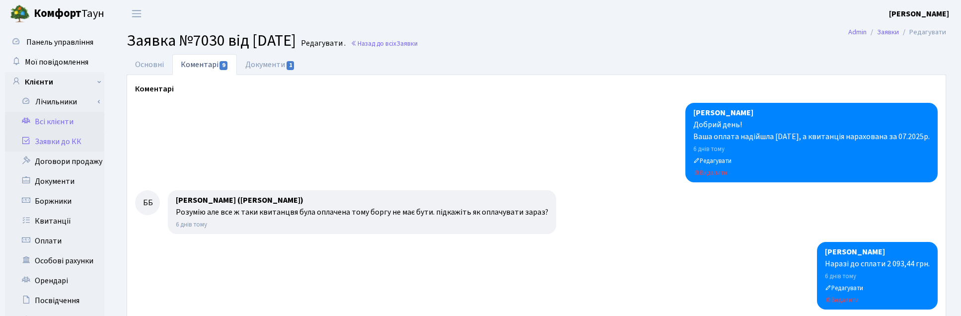
click at [51, 122] on link "Всі клієнти" at bounding box center [54, 122] width 99 height 20
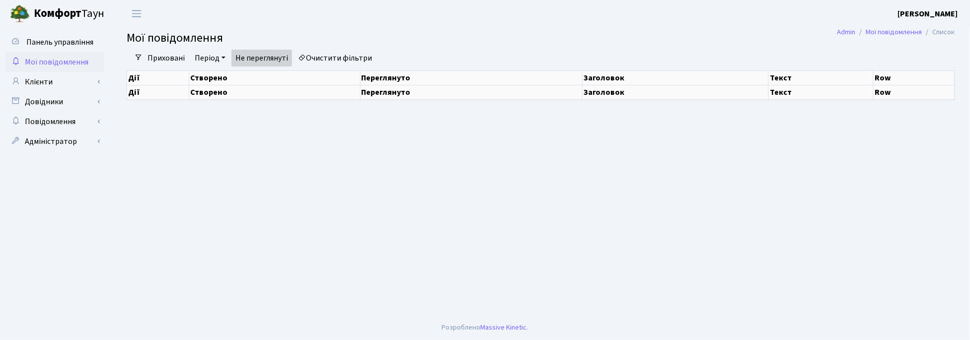
select select "25"
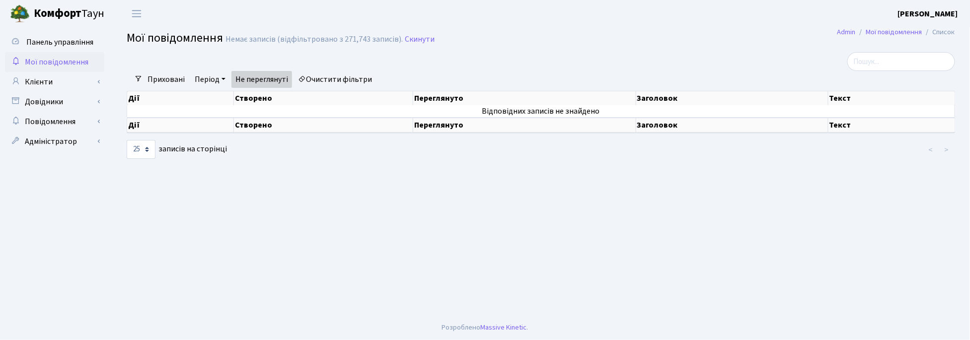
click at [505, 56] on div at bounding box center [400, 61] width 562 height 19
click at [617, 42] on h2 "Мої повідомлення Немає записів (відфільтровано з 271,743 записів). Скинути" at bounding box center [541, 39] width 829 height 17
click at [578, 224] on main "Admin Мої повідомлення Список Мої повідомлення Немає записів (відфільтровано з …" at bounding box center [541, 171] width 859 height 288
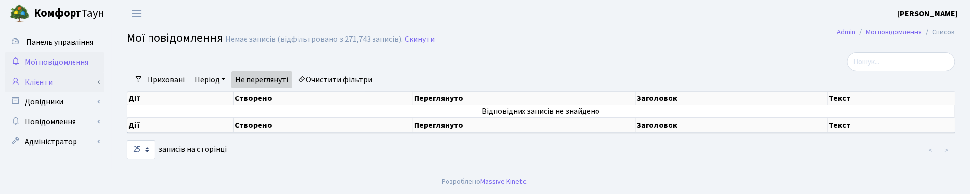
click at [45, 77] on link "Клієнти" at bounding box center [54, 82] width 99 height 20
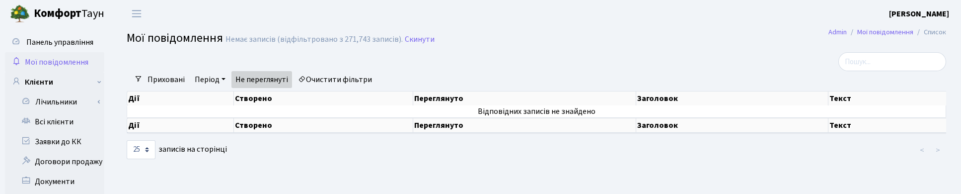
click at [338, 79] on link "Очистити фільтри" at bounding box center [335, 79] width 82 height 17
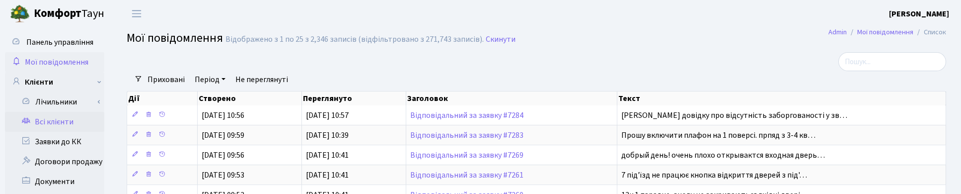
click at [53, 120] on link "Всі клієнти" at bounding box center [54, 122] width 99 height 20
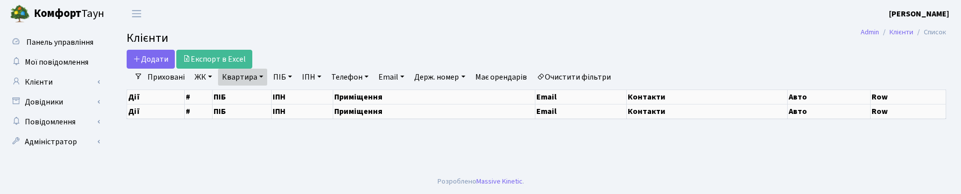
select select "25"
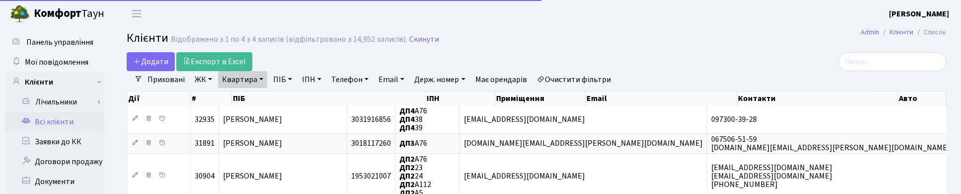
drag, startPoint x: 261, startPoint y: 73, endPoint x: 262, endPoint y: 80, distance: 7.0
click at [261, 73] on link "Квартира" at bounding box center [242, 79] width 49 height 17
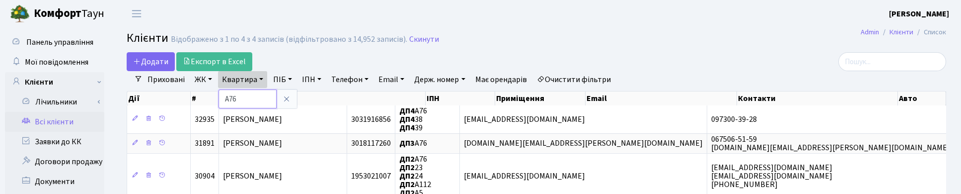
click at [253, 95] on input "А76" at bounding box center [248, 98] width 58 height 19
type input "А"
type input "Б116"
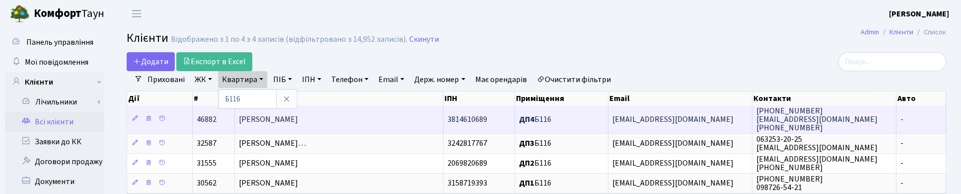
click at [318, 115] on td "[PERSON_NAME]" at bounding box center [339, 118] width 209 height 27
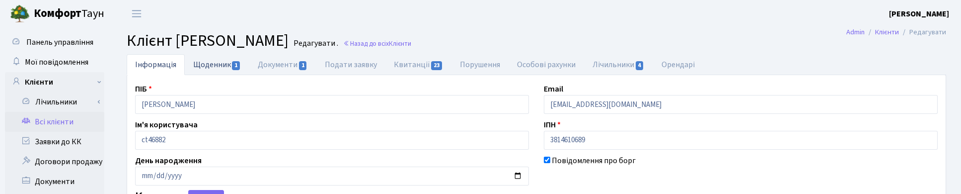
click at [230, 63] on link "Щоденник 1" at bounding box center [217, 64] width 65 height 20
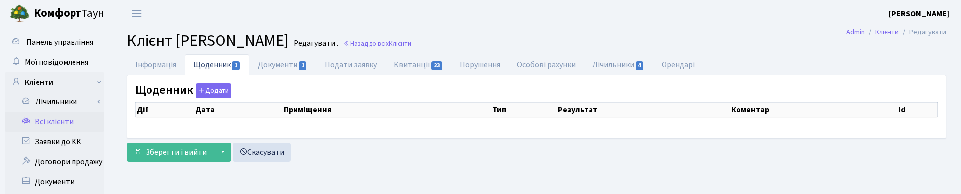
select select "25"
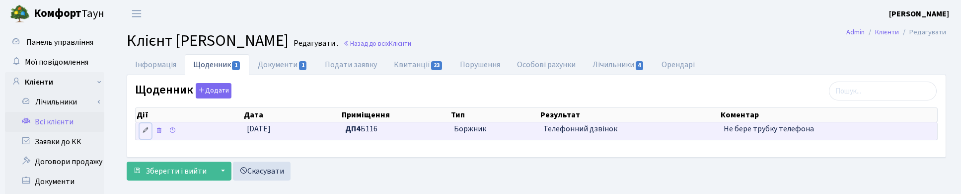
click at [144, 131] on icon at bounding box center [145, 130] width 7 height 7
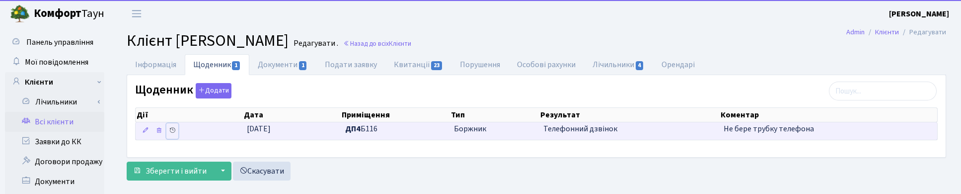
click at [172, 133] on icon at bounding box center [172, 130] width 7 height 7
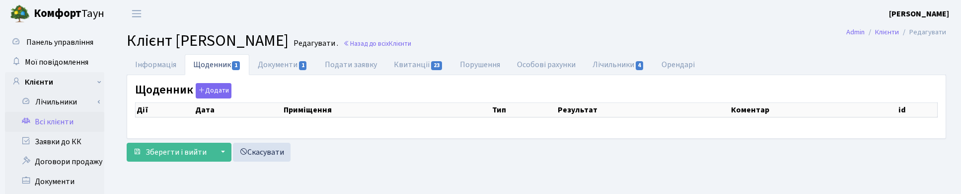
click at [217, 62] on link "Щоденник 1" at bounding box center [217, 64] width 65 height 21
click at [201, 87] on icon "button" at bounding box center [201, 89] width 7 height 7
select select "25"
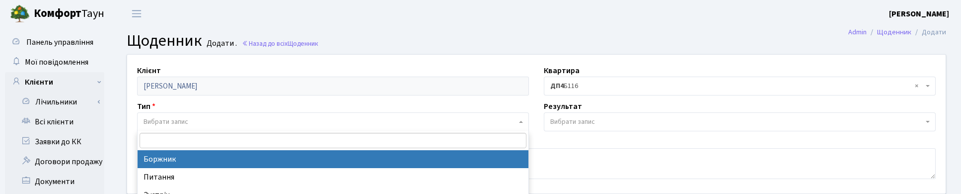
click at [168, 121] on span "Вибрати запис" at bounding box center [166, 122] width 45 height 10
select select "189"
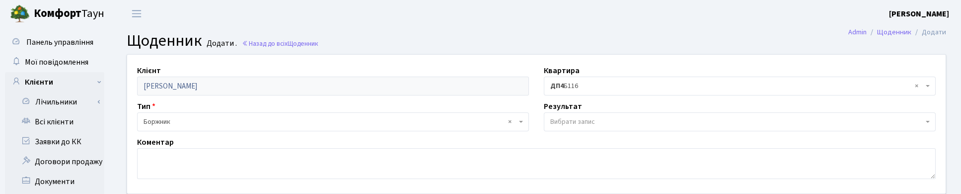
click at [559, 121] on span "Вибрати запис" at bounding box center [573, 122] width 45 height 10
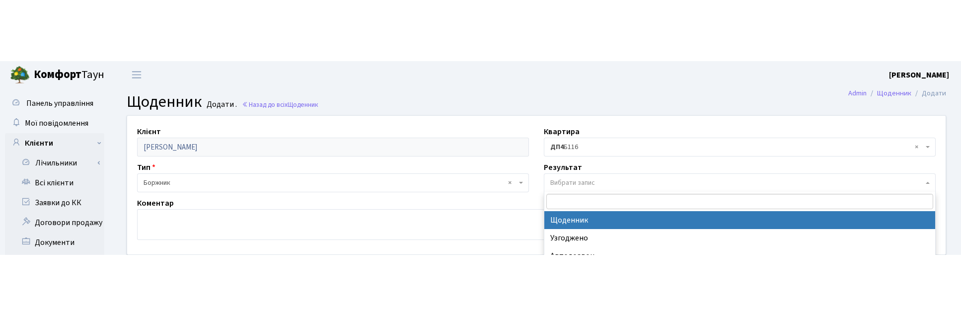
scroll to position [61, 0]
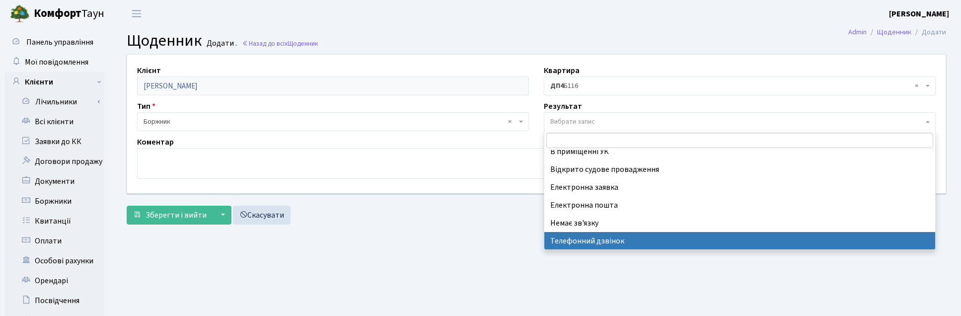
select select "196"
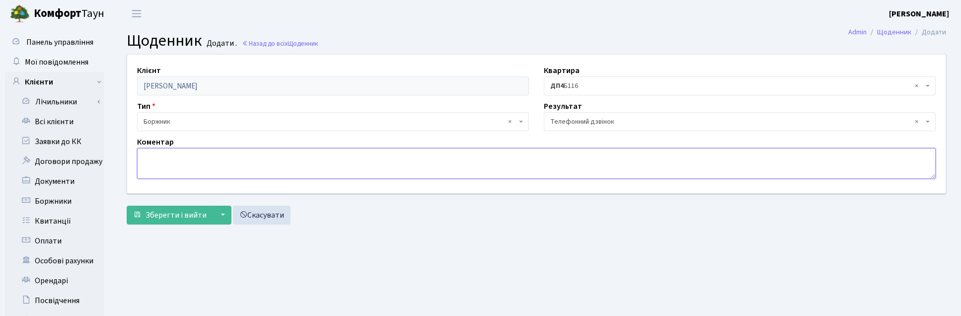
click at [162, 158] on textarea at bounding box center [536, 163] width 799 height 31
click at [249, 158] on textarea "Знає про заборгованість, обіцяє спалчувати" at bounding box center [536, 163] width 799 height 31
click at [321, 158] on textarea "Знає про заборгованість, обіцяє почати спалчувати" at bounding box center [536, 163] width 799 height 31
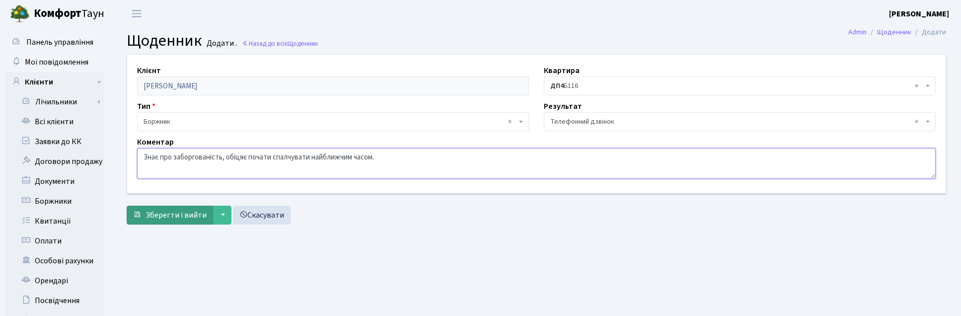
type textarea "Знає про заборгованість, обіцяє почати спалчувати найближчим часом."
click at [170, 193] on span "Зберегти і вийти" at bounding box center [176, 215] width 61 height 11
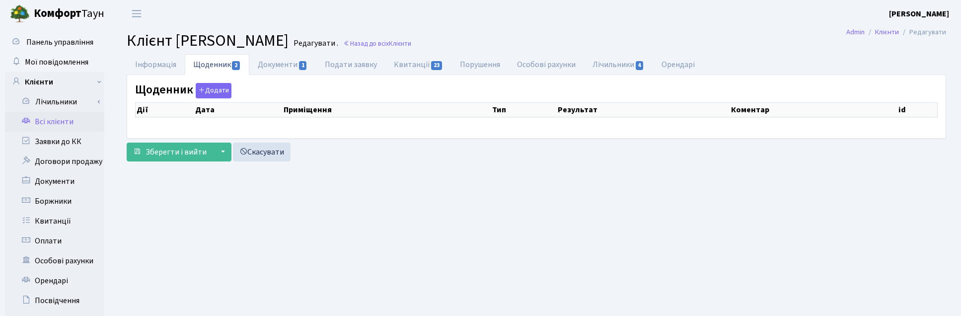
select select "25"
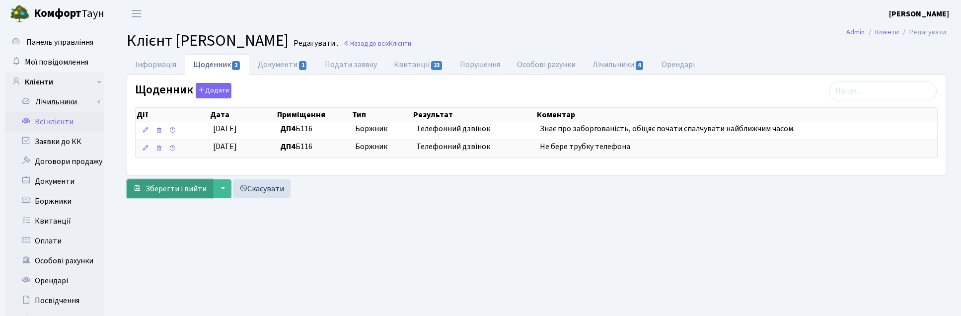
click at [174, 190] on span "Зберегти і вийти" at bounding box center [176, 188] width 61 height 11
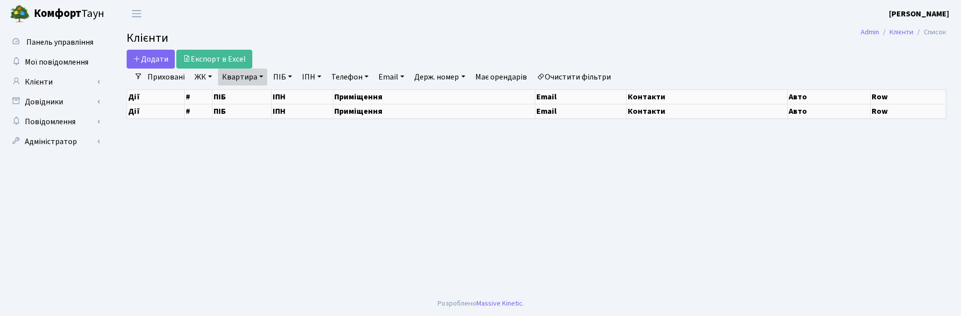
select select "25"
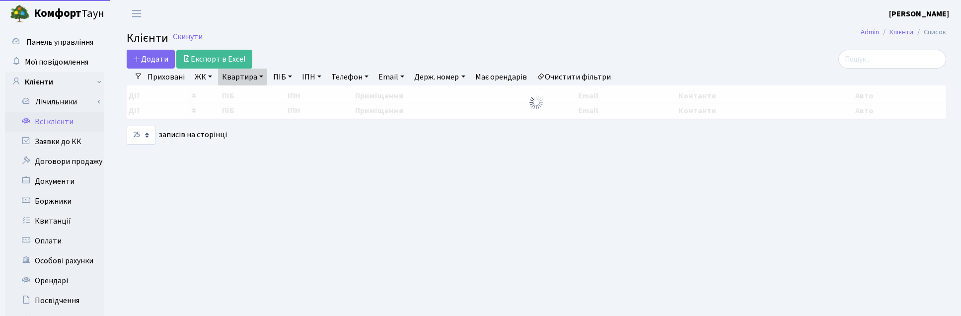
click at [256, 78] on link "Квартира" at bounding box center [242, 77] width 49 height 17
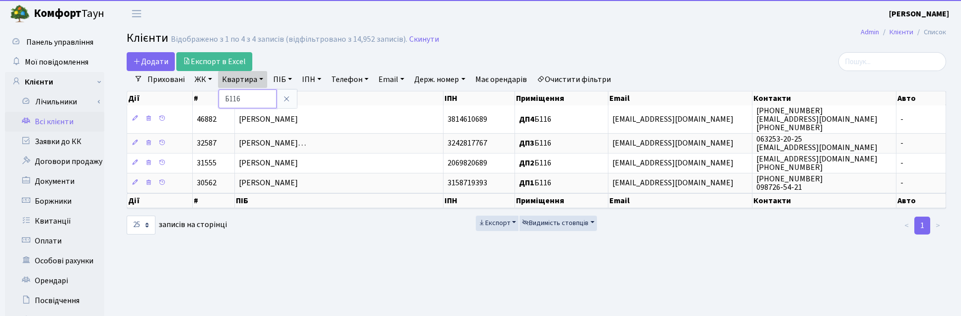
click at [250, 93] on input "Б116" at bounding box center [248, 98] width 58 height 19
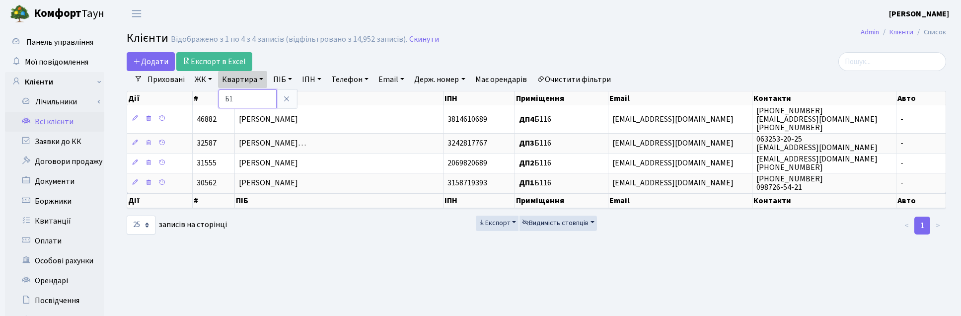
type input "Б"
type input "2-99"
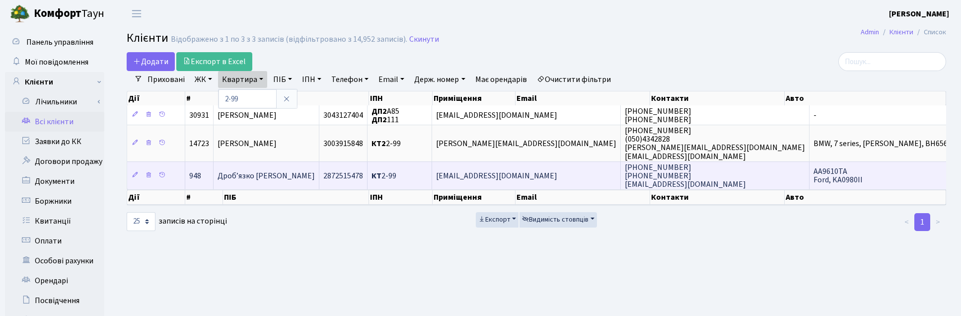
click at [316, 168] on td "Дроб’язко [PERSON_NAME]" at bounding box center [267, 175] width 106 height 28
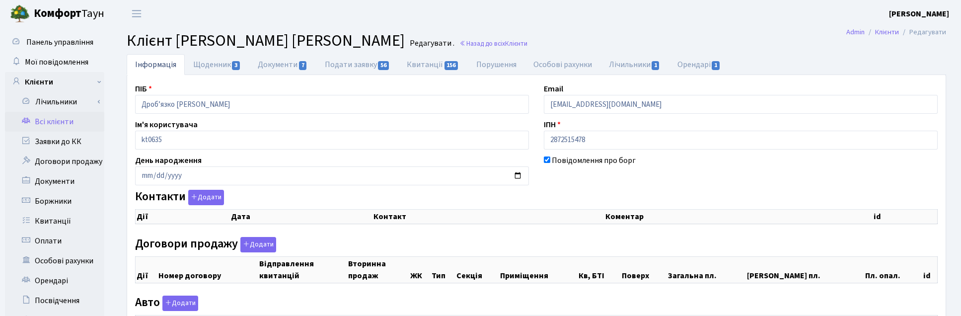
checkbox input "true"
select select "25"
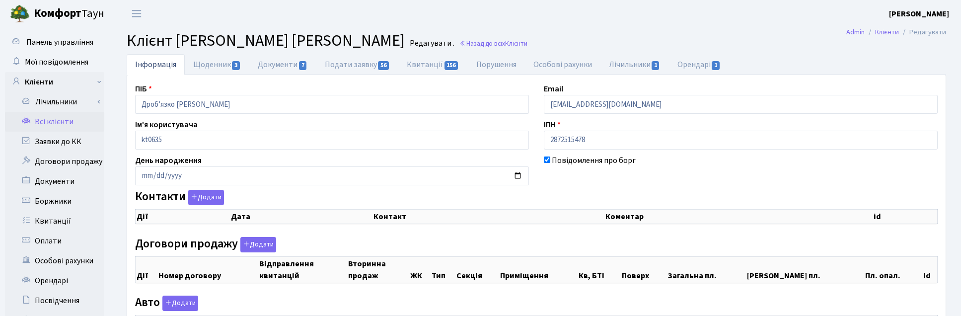
select select "25"
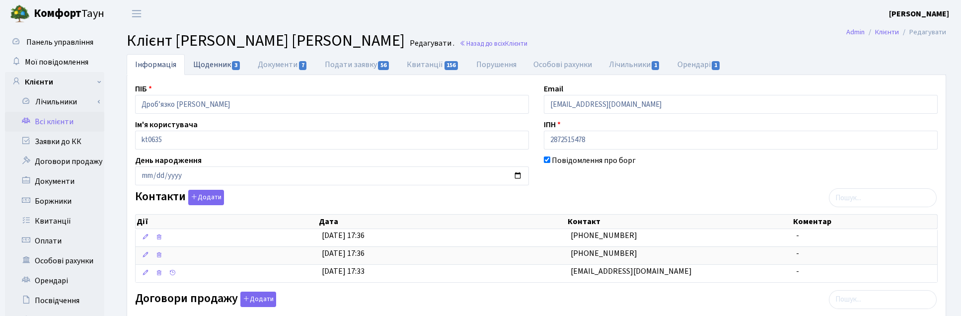
click at [211, 63] on link "Щоденник 3" at bounding box center [217, 64] width 65 height 20
select select "25"
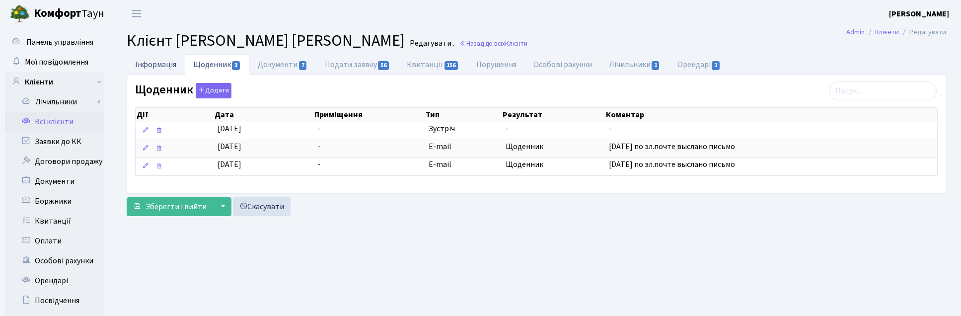
click at [155, 65] on link "Інформація" at bounding box center [156, 64] width 58 height 20
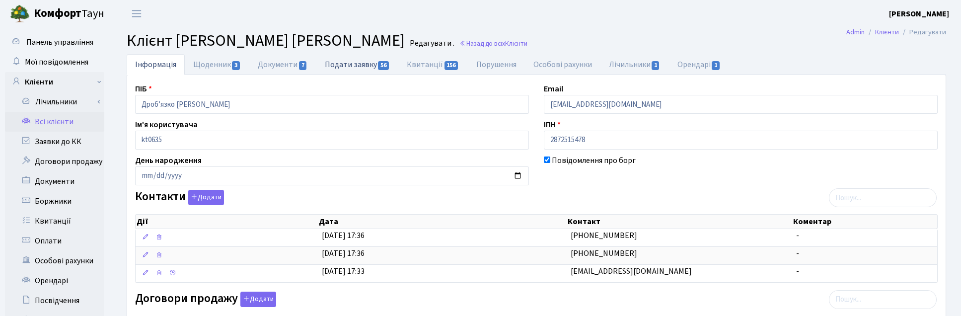
click at [359, 62] on link "Подати заявку 56" at bounding box center [358, 64] width 82 height 20
select select "25"
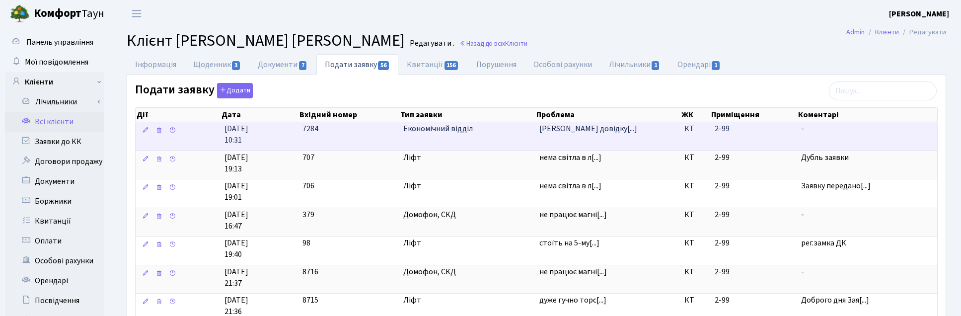
click at [442, 138] on td "Економічний відділ" at bounding box center [467, 136] width 136 height 28
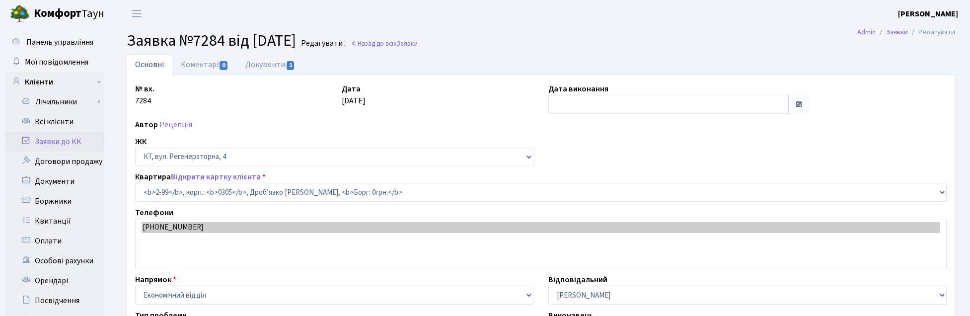
select select "668"
select select "35"
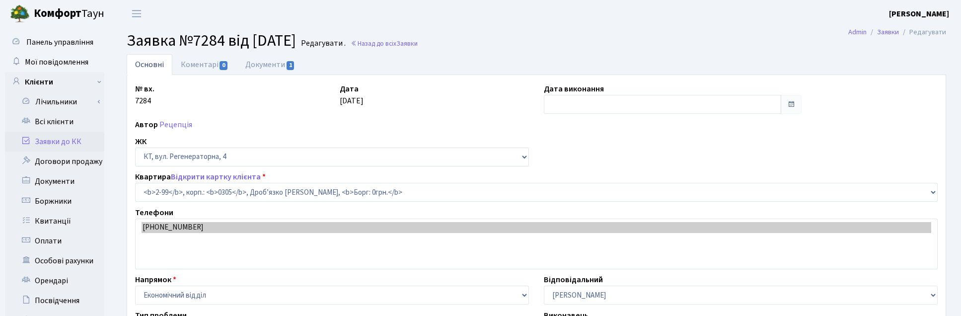
type input "[DATE]"
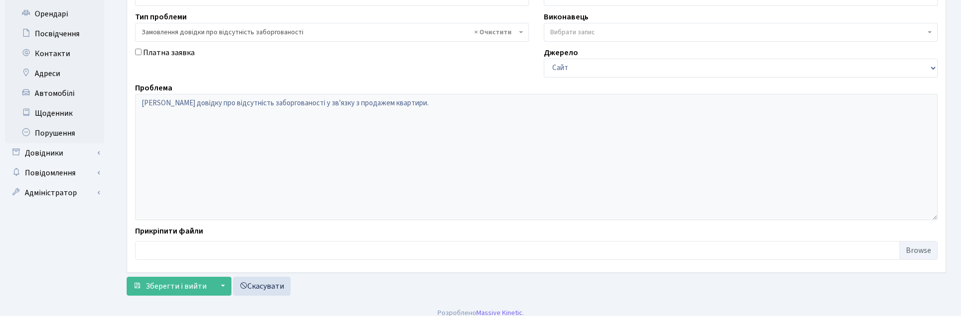
scroll to position [277, 0]
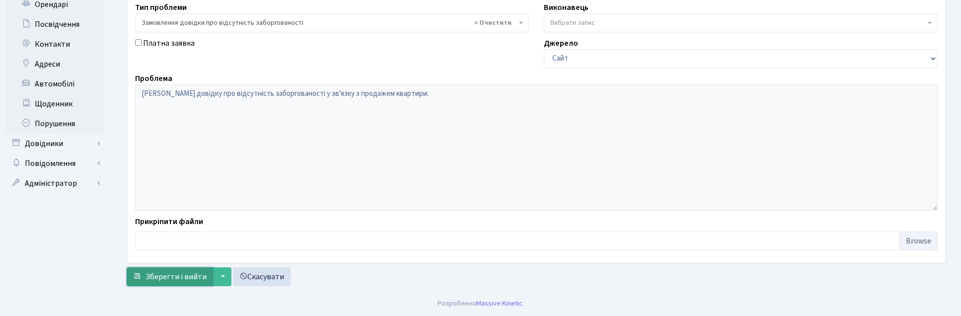
click at [162, 277] on span "Зберегти і вийти" at bounding box center [176, 276] width 61 height 11
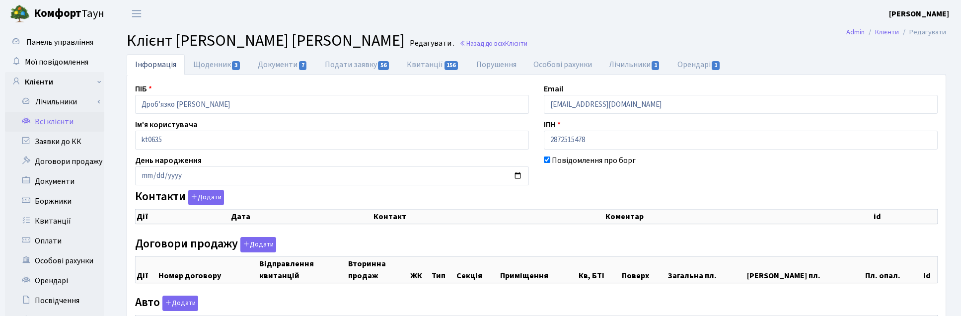
checkbox input "true"
select select "25"
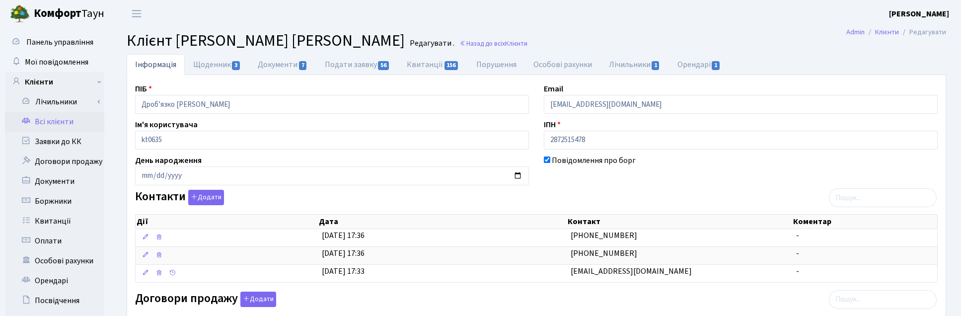
click at [543, 22] on header "[PERSON_NAME] [PERSON_NAME] Мій обліковий запис Вийти" at bounding box center [480, 13] width 961 height 27
click at [505, 45] on span "Клієнти" at bounding box center [516, 43] width 22 height 9
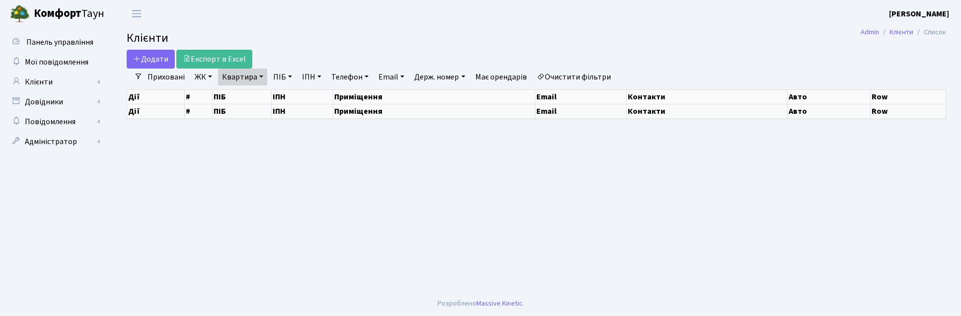
select select "25"
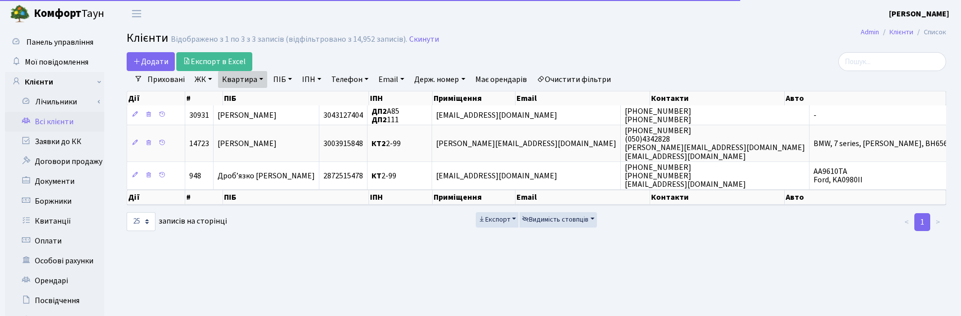
click at [253, 78] on link "Квартира" at bounding box center [242, 79] width 49 height 17
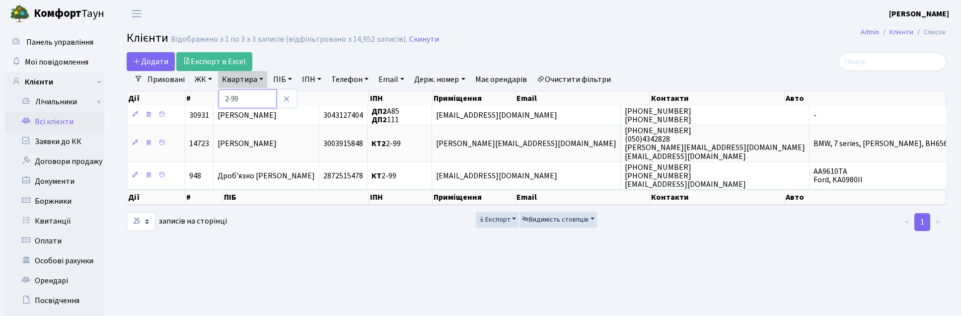
click at [261, 98] on input "2-99" at bounding box center [248, 98] width 58 height 19
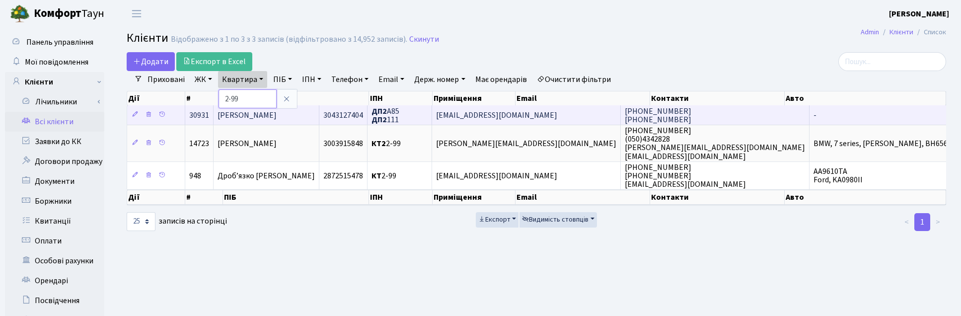
drag, startPoint x: 264, startPoint y: 98, endPoint x: 203, endPoint y: 107, distance: 61.7
click at [203, 107] on div "Додати Експорт в Excel Фільтри Приховані ЖК ТХ, вул. Ділова, 1/2 КТ, вул. Реген…" at bounding box center [536, 142] width 835 height 180
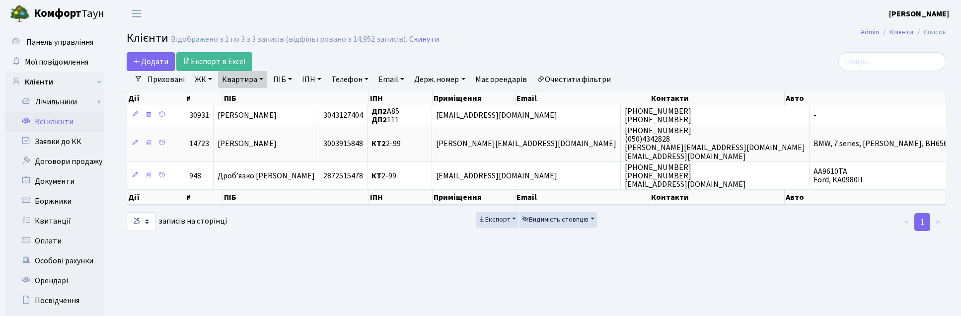
click at [257, 72] on link "Квартира" at bounding box center [242, 79] width 49 height 17
type input "Б32"
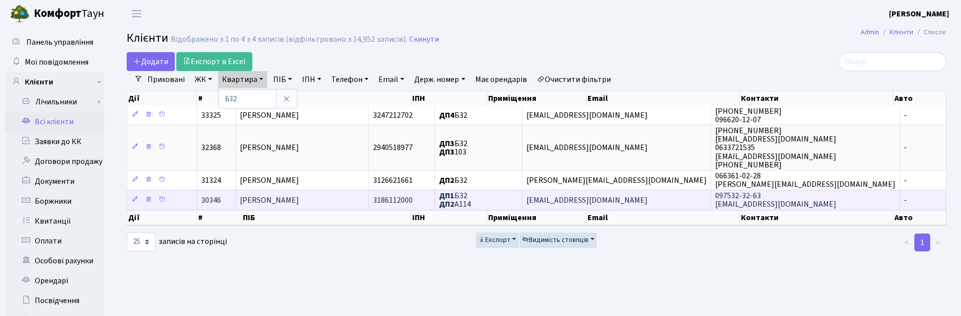
click at [354, 197] on td "Виниченко Данута Петрівна" at bounding box center [302, 200] width 133 height 20
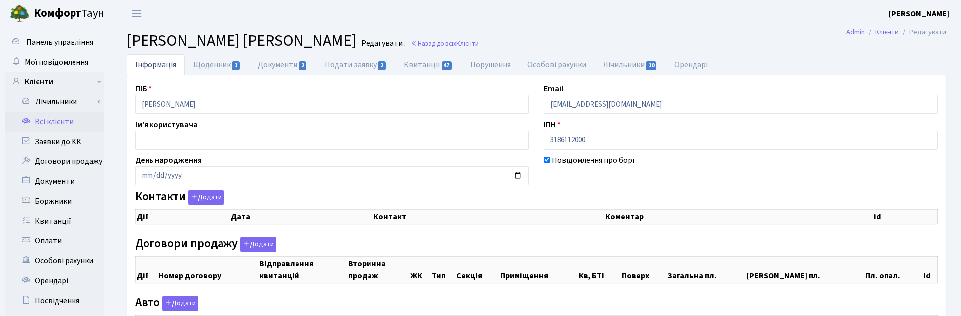
select select "25"
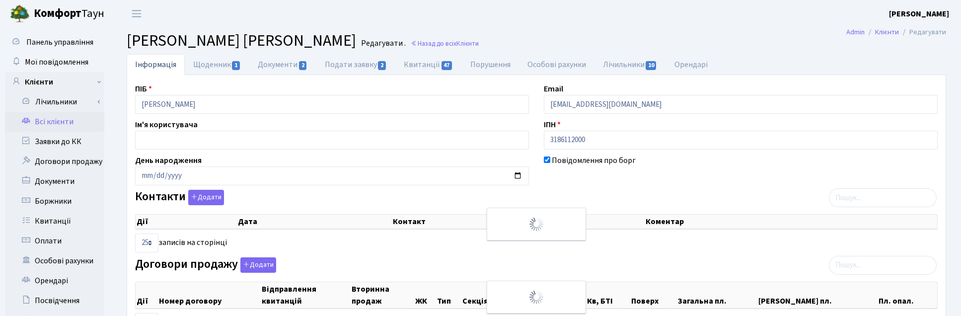
checkbox input "true"
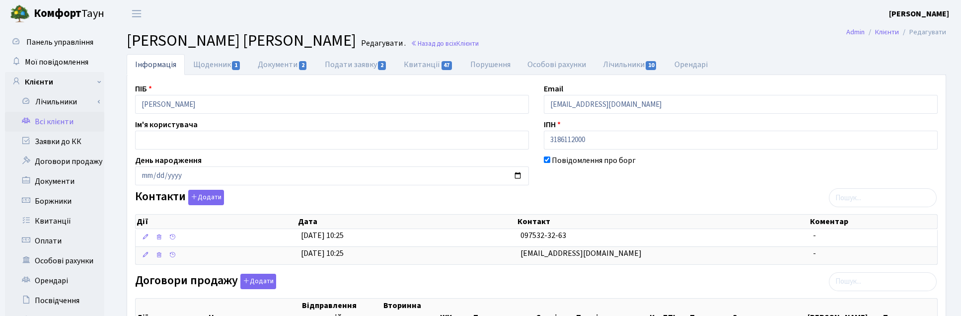
drag, startPoint x: 954, startPoint y: 162, endPoint x: 945, endPoint y: 150, distance: 16.0
click at [217, 60] on link "Щоденник 1" at bounding box center [217, 64] width 65 height 20
select select "25"
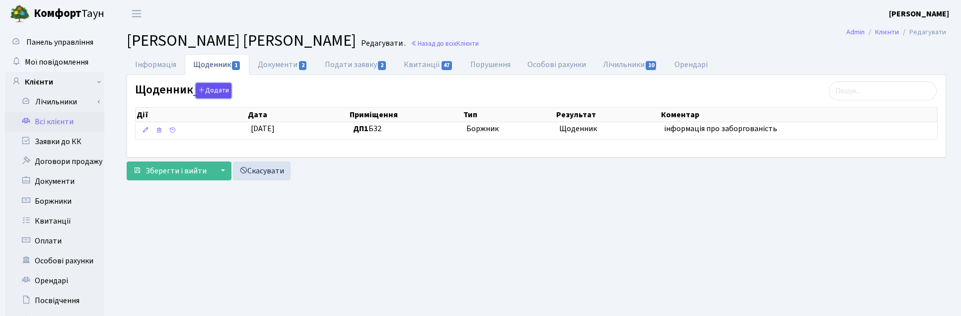
click at [220, 95] on button "Додати" at bounding box center [214, 90] width 36 height 15
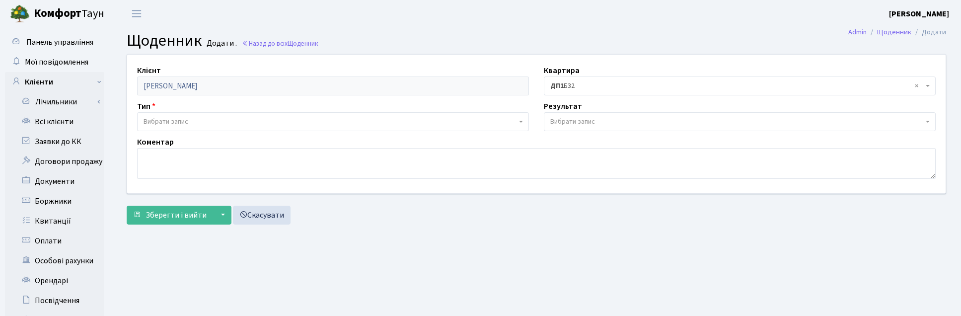
click at [170, 122] on span "Вибрати запис" at bounding box center [166, 122] width 45 height 10
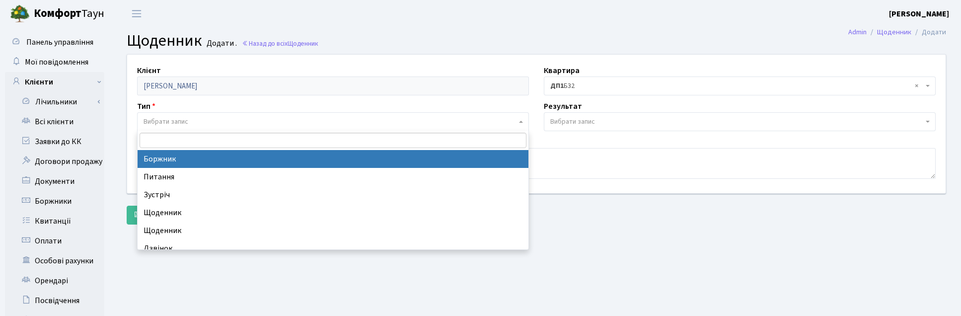
select select "189"
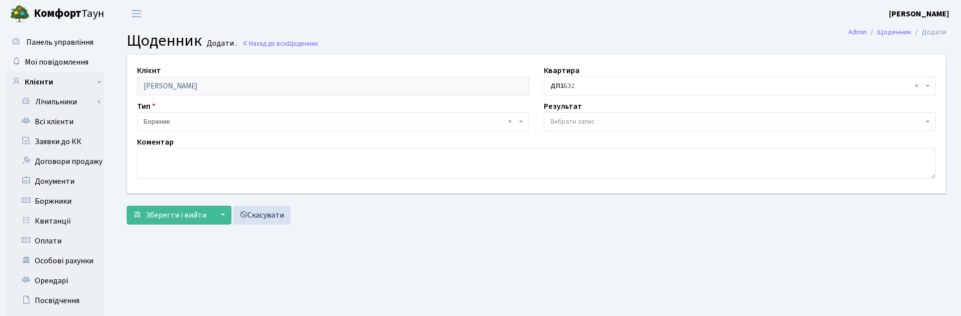
click at [567, 119] on span "Вибрати запис" at bounding box center [573, 122] width 45 height 10
click at [179, 167] on textarea at bounding box center [536, 163] width 799 height 31
click at [927, 125] on span "× Щоденник" at bounding box center [740, 121] width 392 height 19
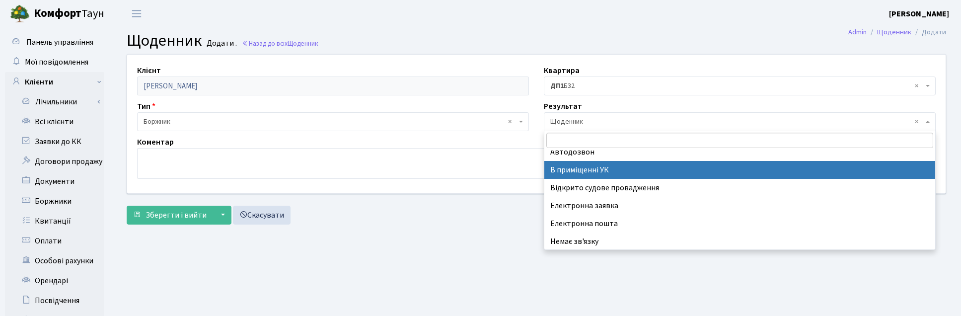
scroll to position [61, 0]
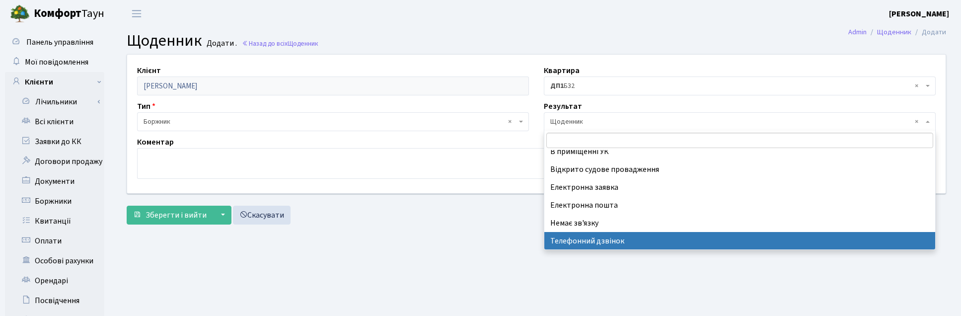
select select "196"
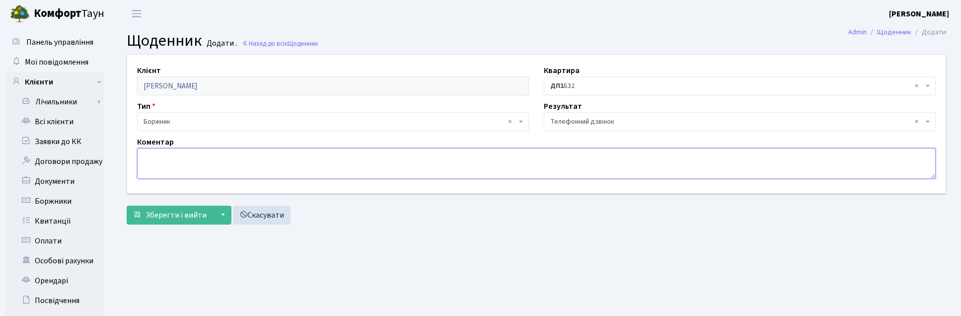
click at [181, 167] on textarea at bounding box center [536, 163] width 799 height 31
click at [144, 159] on textarea "Планують продавати квартиру." at bounding box center [536, 163] width 799 height 31
click at [402, 276] on main "Admin Щоденник Додати Щоденник Додати . Назад до всіх Щоденник Клієнт Виниченко…" at bounding box center [537, 250] width 850 height 447
click at [208, 158] on textarea "25.08.25 р. сплатили Планують продавати квартиру." at bounding box center [536, 163] width 799 height 31
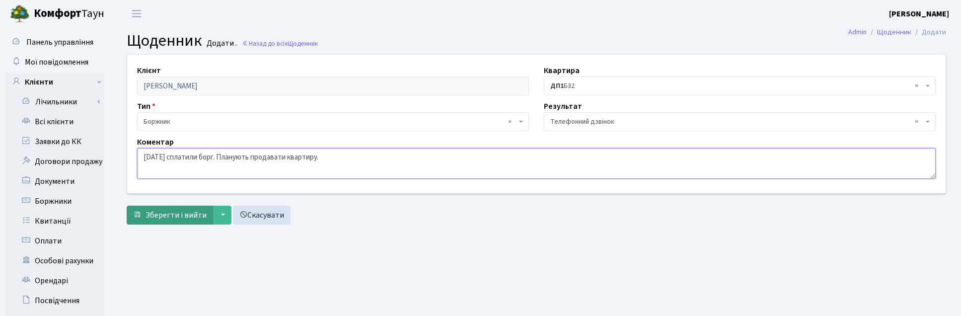
type textarea "25.08.25 р. сплатили борг. Планують продавати квартиру."
click at [166, 210] on span "Зберегти і вийти" at bounding box center [176, 215] width 61 height 11
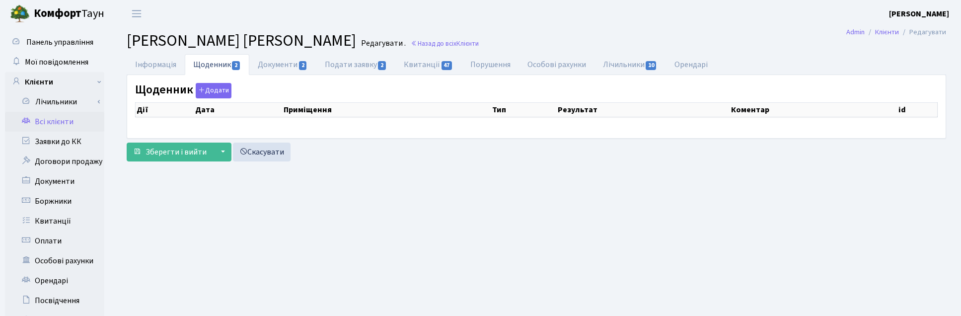
select select "25"
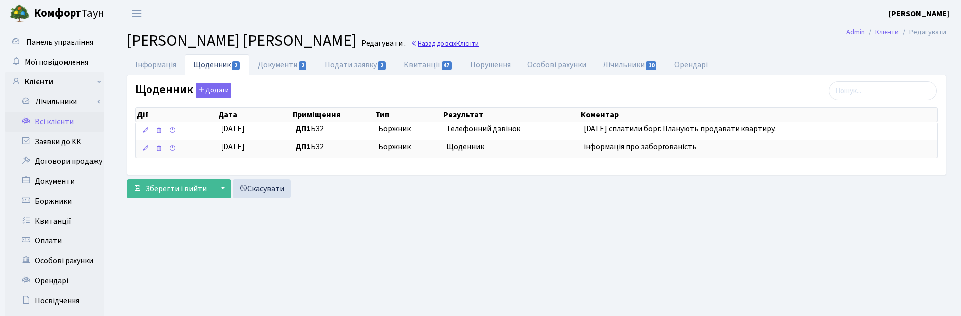
click at [479, 43] on span "Клієнти" at bounding box center [468, 43] width 22 height 9
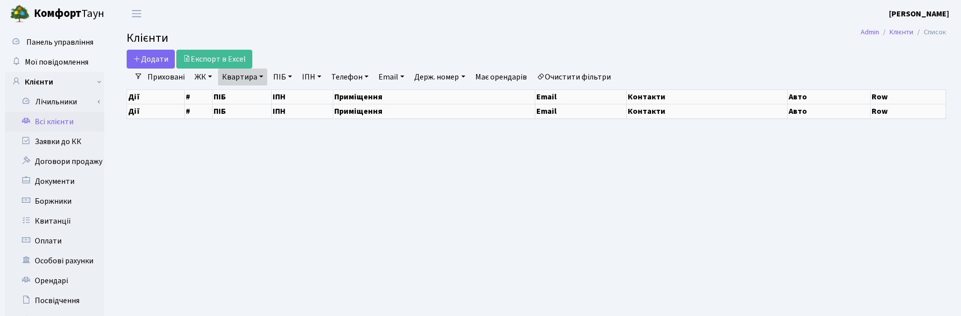
select select "25"
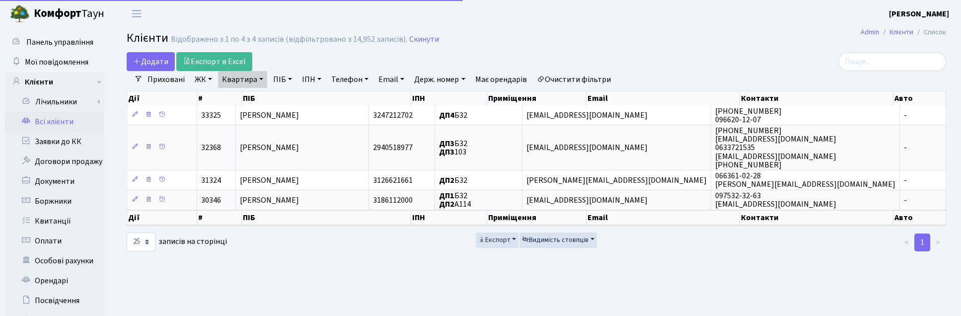
drag, startPoint x: 257, startPoint y: 79, endPoint x: 261, endPoint y: 88, distance: 9.1
click at [257, 80] on link "Квартира" at bounding box center [242, 79] width 49 height 17
click at [264, 97] on input "Б32" at bounding box center [248, 98] width 58 height 19
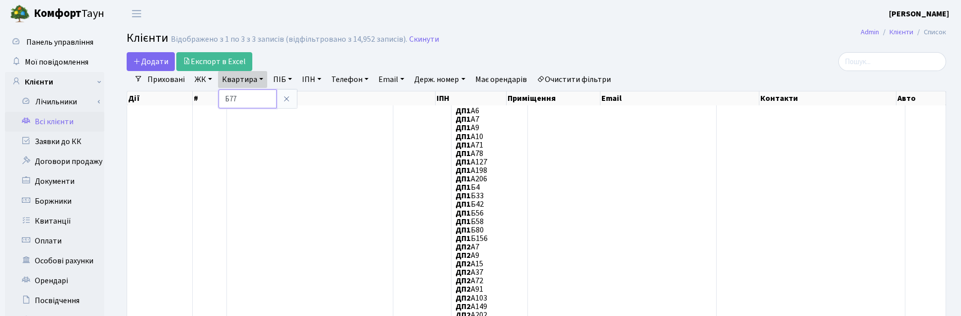
type input "Б77"
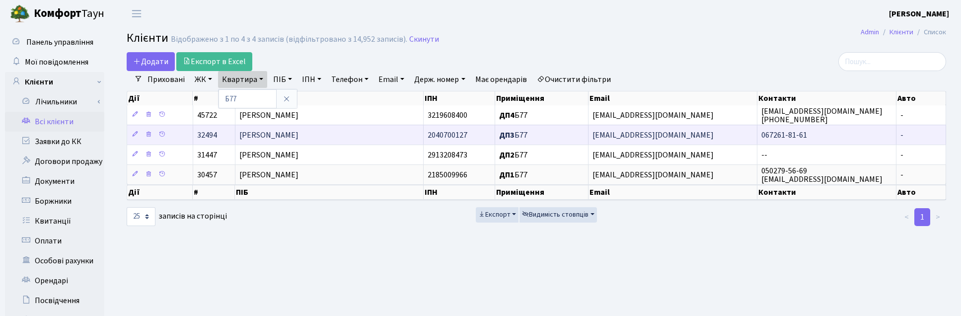
click at [299, 137] on span "[PERSON_NAME]" at bounding box center [268, 135] width 59 height 11
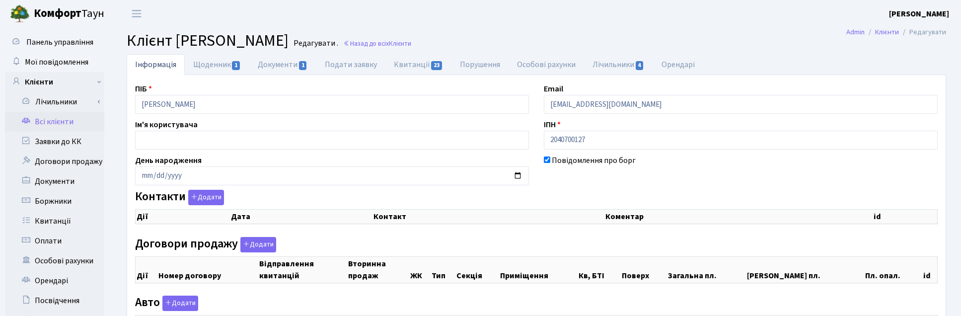
checkbox input "true"
select select "25"
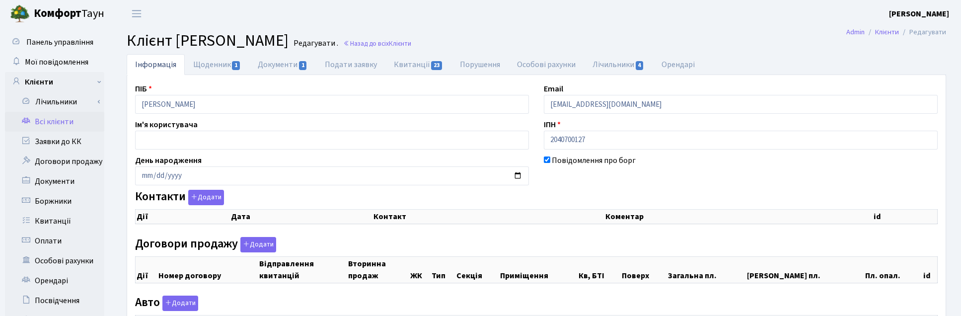
select select "25"
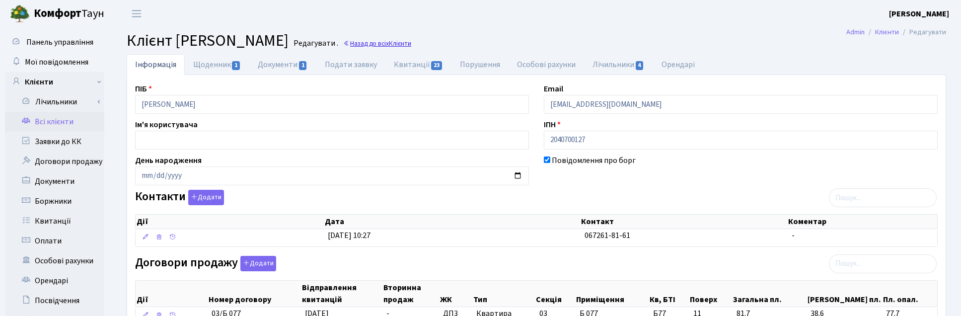
click at [398, 45] on link "Назад до всіх Клієнти" at bounding box center [377, 43] width 68 height 9
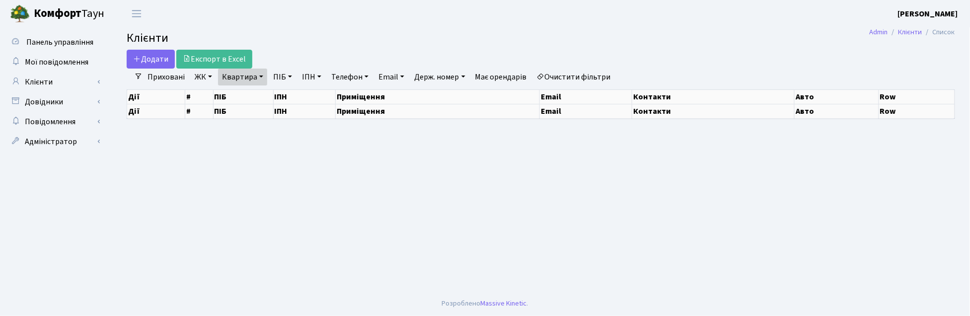
select select "25"
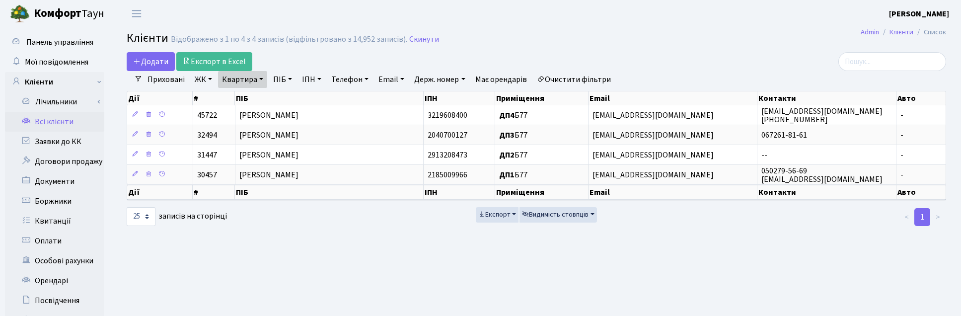
click at [261, 83] on link "Квартира" at bounding box center [242, 79] width 49 height 17
click at [239, 103] on input "Б77" at bounding box center [248, 98] width 58 height 19
type input "Б80"
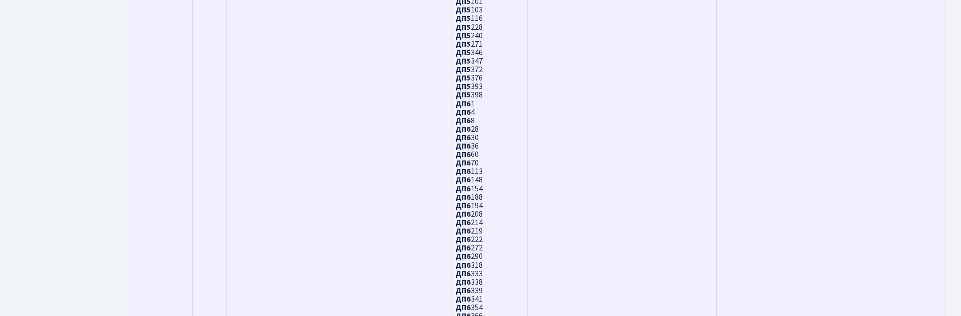
scroll to position [782, 0]
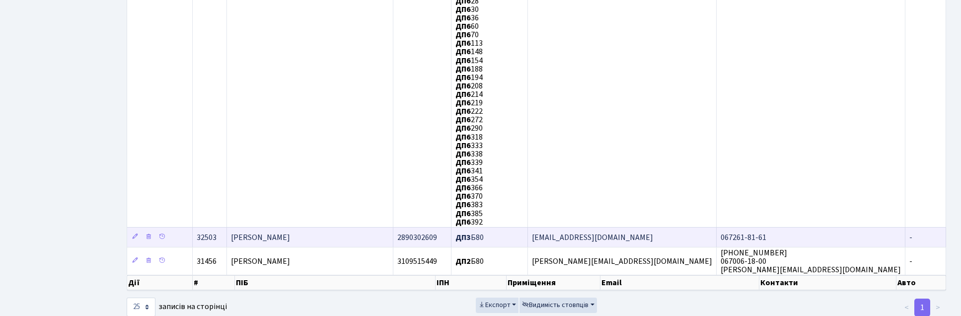
click at [290, 232] on span "Каленська Алла Володимирівна" at bounding box center [260, 237] width 59 height 11
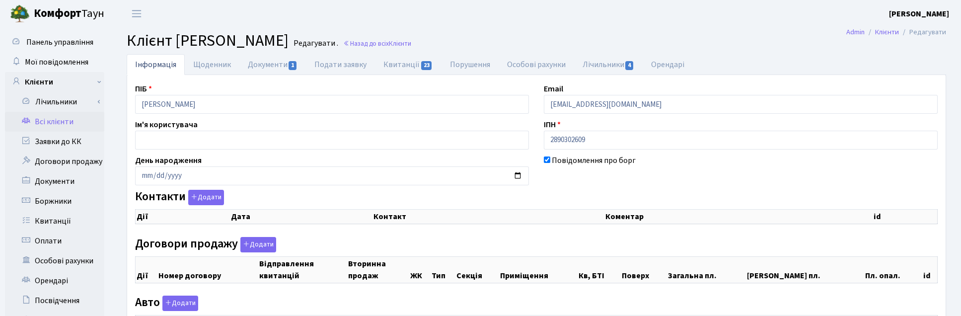
checkbox input "true"
select select "25"
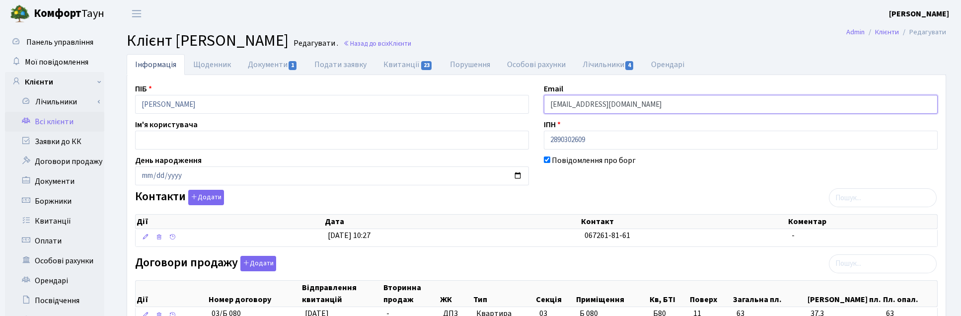
drag, startPoint x: 671, startPoint y: 105, endPoint x: 528, endPoint y: 93, distance: 143.6
click at [528, 93] on div "ПІБ Каленська Алла Володимирівна Email kalenskayaalla79@gmail.com Ім'я користув…" at bounding box center [537, 305] width 818 height 444
click at [411, 43] on link "Назад до всіх Клієнти" at bounding box center [377, 43] width 68 height 9
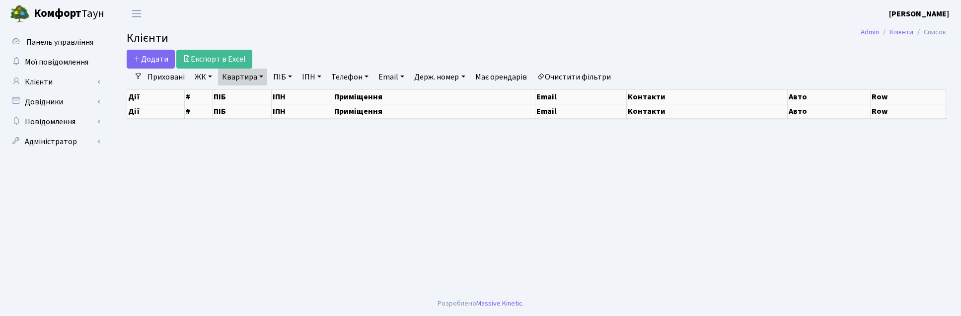
select select "25"
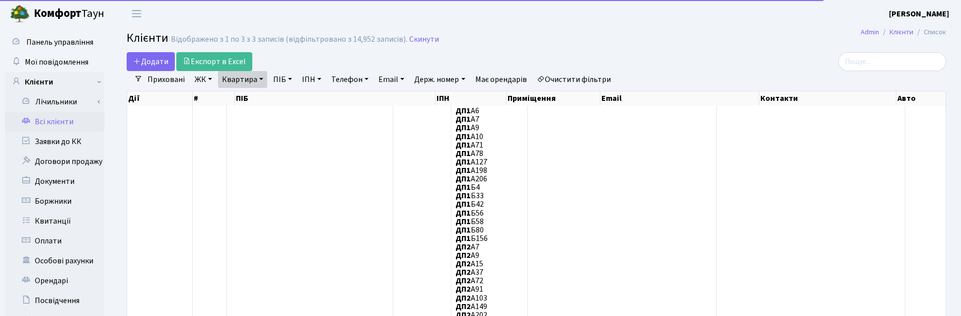
click at [259, 76] on link "Квартира" at bounding box center [242, 79] width 49 height 17
click at [248, 95] on input "Б80" at bounding box center [248, 98] width 58 height 19
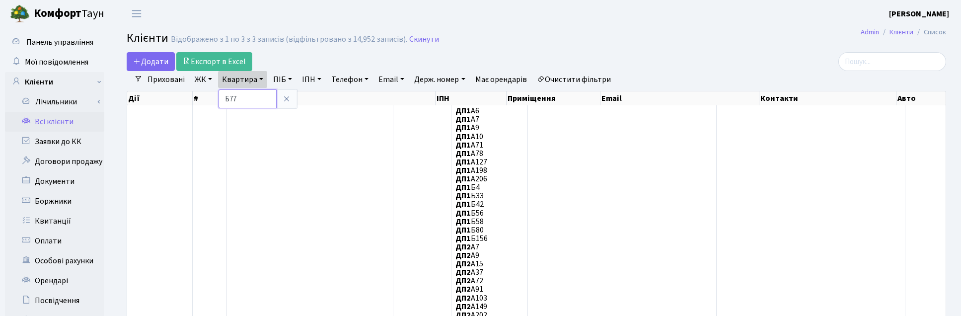
type input "Б77"
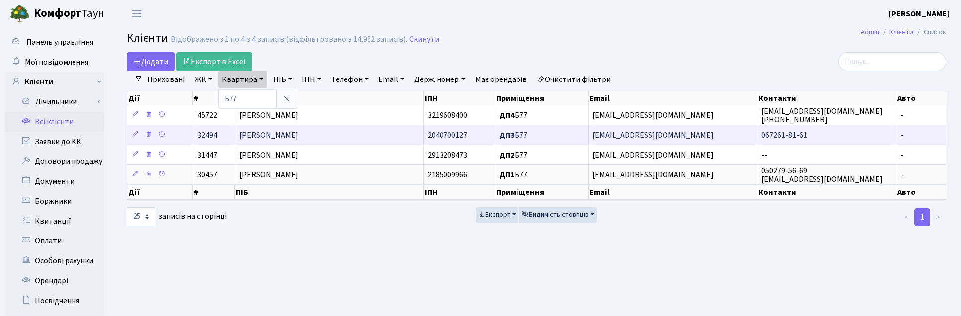
click at [318, 135] on td "[PERSON_NAME]" at bounding box center [330, 135] width 188 height 20
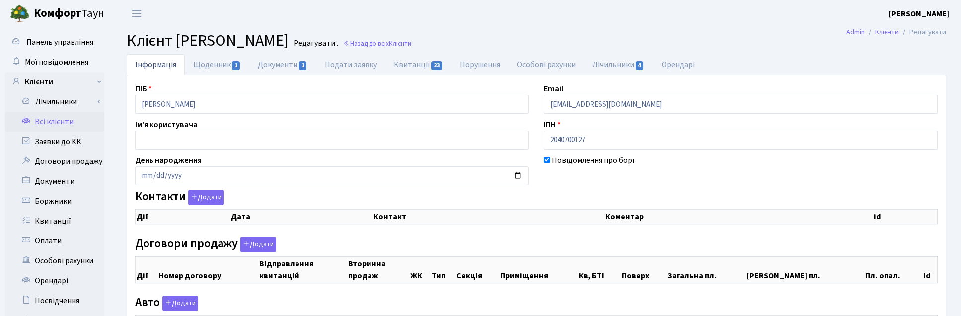
select select "25"
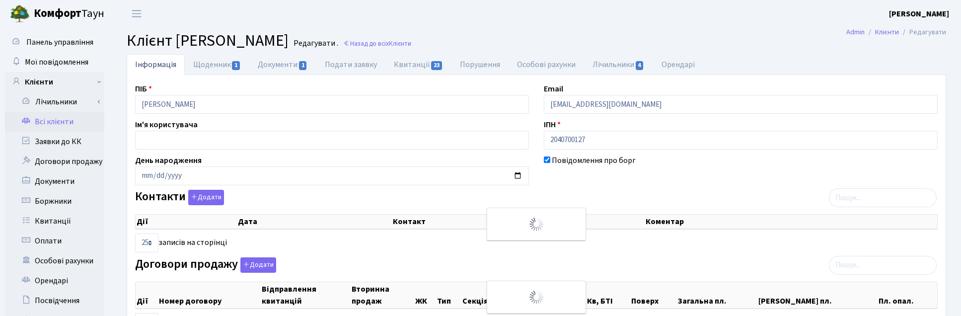
checkbox input "true"
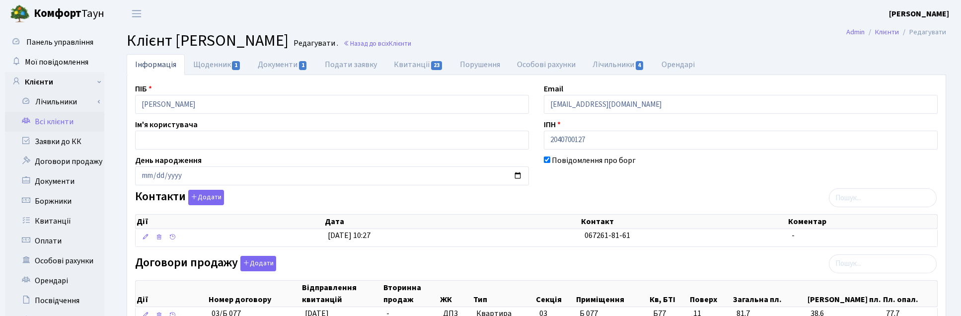
click at [603, 18] on header "Комфорт Таун Корчун І. С. Мій обліковий запис Вийти" at bounding box center [480, 13] width 961 height 27
click at [219, 199] on button "Додати" at bounding box center [206, 197] width 36 height 15
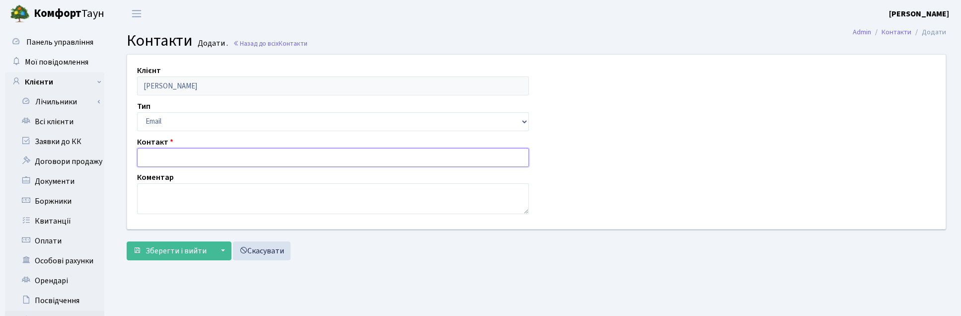
click at [160, 153] on input "text" at bounding box center [333, 157] width 392 height 19
paste input "[EMAIL_ADDRESS][DOMAIN_NAME]"
type input "[EMAIL_ADDRESS][DOMAIN_NAME]"
click at [201, 203] on textarea at bounding box center [333, 198] width 392 height 31
click at [159, 247] on span "Зберегти і вийти" at bounding box center [176, 250] width 61 height 11
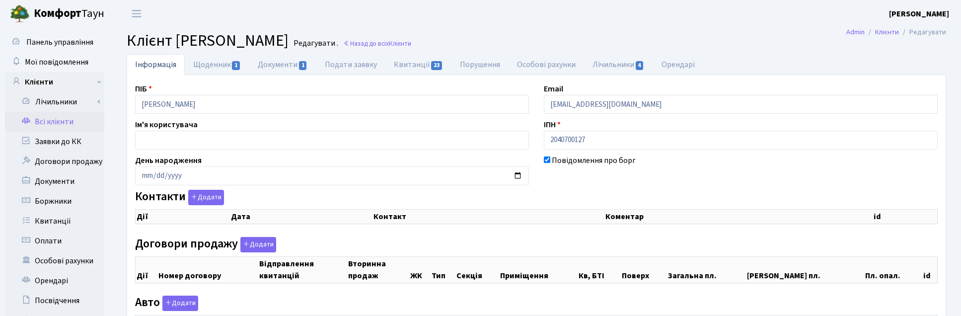
checkbox input "true"
select select "25"
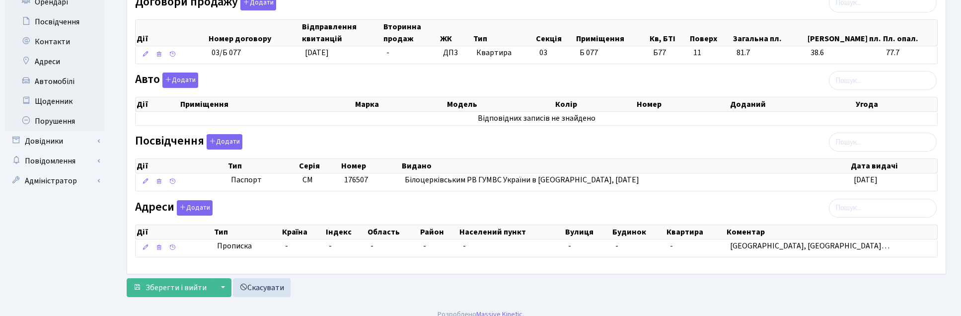
scroll to position [294, 0]
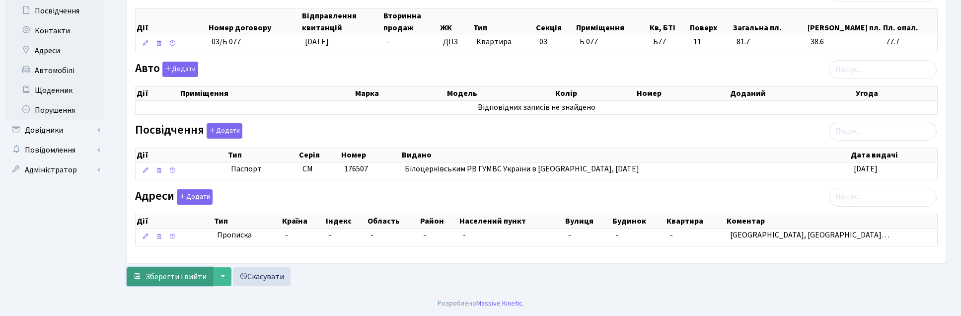
click at [174, 277] on span "Зберегти і вийти" at bounding box center [176, 276] width 61 height 11
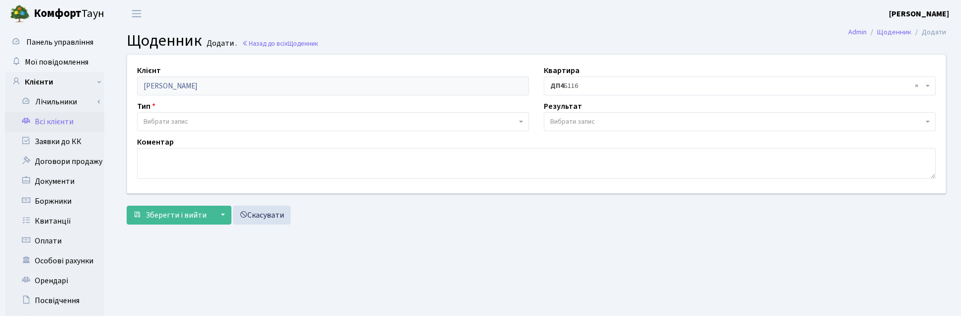
click at [61, 116] on link "Всі клієнти" at bounding box center [54, 122] width 99 height 20
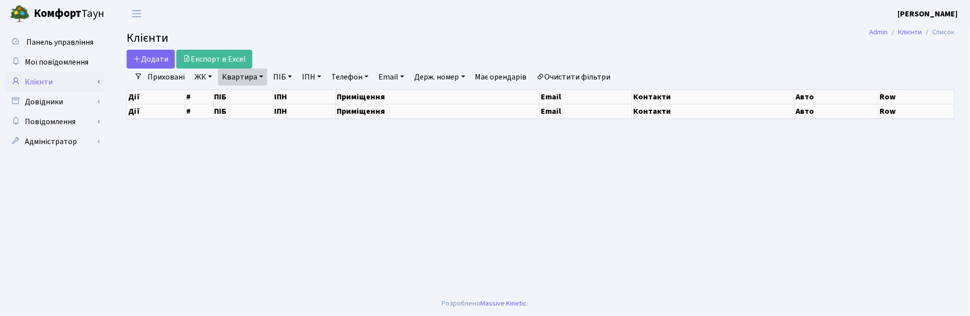
select select "25"
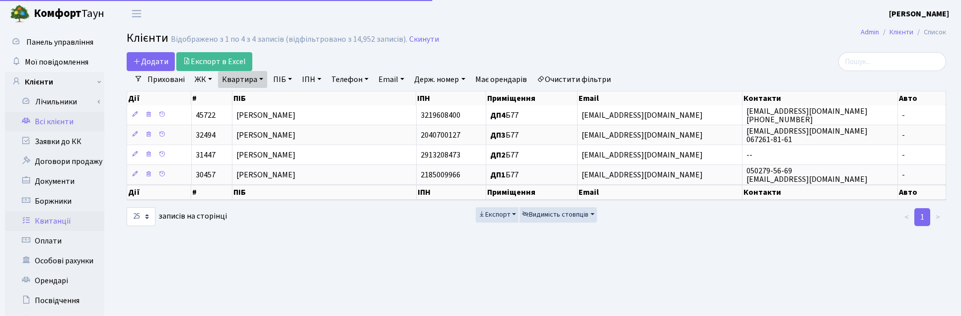
click at [48, 217] on link "Квитанції" at bounding box center [54, 221] width 99 height 20
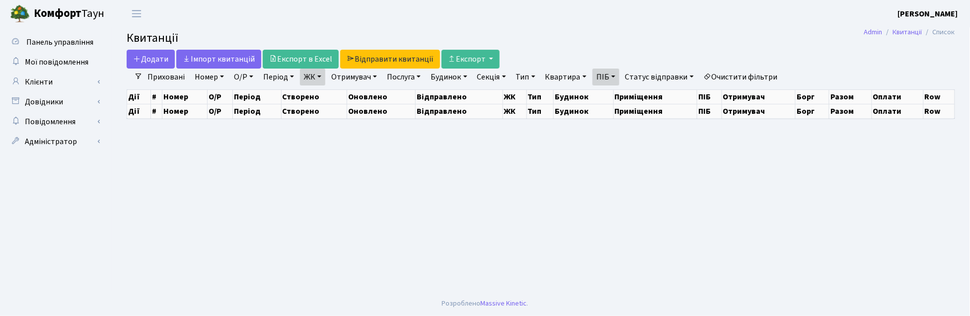
select select "25"
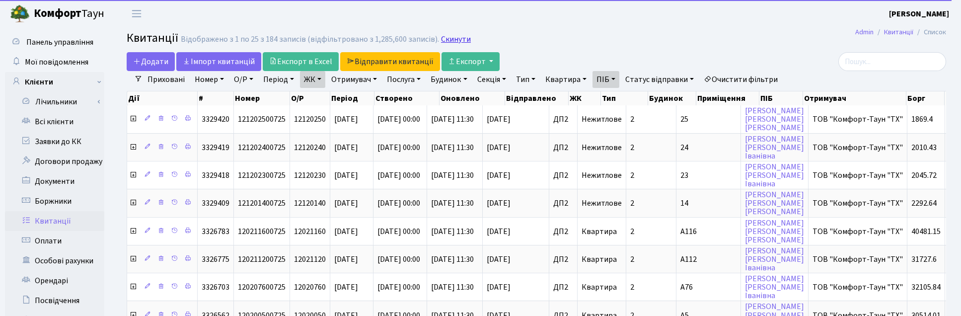
click at [456, 36] on link "Скинути" at bounding box center [456, 39] width 30 height 9
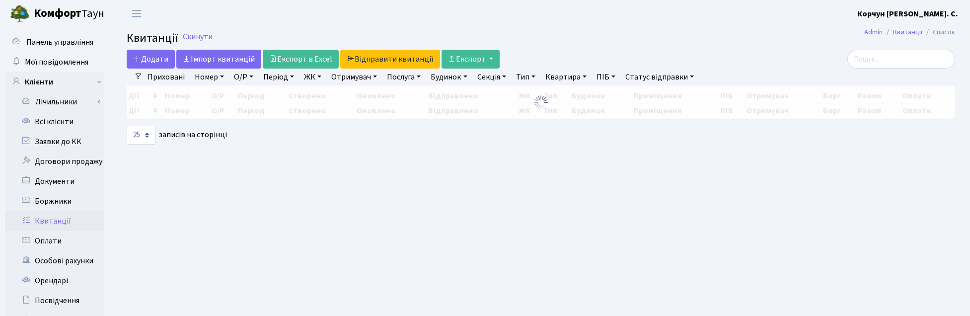
select select "25"
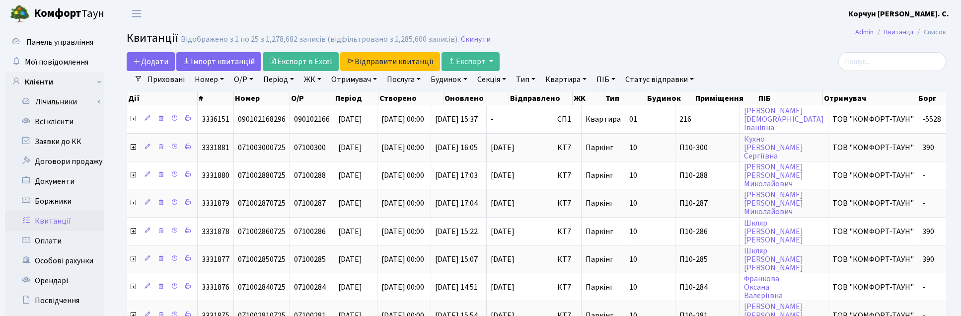
click at [569, 81] on link "Квартира" at bounding box center [566, 79] width 49 height 17
click at [576, 105] on input "text" at bounding box center [571, 98] width 58 height 19
type input "Б77"
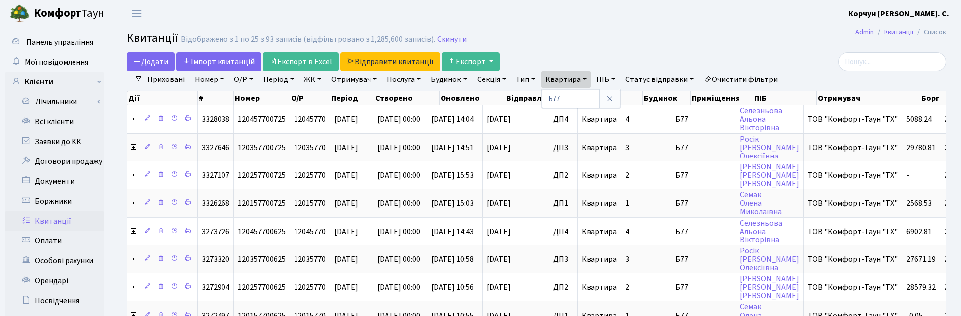
click at [316, 80] on link "ЖК" at bounding box center [312, 79] width 25 height 17
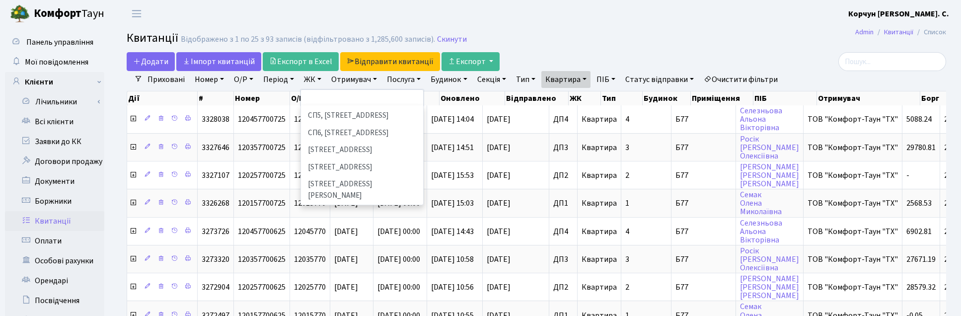
scroll to position [311, 0]
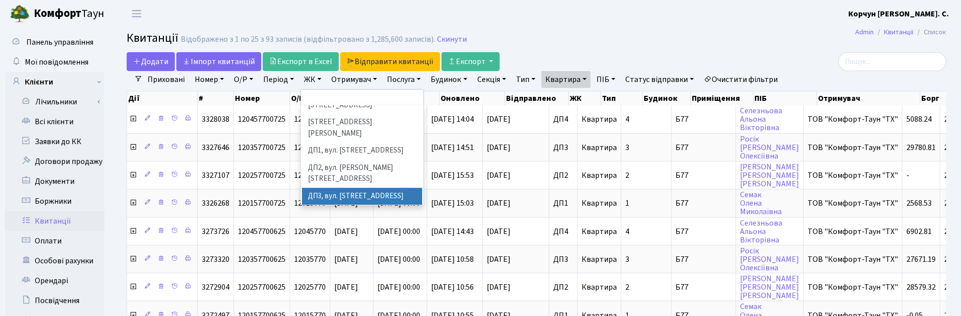
click at [322, 188] on li "ДП3, вул. Некрасова, 10" at bounding box center [362, 196] width 120 height 17
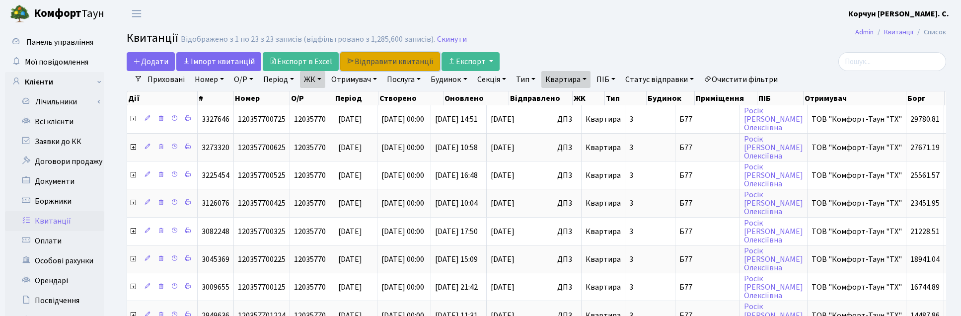
click at [373, 62] on link "Відправити квитанції" at bounding box center [390, 61] width 100 height 19
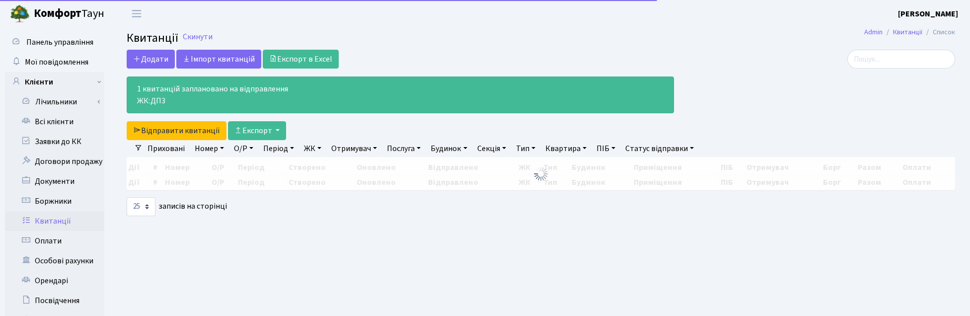
select select "25"
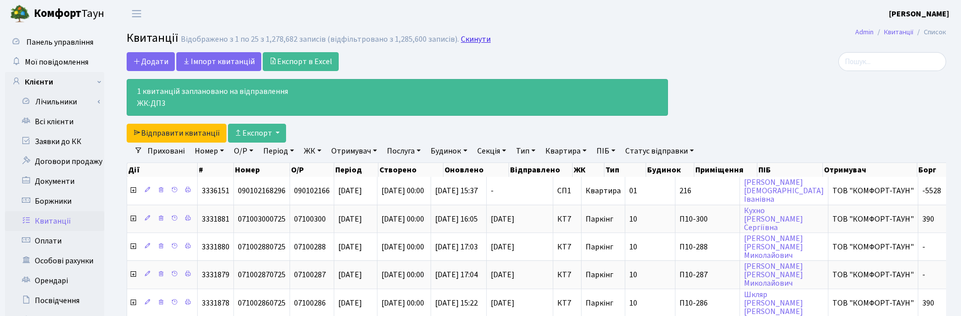
click at [466, 42] on link "Скинути" at bounding box center [476, 39] width 30 height 9
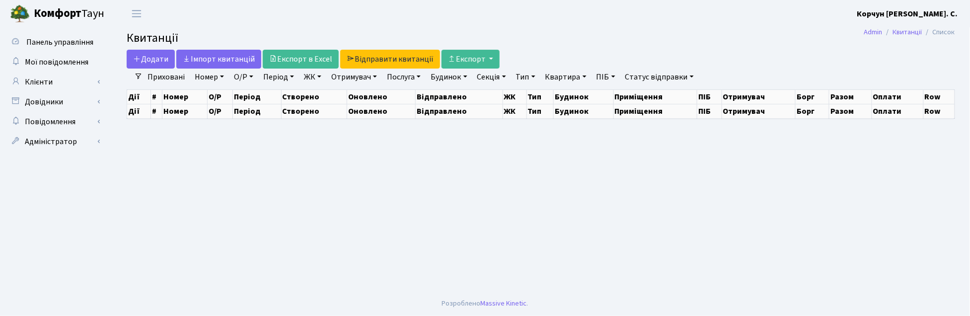
select select "25"
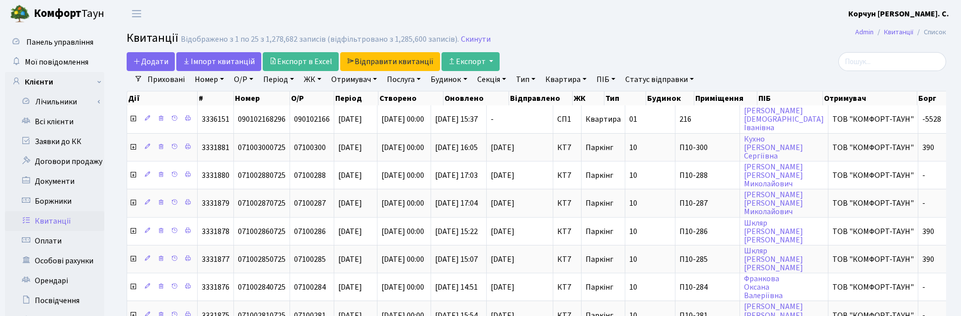
click at [317, 80] on link "ЖК" at bounding box center [312, 79] width 25 height 17
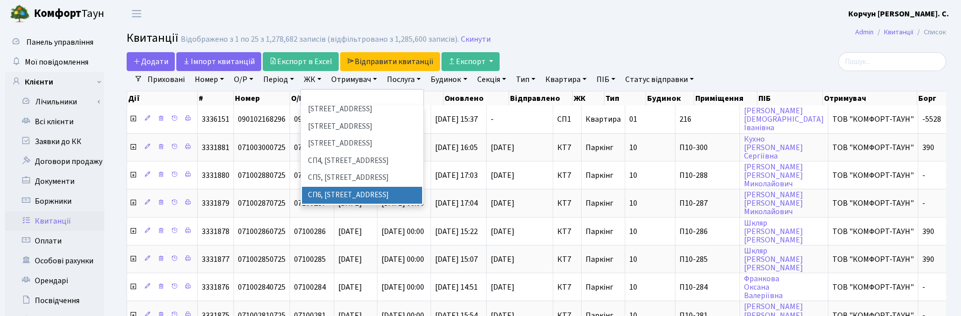
scroll to position [248, 0]
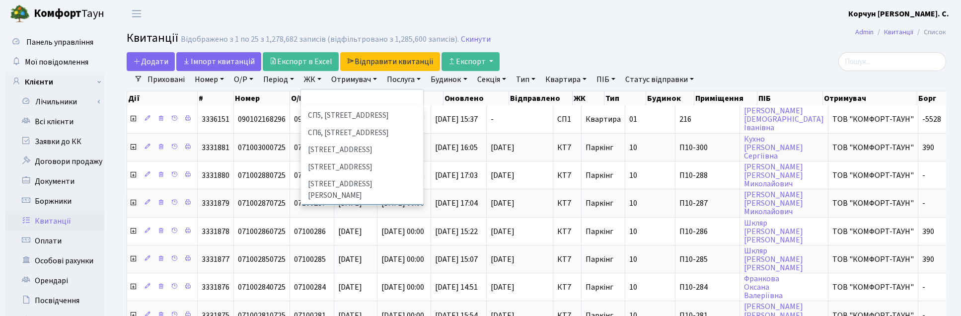
click at [338, 204] on li "ДП1, вул. [PERSON_NAME][STREET_ADDRESS]" at bounding box center [362, 212] width 120 height 17
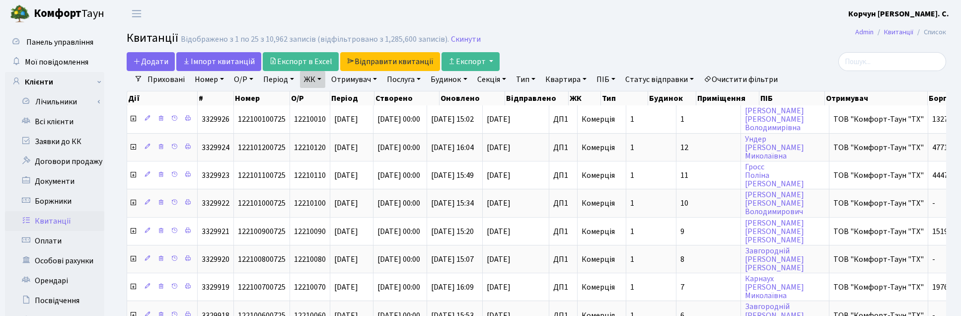
click at [587, 80] on link "Квартира" at bounding box center [566, 79] width 49 height 17
click at [577, 96] on input "text" at bounding box center [571, 98] width 58 height 19
type input "Б80"
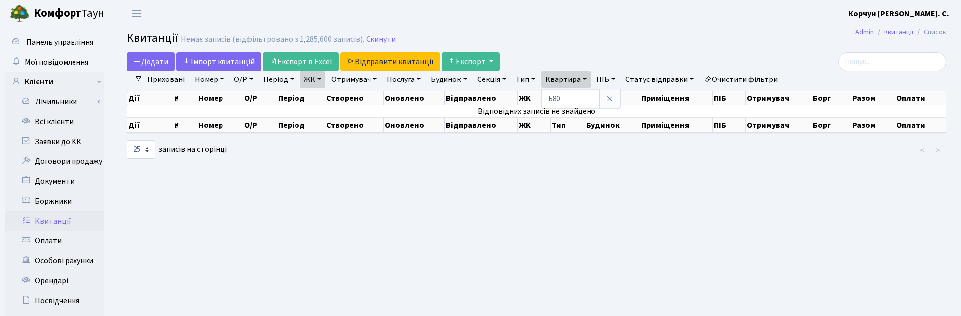
click at [508, 262] on main "Admin Квитанції Список Квитанції Немає записів (відфільтровано з 1,285,600 запи…" at bounding box center [537, 250] width 850 height 447
click at [322, 80] on link "ЖК" at bounding box center [312, 79] width 25 height 17
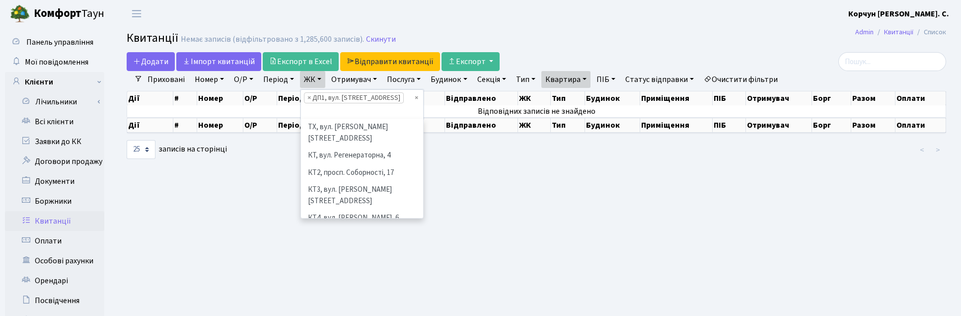
scroll to position [274, 0]
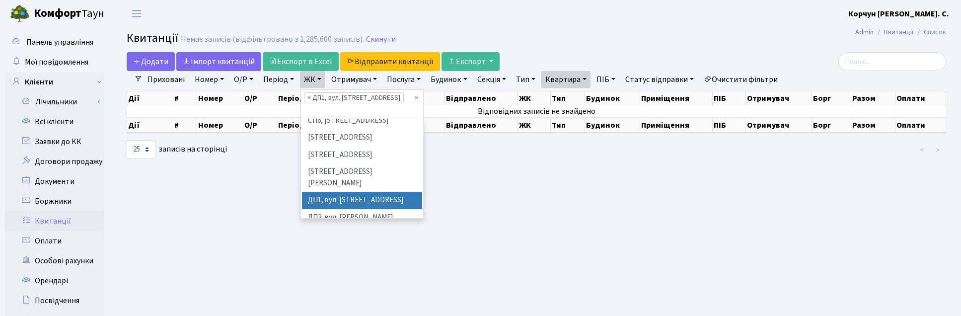
click at [414, 98] on ul "× × ДП1, вул. Некрасова, 10а" at bounding box center [362, 104] width 122 height 29
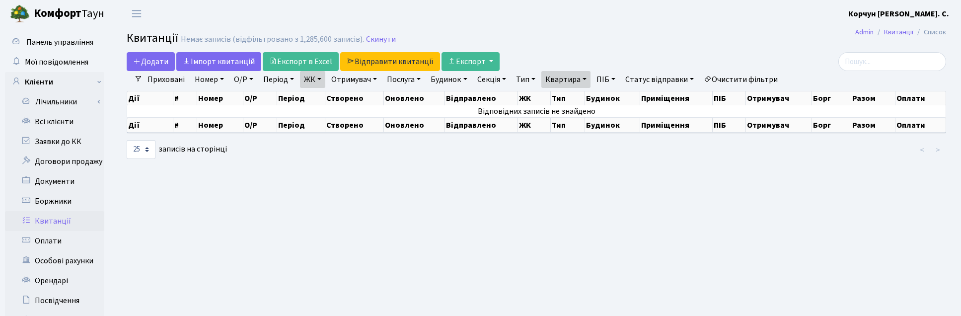
click at [589, 82] on link "Квартира" at bounding box center [566, 79] width 49 height 17
click at [591, 99] on input "Б80" at bounding box center [571, 98] width 58 height 19
click at [323, 79] on link "ЖК" at bounding box center [312, 79] width 25 height 17
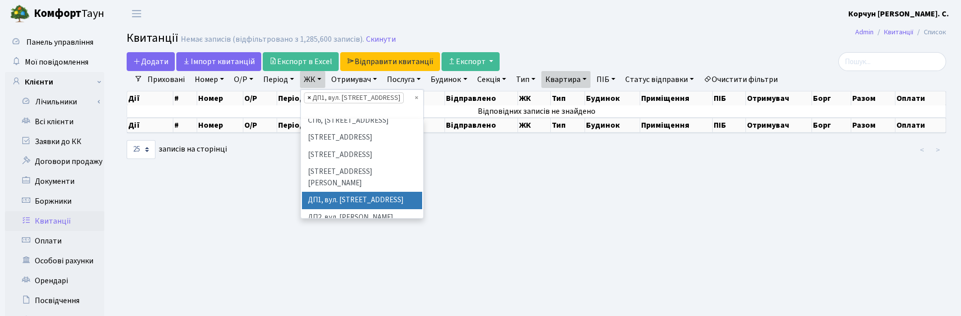
click at [308, 99] on span "×" at bounding box center [309, 98] width 3 height 10
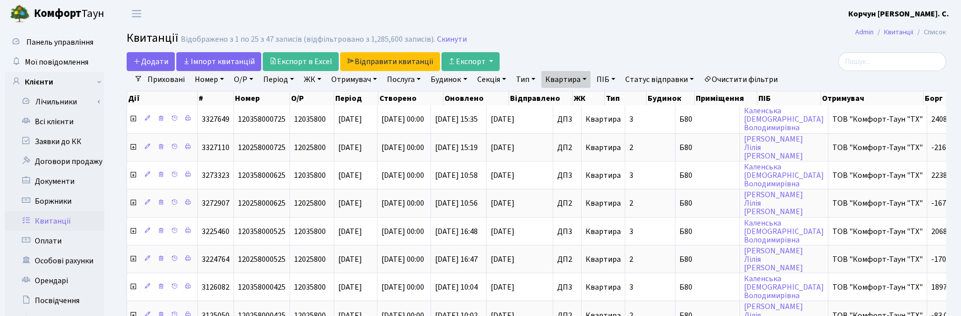
click at [311, 78] on link "ЖК" at bounding box center [312, 79] width 25 height 17
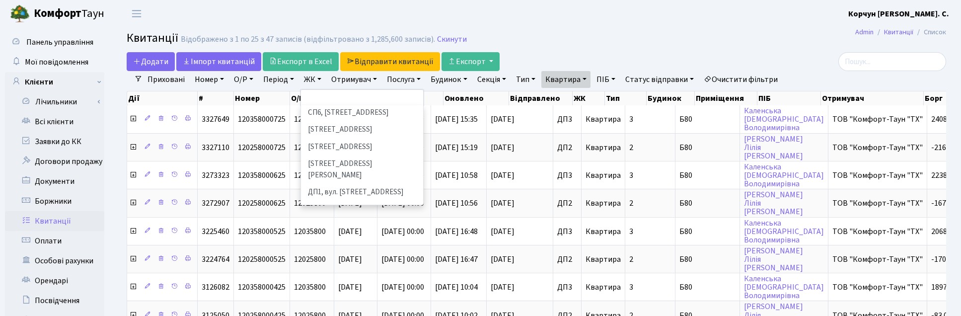
scroll to position [248, 0]
click at [334, 250] on li "ДП3, вул. Некрасова, 10" at bounding box center [362, 258] width 120 height 17
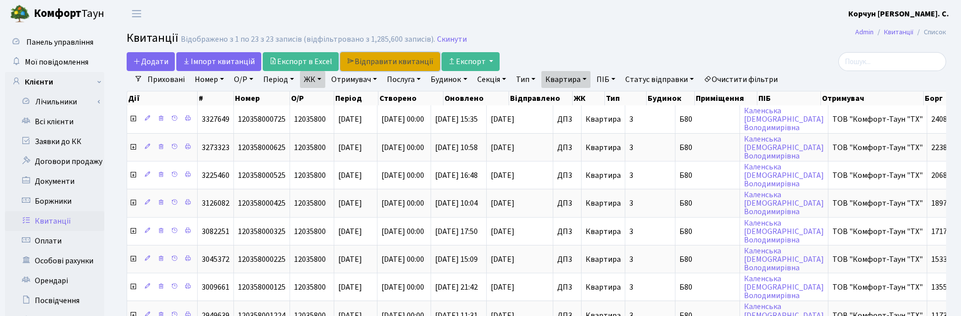
click at [404, 62] on link "Відправити квитанції" at bounding box center [390, 61] width 100 height 19
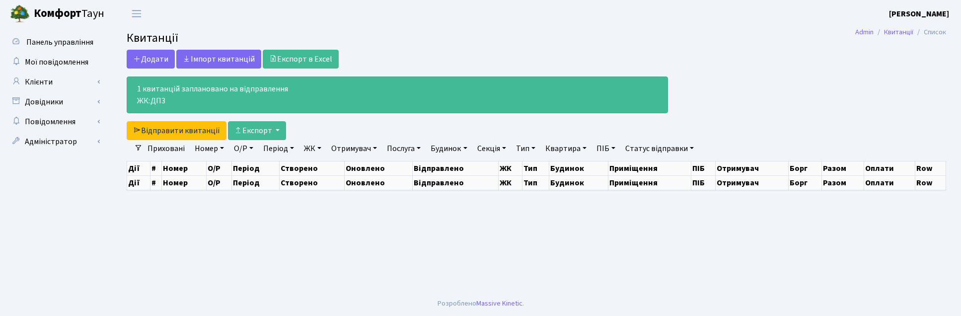
select select "25"
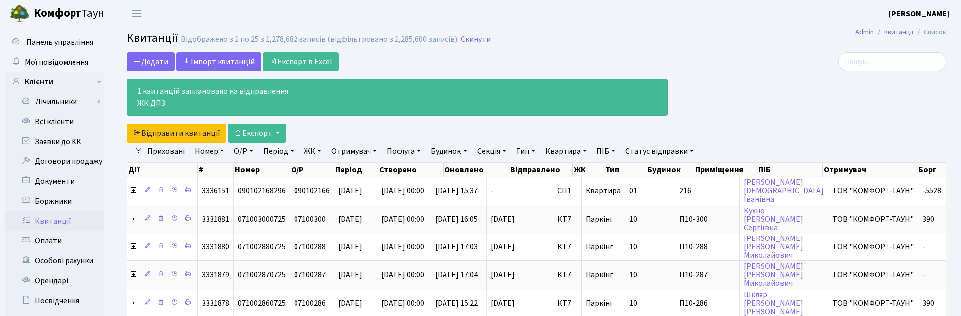
click at [714, 74] on div at bounding box center [815, 97] width 278 height 90
click at [53, 121] on link "Всі клієнти" at bounding box center [54, 122] width 99 height 20
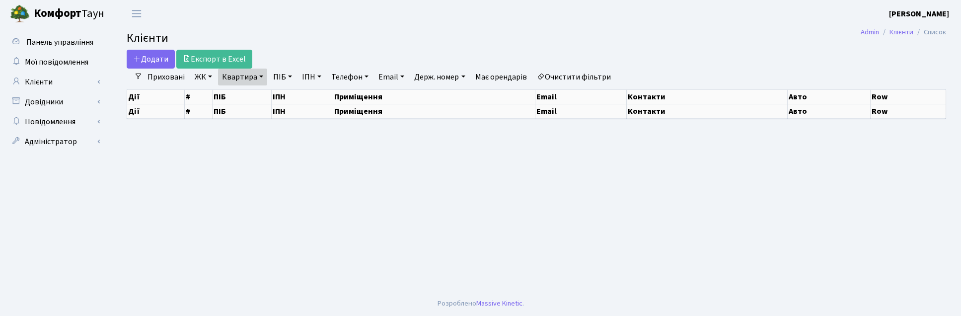
select select "25"
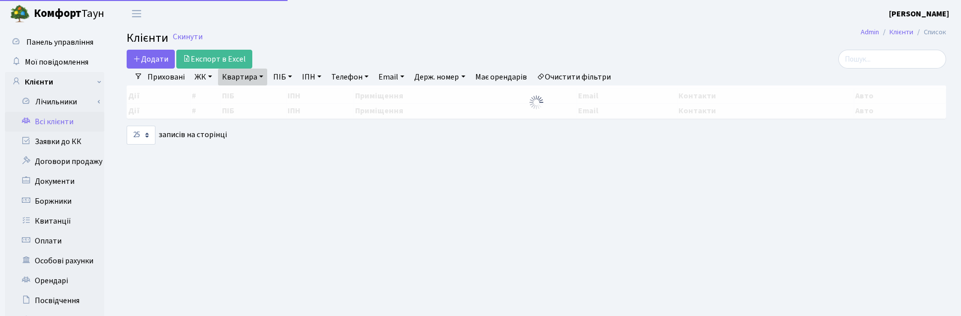
click at [249, 77] on link "Квартира" at bounding box center [242, 77] width 49 height 17
click at [249, 93] on input "Б77" at bounding box center [248, 96] width 58 height 19
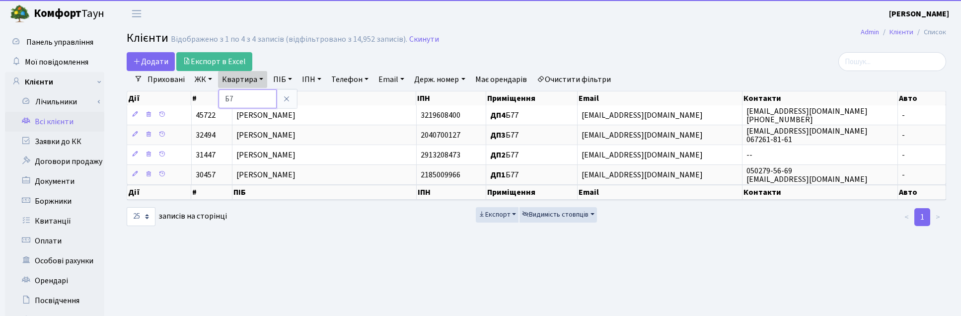
type input "Б"
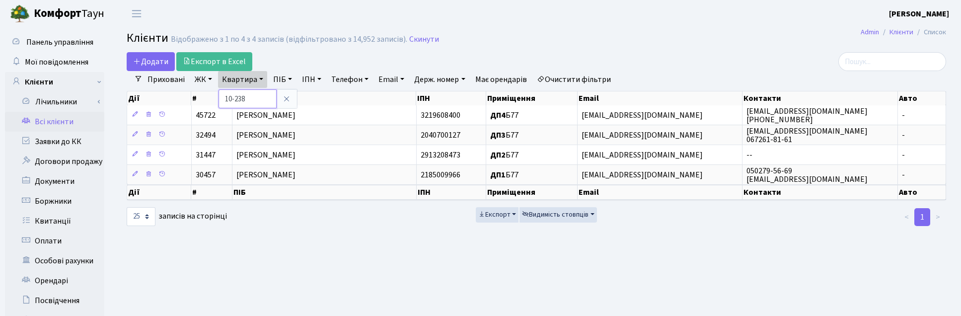
type input "10-238"
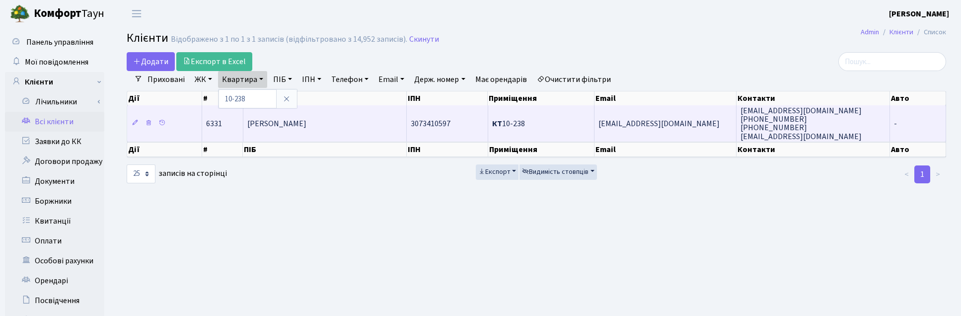
click at [307, 121] on span "[PERSON_NAME]" at bounding box center [276, 123] width 59 height 11
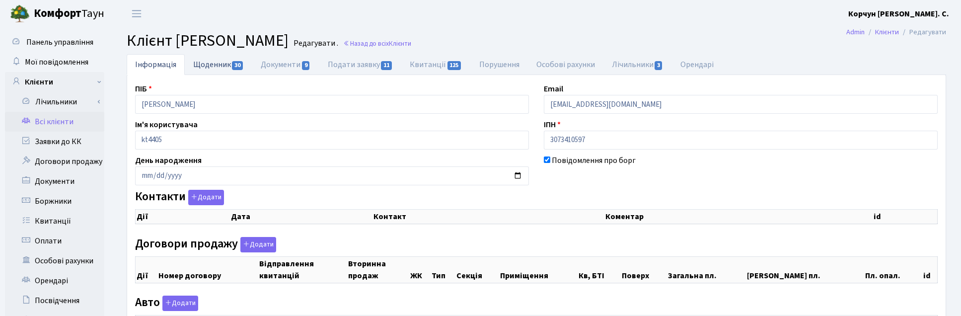
click at [223, 61] on link "Щоденник 30" at bounding box center [219, 64] width 68 height 20
select select "25"
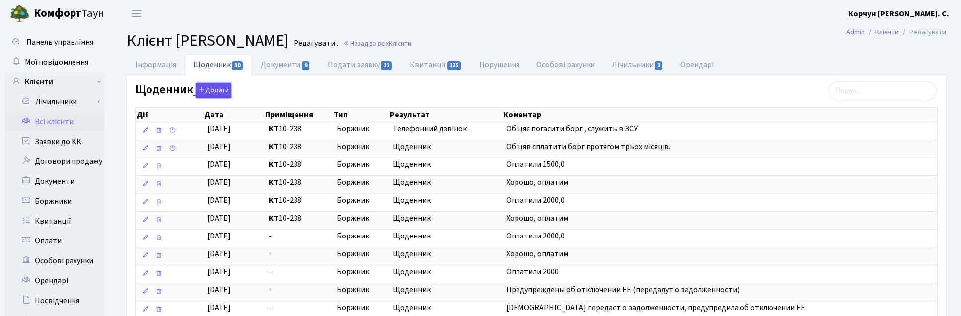
click at [212, 90] on button "Додати" at bounding box center [214, 90] width 36 height 15
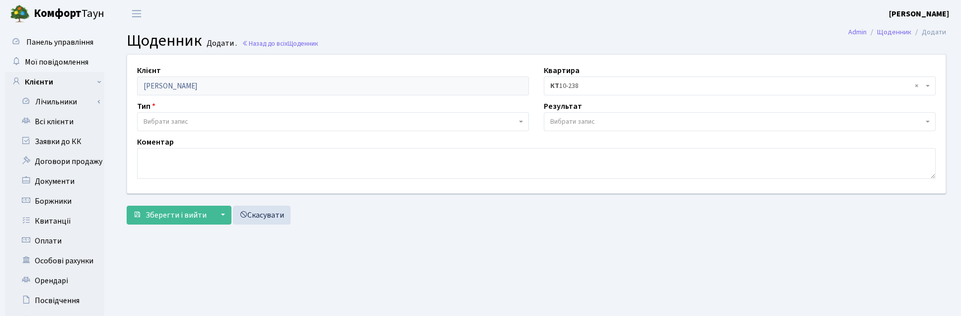
click at [175, 121] on span "Вибрати запис" at bounding box center [166, 122] width 45 height 10
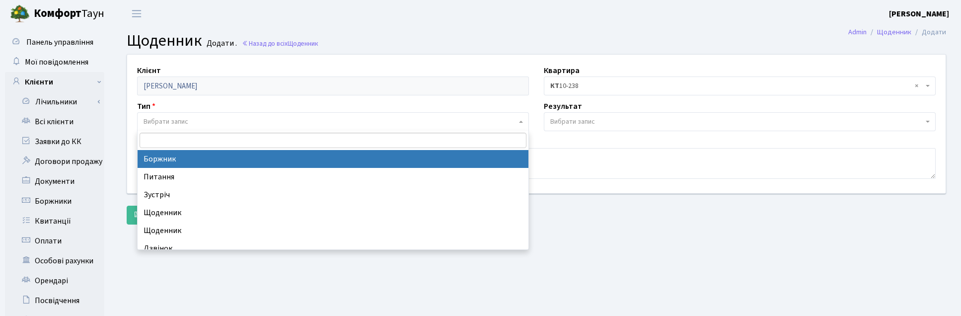
select select "189"
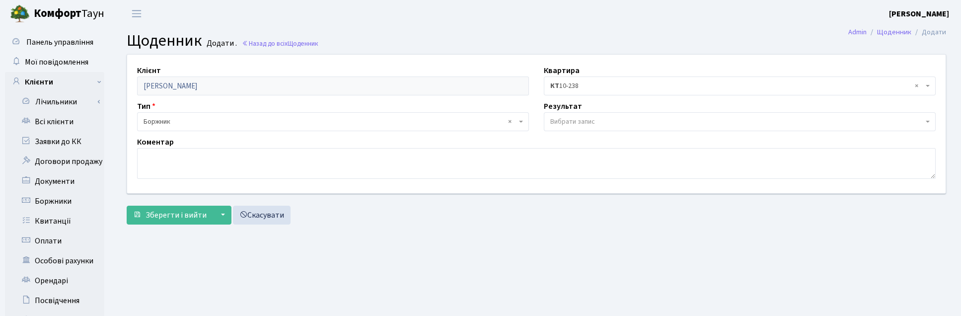
click at [565, 121] on span "Вибрати запис" at bounding box center [573, 122] width 45 height 10
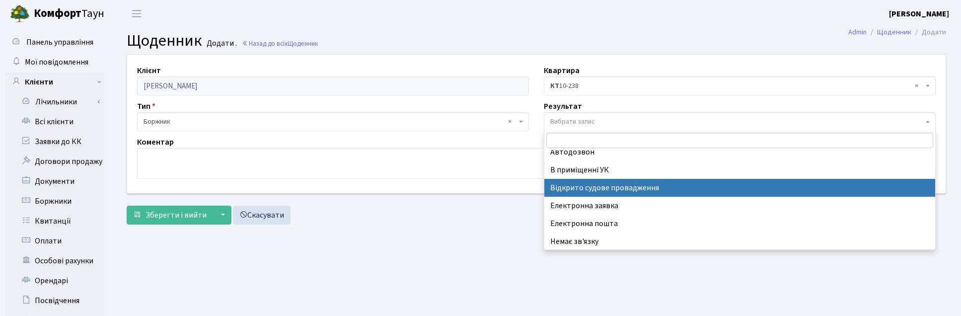
scroll to position [61, 0]
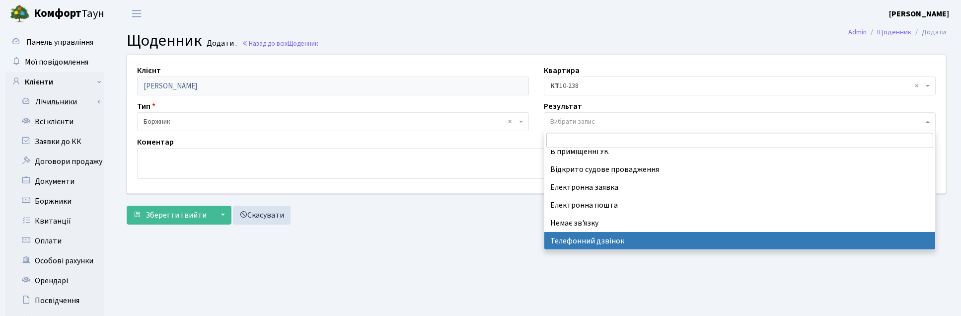
select select "196"
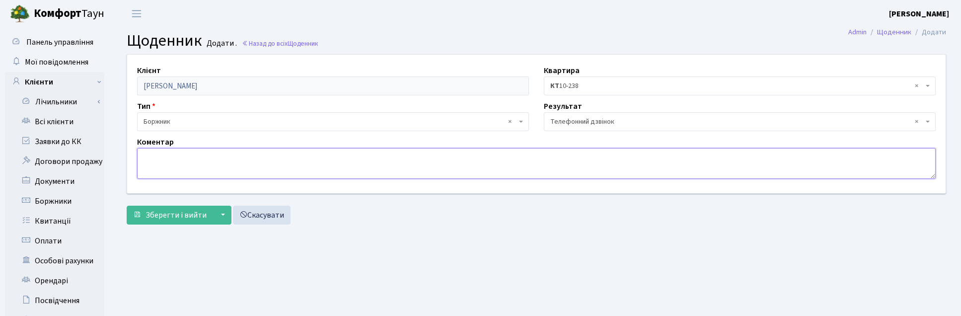
click at [160, 157] on textarea at bounding box center [536, 163] width 799 height 31
click at [157, 157] on textarea at bounding box center [536, 163] width 799 height 31
drag, startPoint x: 314, startPoint y: 157, endPoint x: 335, endPoint y: 167, distance: 24.2
click at [314, 157] on textarea "Телефонувала мама, син на "0", а Ви тут в теплы, якы суди" at bounding box center [536, 163] width 799 height 31
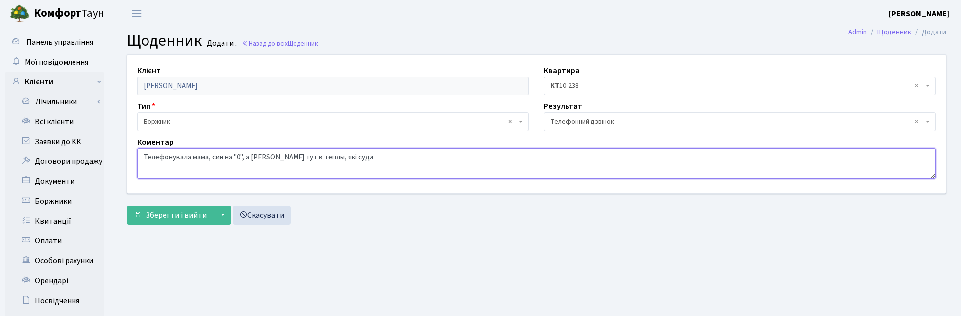
click at [296, 158] on textarea "Телефонувала мама, син на "0", а Ви тут в теплы, які суди" at bounding box center [536, 163] width 799 height 31
drag, startPoint x: 331, startPoint y: 157, endPoint x: 356, endPoint y: 194, distance: 44.8
click at [331, 157] on textarea "Телефонувала мама, син на "0", а Ви тут в теплі, які суди" at bounding box center [536, 163] width 799 height 31
type textarea "Телефонувала мама, син на "0", а Ви тут в теплі, які суди..... Рекомендовано на…"
click at [181, 217] on span "Зберегти і вийти" at bounding box center [176, 215] width 61 height 11
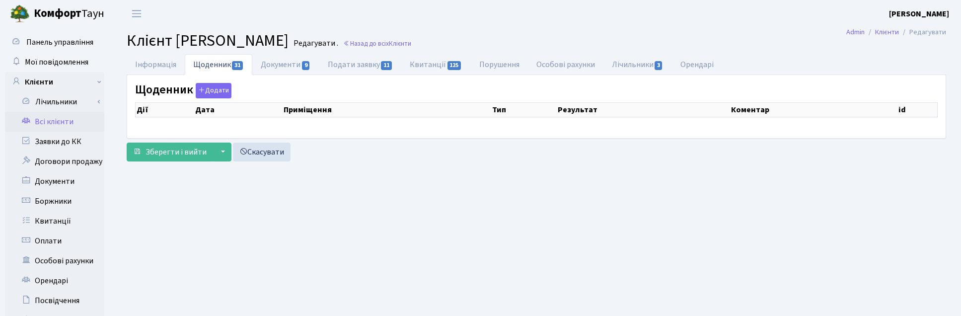
select select "25"
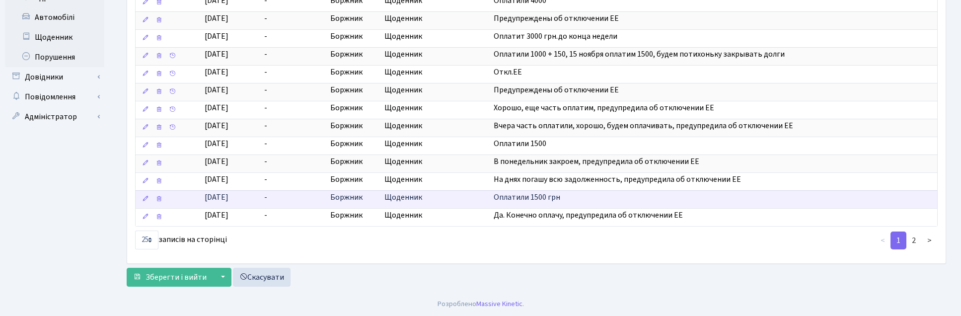
scroll to position [353, 0]
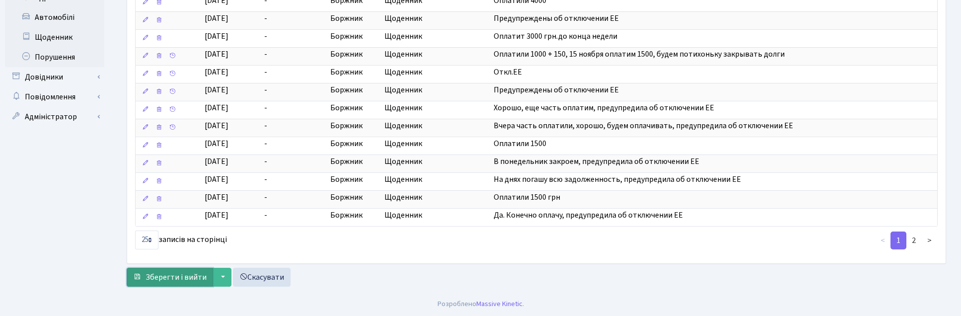
click at [169, 276] on span "Зберегти і вийти" at bounding box center [176, 277] width 61 height 11
